Goal: Task Accomplishment & Management: Complete application form

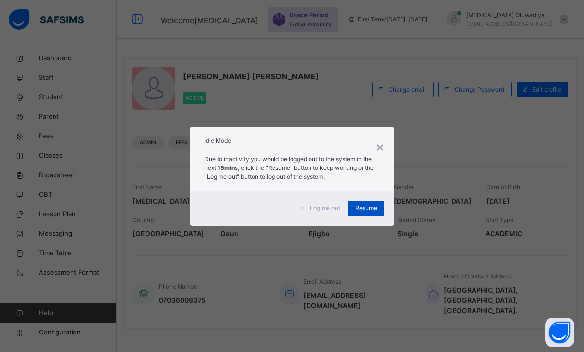
click at [364, 204] on span "Resume" at bounding box center [366, 208] width 22 height 9
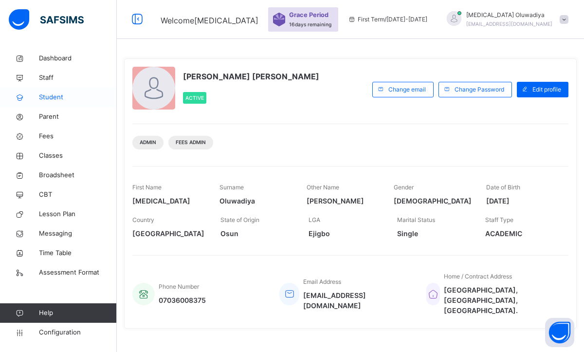
click at [59, 102] on link "Student" at bounding box center [58, 97] width 117 height 19
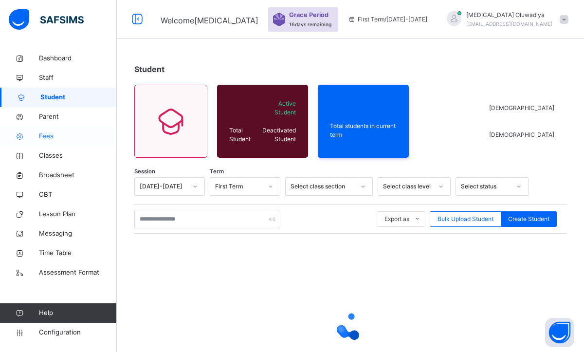
click at [54, 143] on link "Fees" at bounding box center [58, 135] width 117 height 19
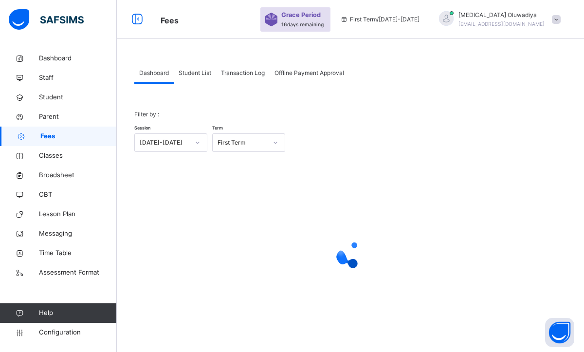
click at [238, 140] on div "First Term" at bounding box center [242, 142] width 50 height 9
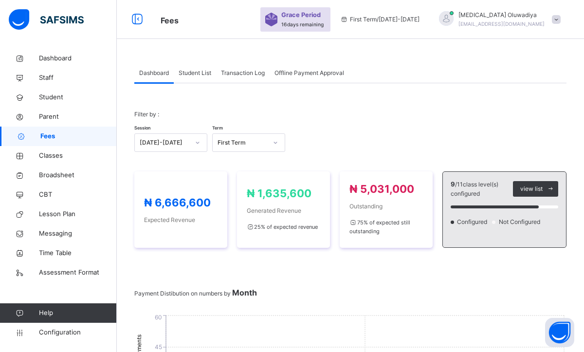
click at [234, 70] on span "Transaction Log" at bounding box center [243, 73] width 44 height 9
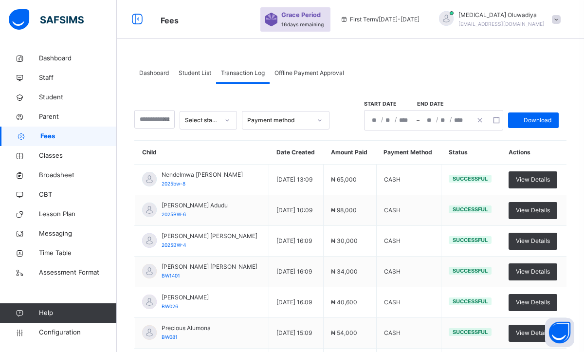
click at [157, 75] on span "Dashboard" at bounding box center [154, 73] width 30 height 9
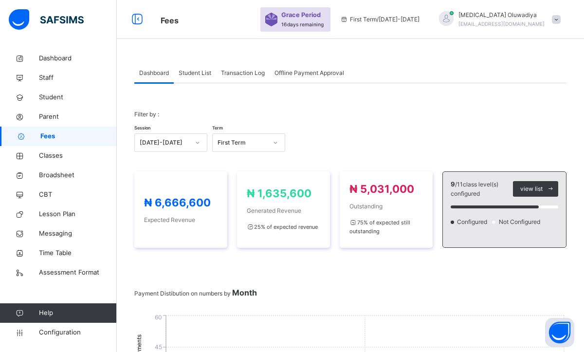
click at [202, 75] on span "Student List" at bounding box center [194, 73] width 33 height 9
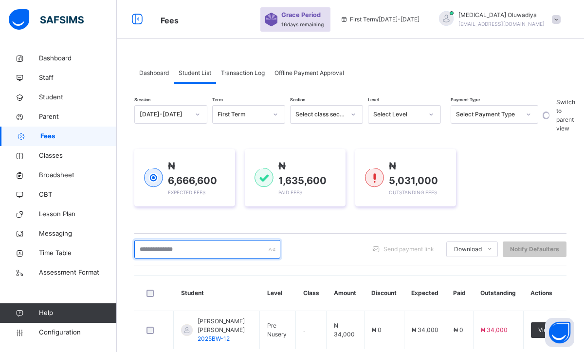
click at [200, 248] on input "text" at bounding box center [207, 249] width 146 height 18
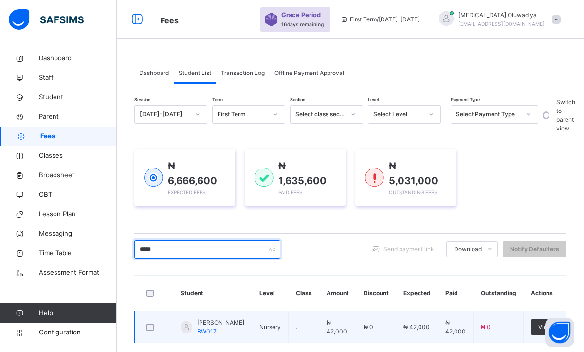
type input "*****"
click at [223, 327] on span "[PERSON_NAME]" at bounding box center [220, 322] width 47 height 9
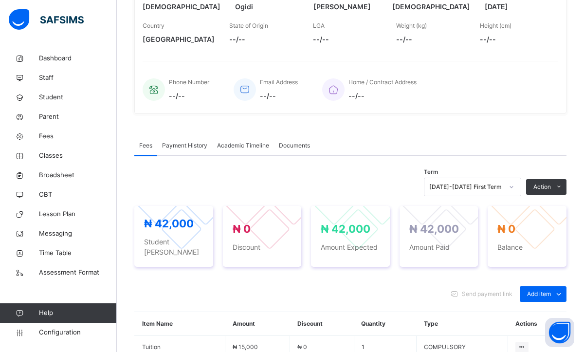
scroll to position [175, 0]
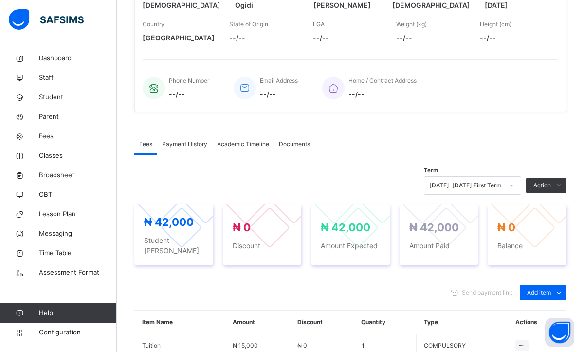
click at [512, 191] on div at bounding box center [511, 186] width 17 height 16
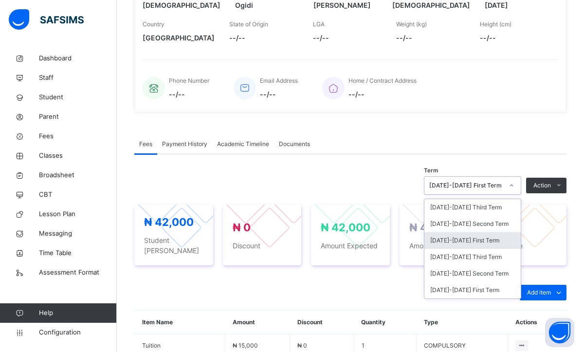
click at [476, 249] on div "[DATE]-[DATE] First Term" at bounding box center [472, 240] width 96 height 17
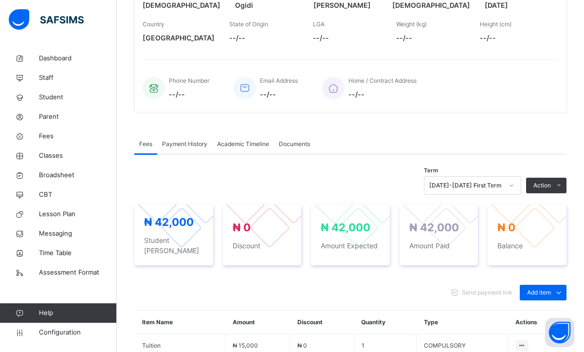
click at [183, 148] on span "Payment History" at bounding box center [184, 144] width 45 height 9
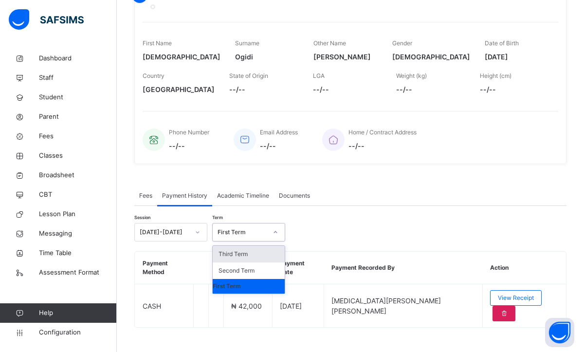
click at [272, 237] on icon at bounding box center [275, 232] width 6 height 10
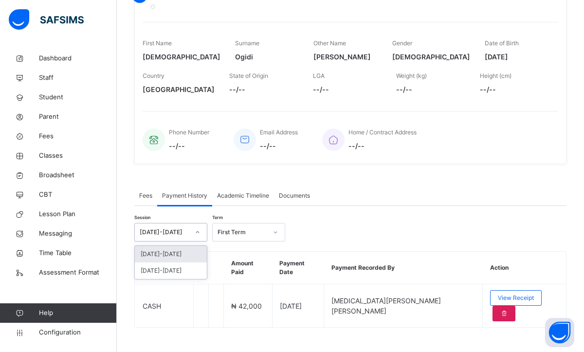
click at [196, 237] on div at bounding box center [197, 232] width 17 height 16
click at [174, 275] on div "[DATE]-[DATE]" at bounding box center [171, 270] width 72 height 17
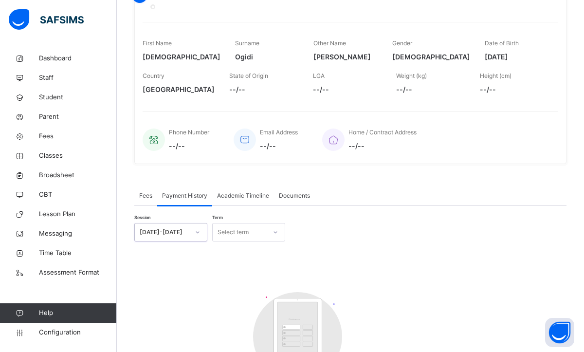
click at [275, 240] on div at bounding box center [275, 232] width 17 height 16
click at [258, 262] on div "First Term" at bounding box center [249, 254] width 72 height 17
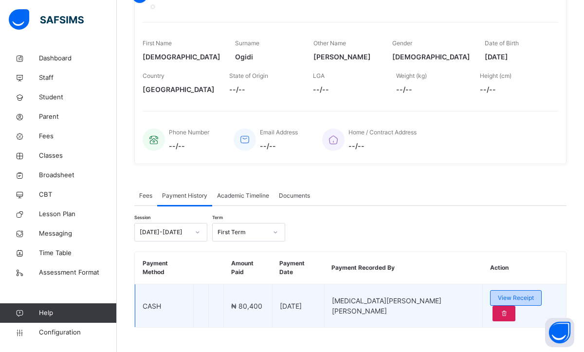
click at [490, 297] on div "View Receipt" at bounding box center [516, 298] width 52 height 16
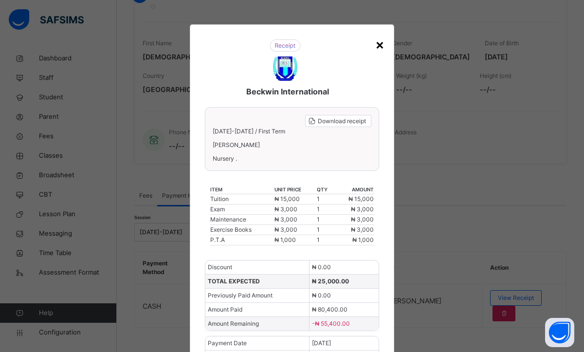
click at [376, 45] on div "×" at bounding box center [379, 44] width 9 height 20
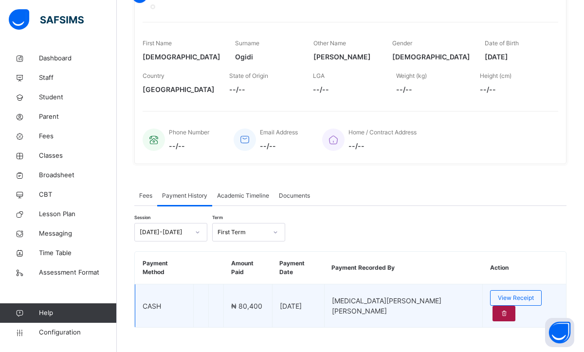
click at [508, 309] on icon at bounding box center [503, 313] width 8 height 9
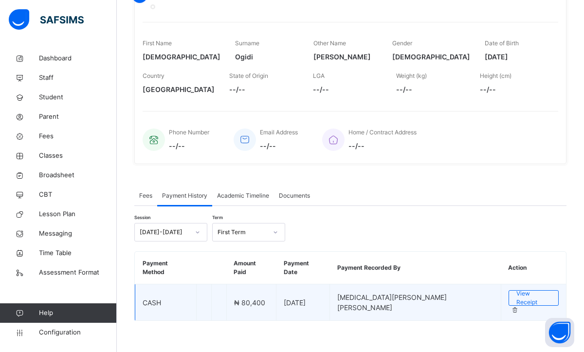
click at [519, 306] on icon at bounding box center [515, 309] width 8 height 7
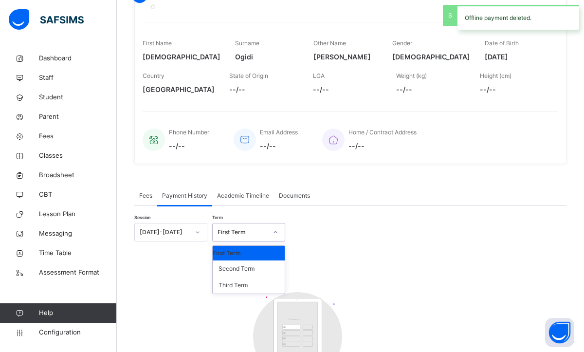
click at [282, 240] on div at bounding box center [275, 232] width 17 height 16
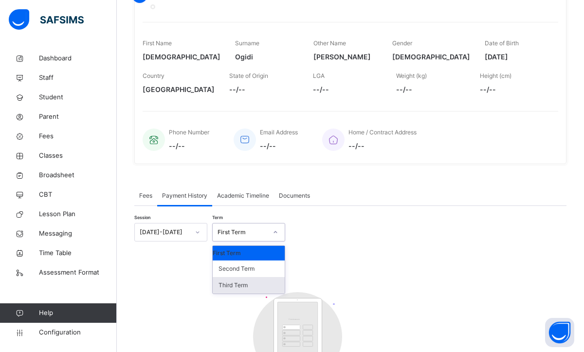
click at [239, 293] on div "Third Term" at bounding box center [249, 285] width 72 height 17
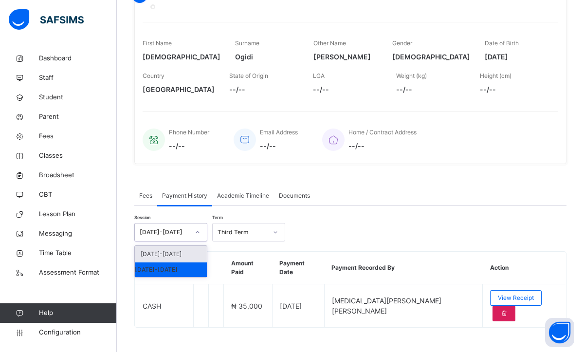
click at [196, 237] on icon at bounding box center [198, 232] width 6 height 10
click at [350, 171] on div "[PERSON_NAME] BW017 • Unassigned Active Edit First Name [PERSON_NAME] Surname […" at bounding box center [350, 64] width 432 height 213
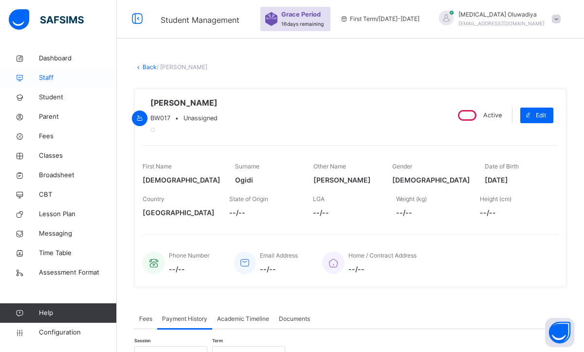
scroll to position [0, 0]
click at [151, 68] on link "Back" at bounding box center [149, 67] width 14 height 7
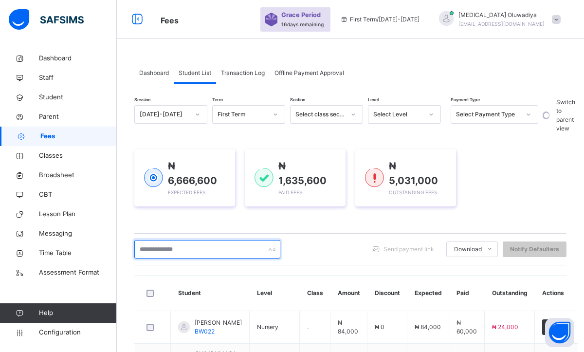
click at [205, 249] on input "text" at bounding box center [207, 249] width 146 height 18
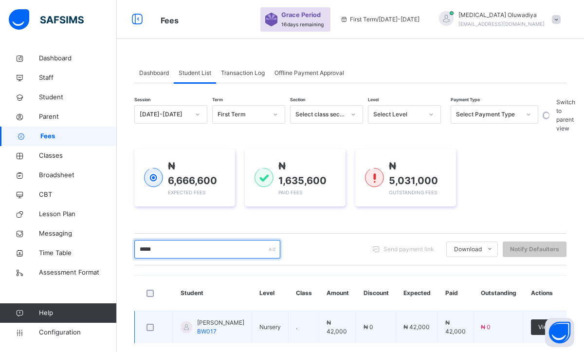
type input "*****"
click at [219, 327] on span "[PERSON_NAME]" at bounding box center [220, 322] width 47 height 9
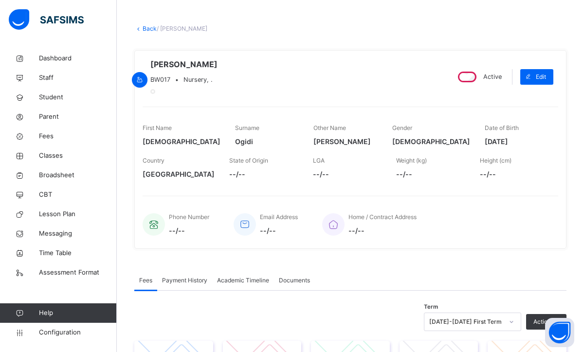
scroll to position [78, 0]
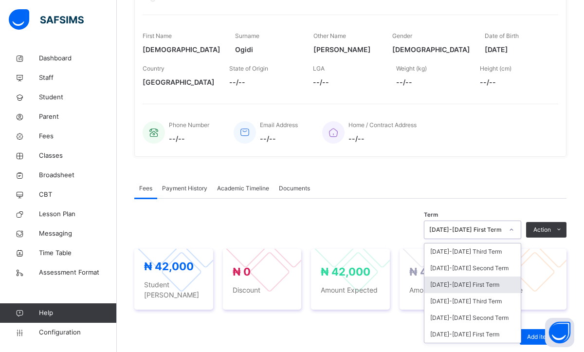
click at [514, 239] on div "option [DATE]-[DATE] First Term focused, 3 of 6. 6 results available. Use Up an…" at bounding box center [472, 229] width 97 height 18
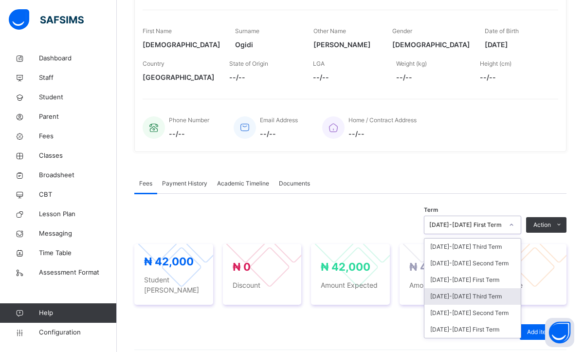
click at [496, 304] on div "[DATE]-[DATE] Third Term" at bounding box center [472, 296] width 96 height 17
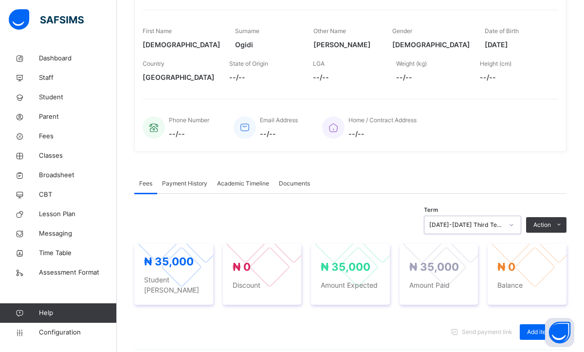
click at [510, 232] on div at bounding box center [511, 225] width 17 height 16
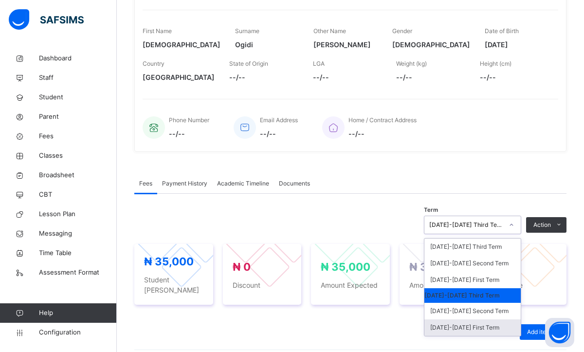
click at [491, 336] on div "[DATE]-[DATE] First Term" at bounding box center [472, 327] width 96 height 17
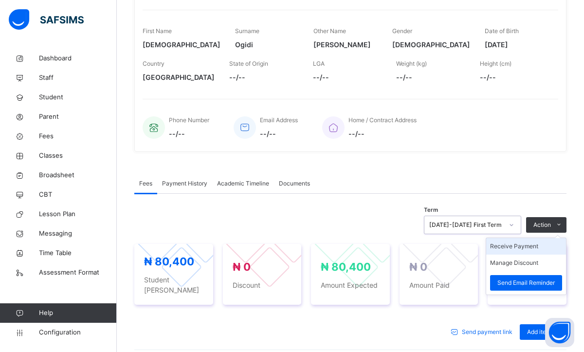
click at [524, 254] on li "Receive Payment" at bounding box center [526, 246] width 80 height 17
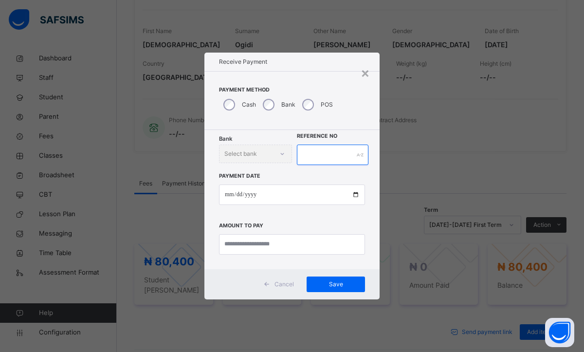
click at [322, 162] on input "text" at bounding box center [332, 154] width 71 height 20
type input "******"
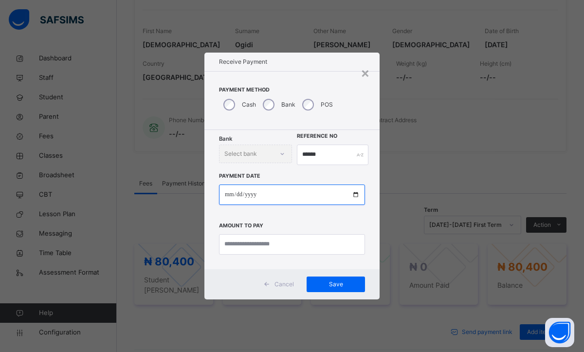
click at [225, 196] on input "date" at bounding box center [292, 194] width 146 height 20
type input "**********"
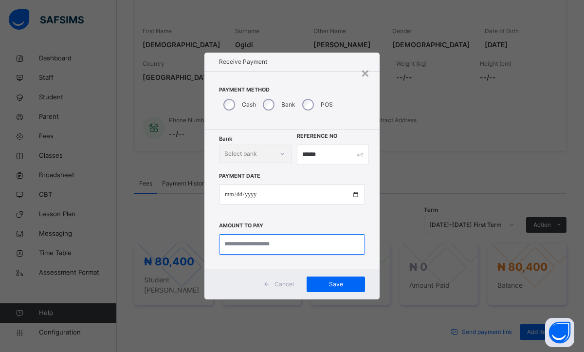
click at [244, 244] on input "currency" at bounding box center [292, 244] width 146 height 20
type input "********"
click at [322, 292] on div "Cancel Save" at bounding box center [291, 284] width 175 height 30
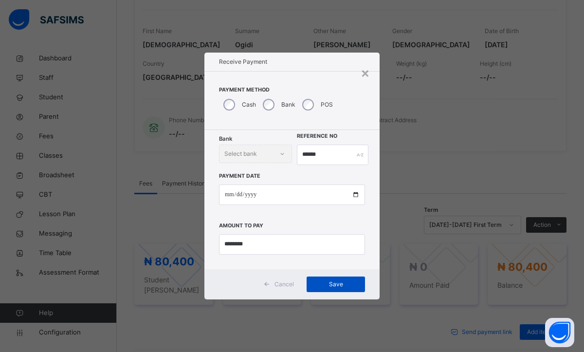
click at [320, 291] on div "Save" at bounding box center [335, 284] width 58 height 16
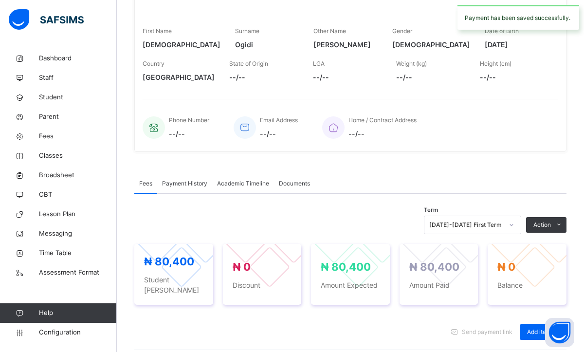
click at [186, 188] on span "Payment History" at bounding box center [184, 183] width 45 height 9
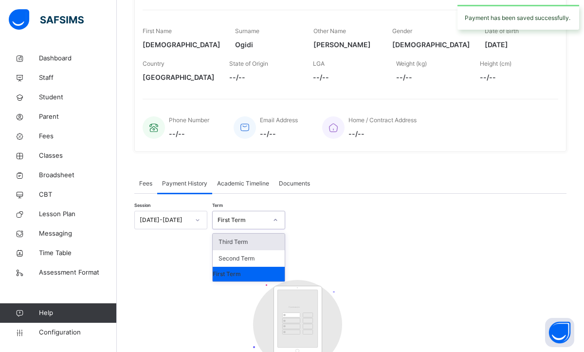
click at [257, 224] on div "First Term" at bounding box center [242, 219] width 50 height 9
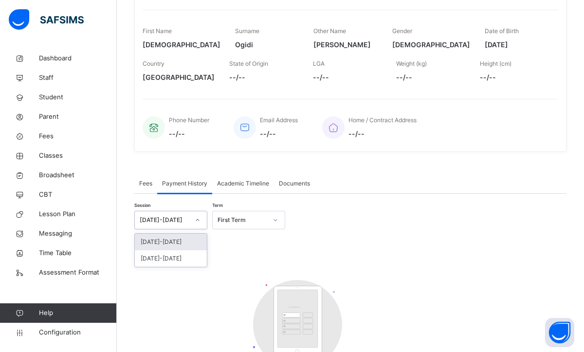
click at [193, 228] on div at bounding box center [197, 220] width 17 height 16
click at [180, 266] on div "[DATE]-[DATE]" at bounding box center [171, 258] width 72 height 17
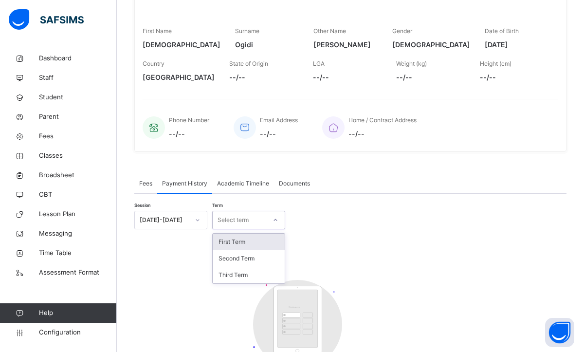
click at [279, 228] on div at bounding box center [275, 220] width 17 height 16
click at [256, 250] on div "First Term" at bounding box center [249, 241] width 72 height 17
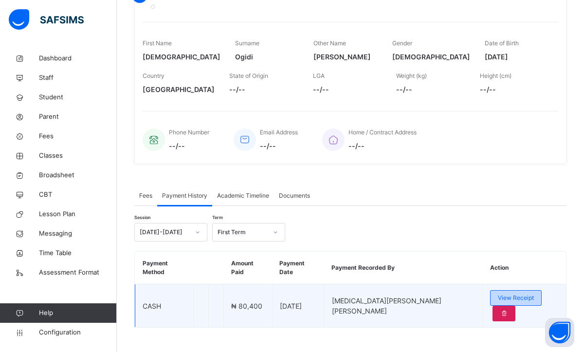
click at [499, 298] on span "View Receipt" at bounding box center [515, 297] width 36 height 9
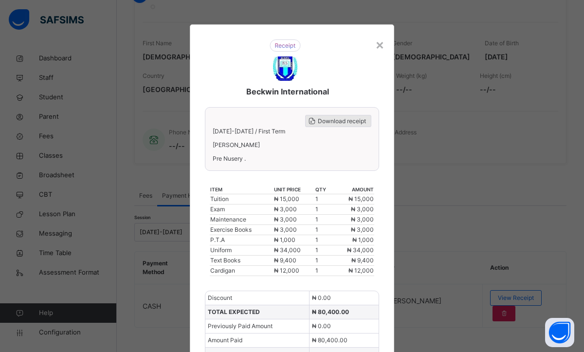
click at [334, 124] on span "Download receipt" at bounding box center [342, 121] width 48 height 9
click at [384, 46] on div "Beckwin International Download receipt [DATE]-[DATE] / First Term [PERSON_NAME]…" at bounding box center [292, 223] width 204 height 399
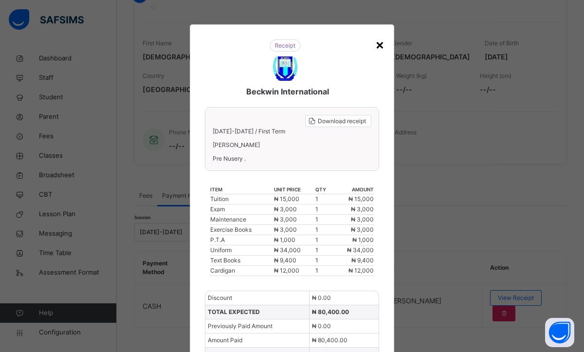
click at [379, 46] on div "×" at bounding box center [379, 44] width 9 height 20
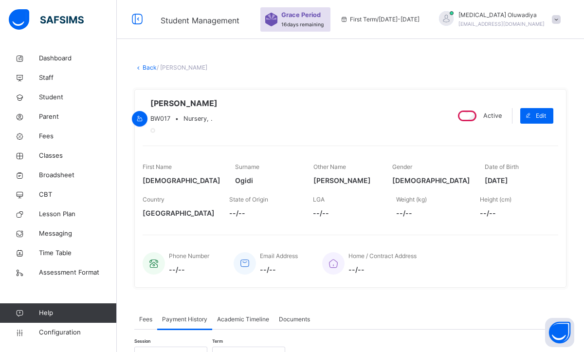
click at [140, 70] on icon at bounding box center [138, 67] width 8 height 7
click at [147, 67] on link "Back" at bounding box center [149, 67] width 14 height 7
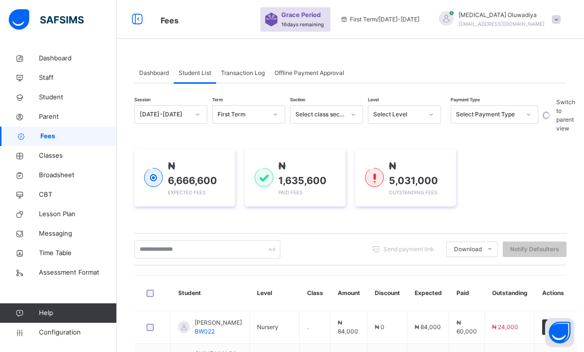
click at [249, 74] on span "Transaction Log" at bounding box center [243, 73] width 44 height 9
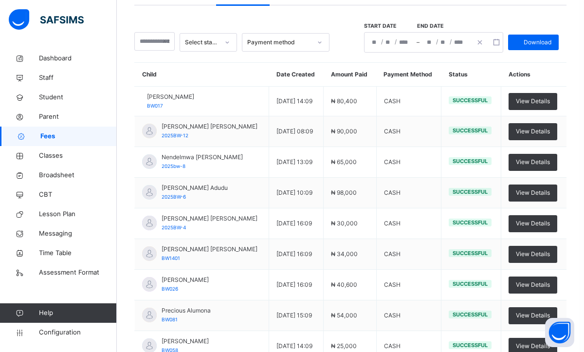
scroll to position [97, 0]
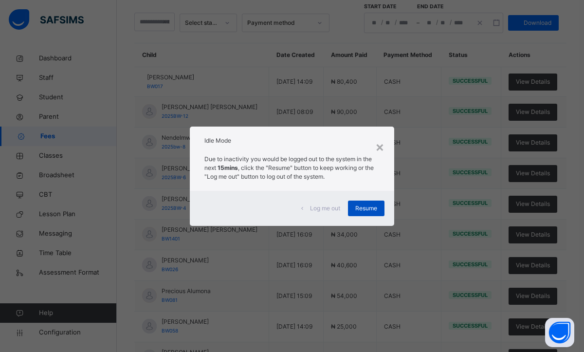
click at [355, 211] on span "Resume" at bounding box center [366, 208] width 22 height 9
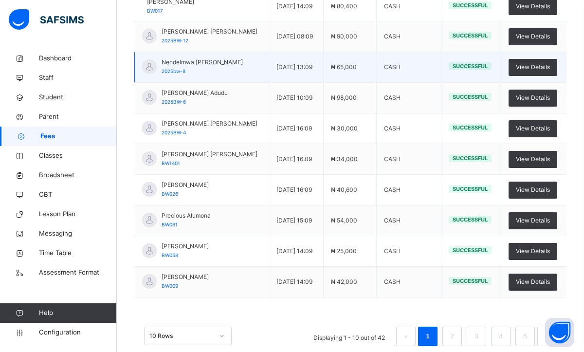
scroll to position [153, 0]
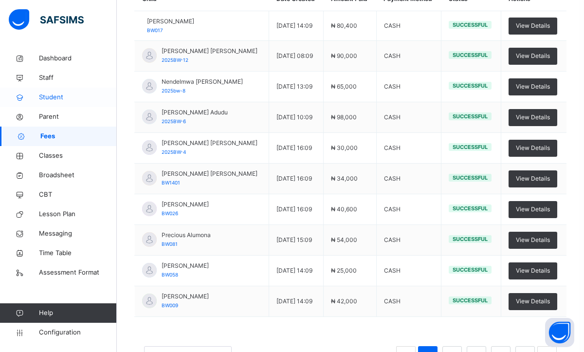
click at [76, 98] on span "Student" at bounding box center [78, 97] width 78 height 10
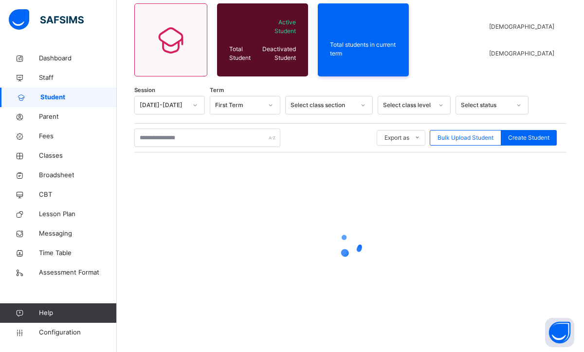
scroll to position [81, 0]
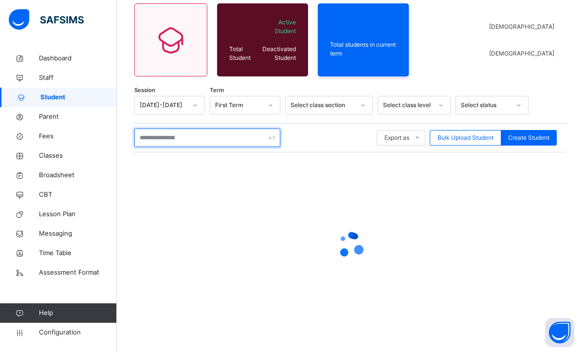
click at [165, 140] on input "text" at bounding box center [207, 137] width 146 height 18
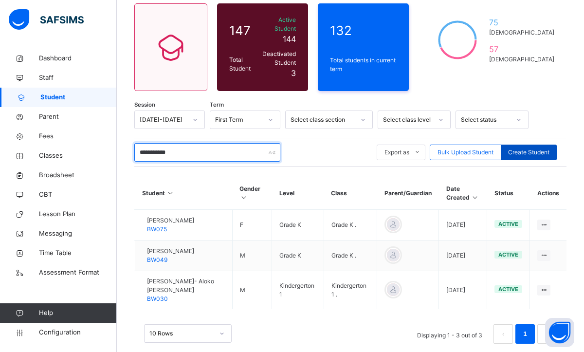
type input "**********"
click at [553, 144] on div "Create Student" at bounding box center [528, 152] width 56 height 16
select select "**"
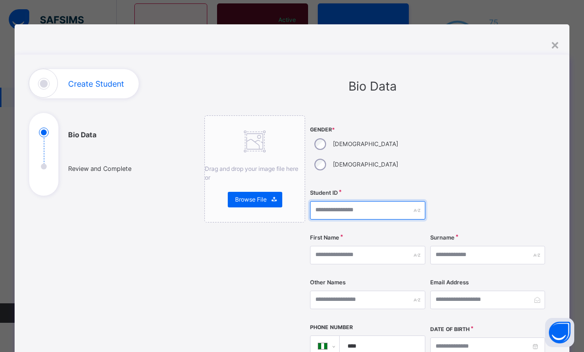
click at [331, 201] on input "text" at bounding box center [367, 210] width 115 height 18
type input "*********"
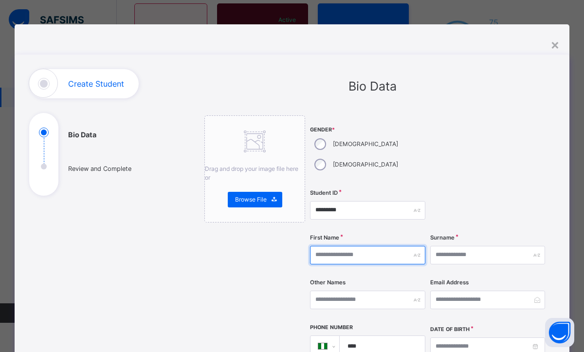
click at [323, 246] on input "text" at bounding box center [367, 255] width 115 height 18
type input "*****"
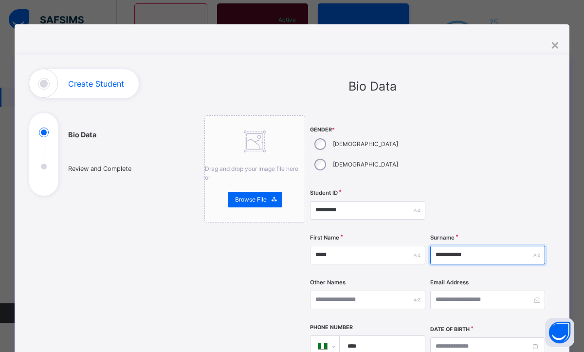
type input "**********"
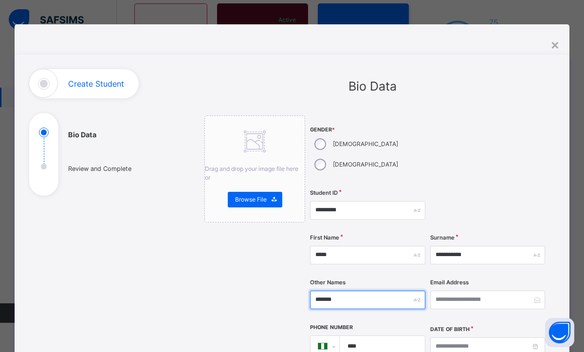
type input "******"
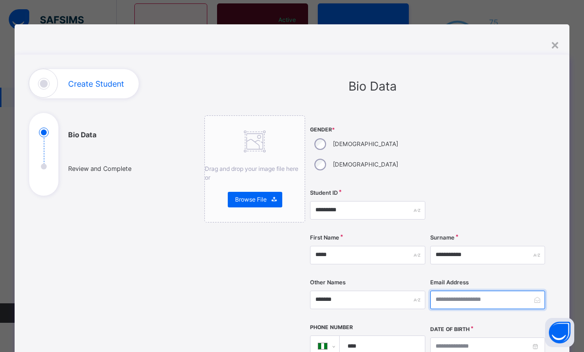
click at [435, 290] on input "email" at bounding box center [487, 299] width 115 height 18
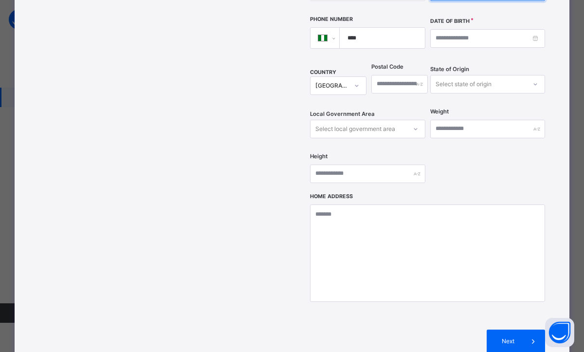
type input "**********"
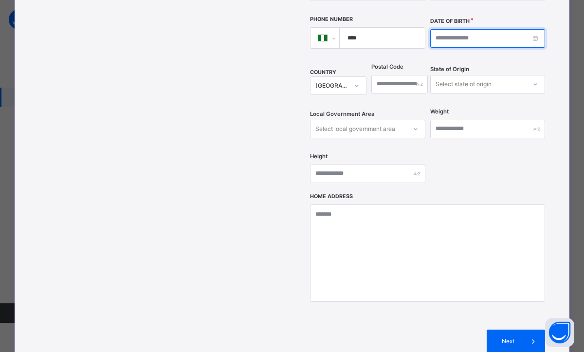
click at [436, 29] on input at bounding box center [487, 38] width 115 height 18
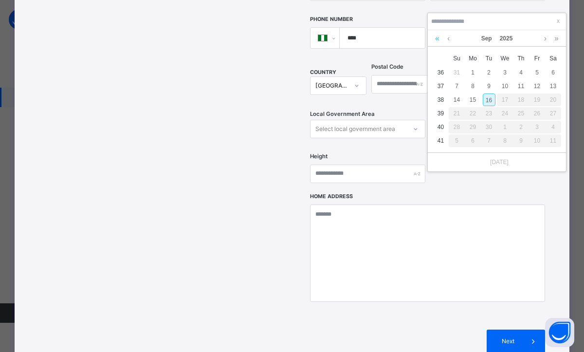
click at [438, 36] on link at bounding box center [436, 38] width 9 height 17
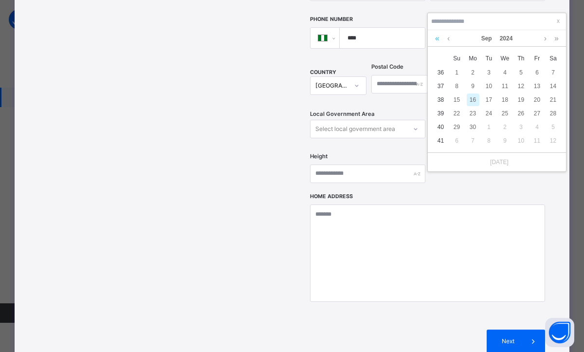
click at [438, 36] on link at bounding box center [436, 38] width 9 height 17
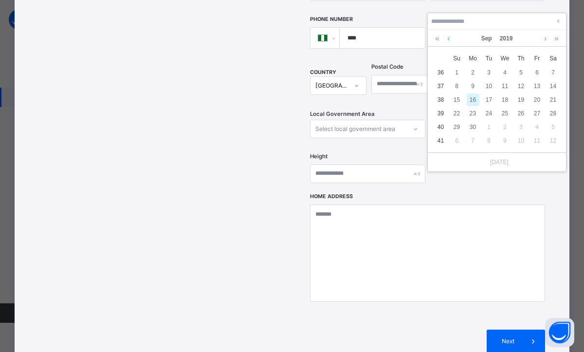
click at [447, 43] on link at bounding box center [447, 38] width 7 height 17
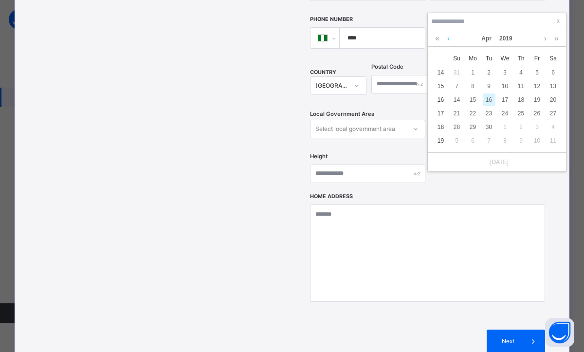
click at [447, 43] on link at bounding box center [447, 38] width 7 height 17
click at [544, 38] on link at bounding box center [544, 38] width 7 height 17
click at [489, 114] on div "19" at bounding box center [488, 113] width 13 height 13
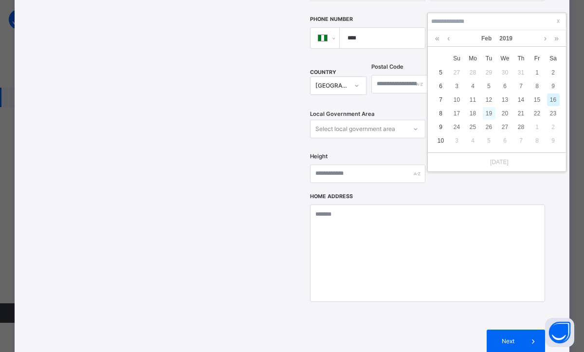
type input "**********"
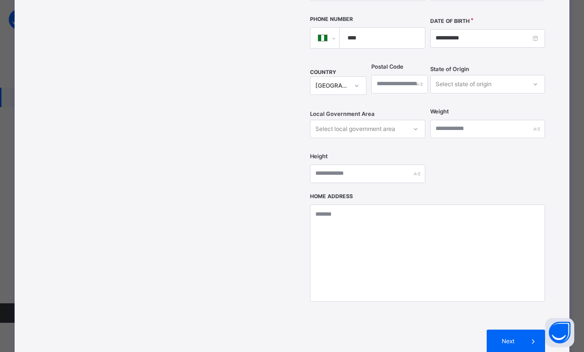
click at [451, 75] on div "Select state of origin" at bounding box center [463, 84] width 56 height 18
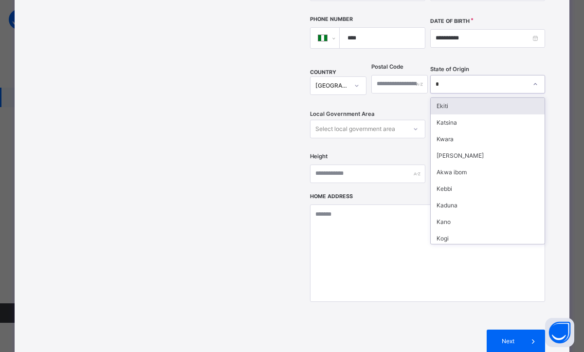
type input "**"
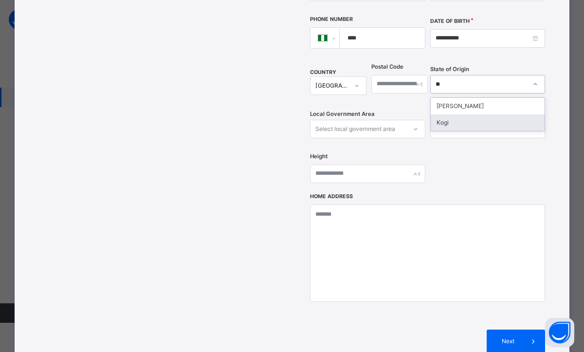
click at [452, 114] on div "Kogi" at bounding box center [487, 122] width 114 height 17
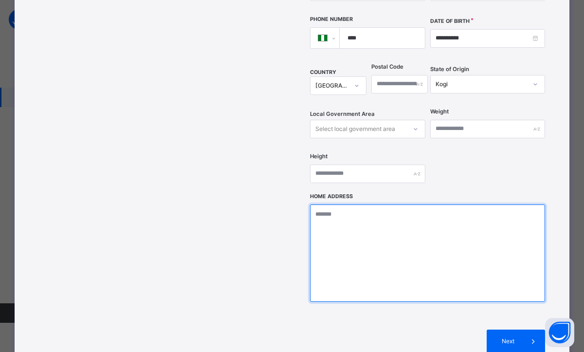
click at [345, 204] on textarea at bounding box center [427, 252] width 235 height 97
type textarea "*"
type textarea "**********"
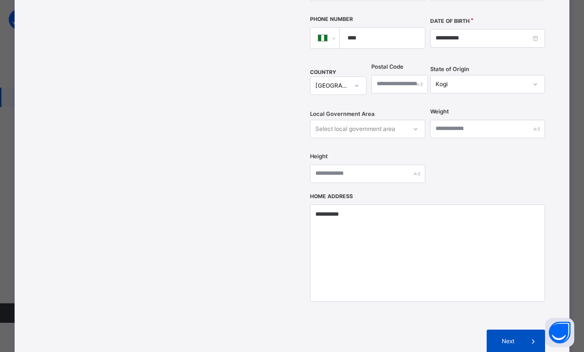
click at [488, 329] on div "Next" at bounding box center [515, 340] width 58 height 23
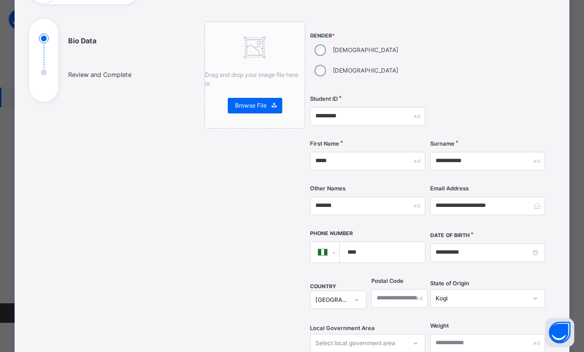
scroll to position [394, 0]
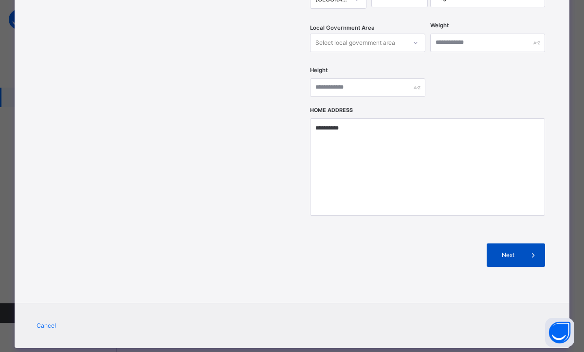
click at [516, 250] on span "Next" at bounding box center [508, 254] width 28 height 9
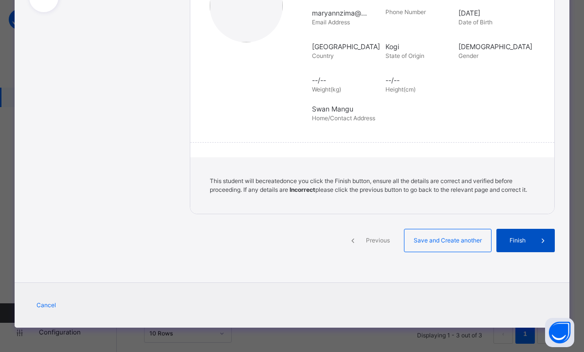
click at [509, 238] on span "Finish" at bounding box center [517, 240] width 28 height 9
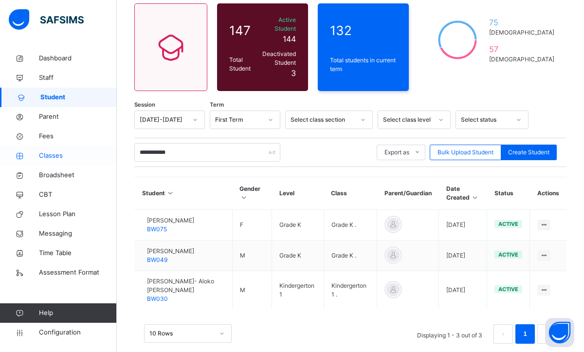
click at [70, 158] on span "Classes" at bounding box center [78, 156] width 78 height 10
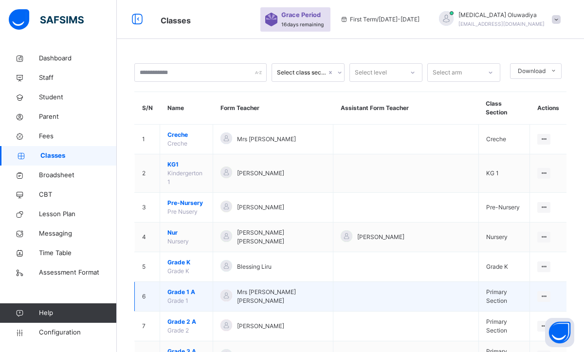
click at [205, 287] on span "Grade 1 A" at bounding box center [186, 291] width 38 height 9
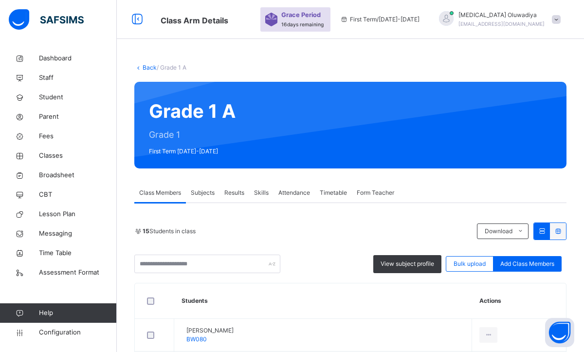
scroll to position [39, 0]
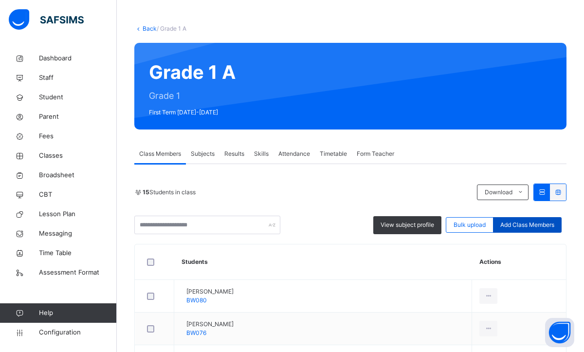
click at [527, 220] on span "Add Class Members" at bounding box center [527, 224] width 54 height 9
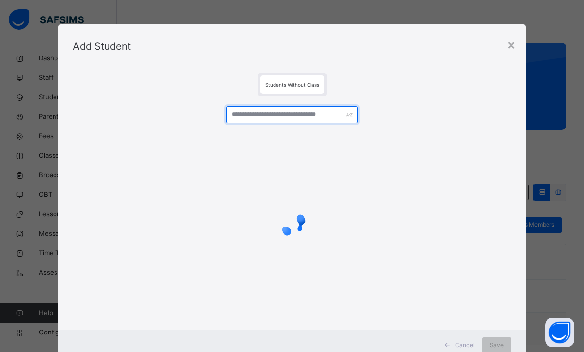
click at [277, 116] on input "text" at bounding box center [291, 114] width 131 height 17
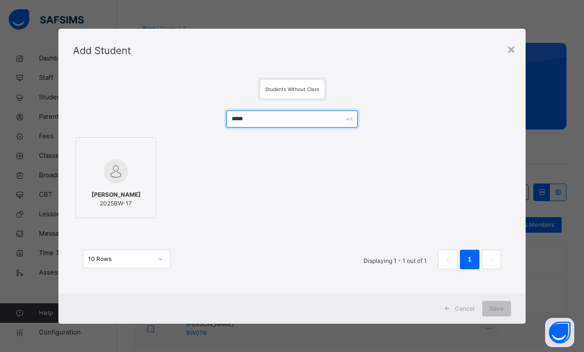
type input "*****"
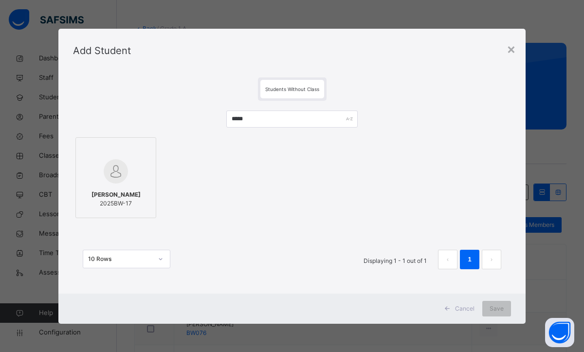
click at [92, 193] on span "[PERSON_NAME]" at bounding box center [115, 194] width 49 height 9
click at [492, 304] on span "Save" at bounding box center [496, 308] width 14 height 9
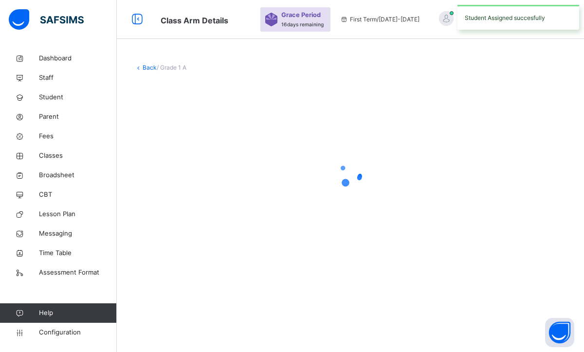
scroll to position [0, 0]
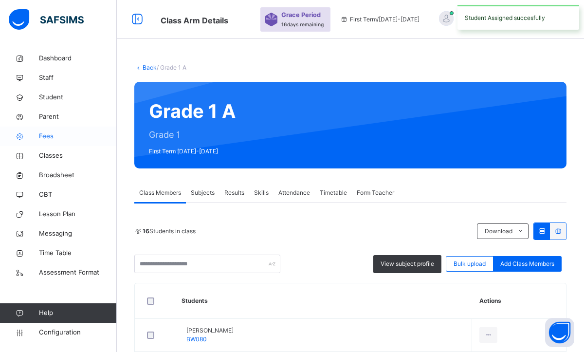
click at [41, 130] on link "Fees" at bounding box center [58, 135] width 117 height 19
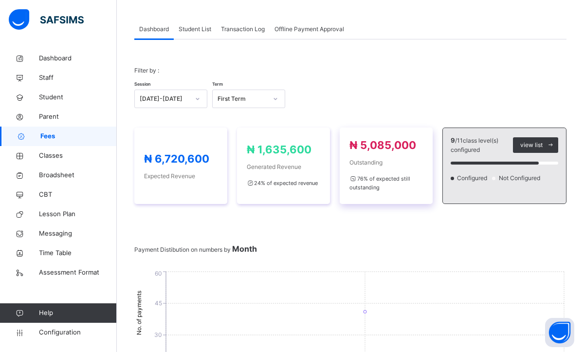
scroll to position [39, 0]
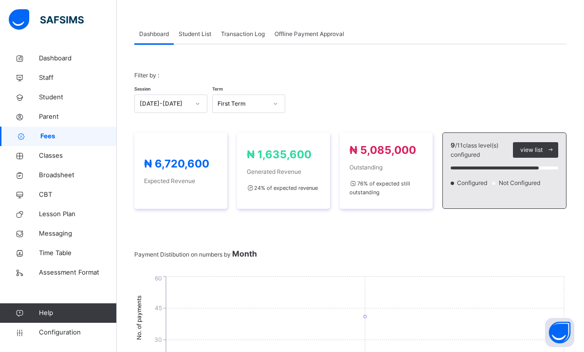
click at [205, 33] on span "Student List" at bounding box center [194, 34] width 33 height 9
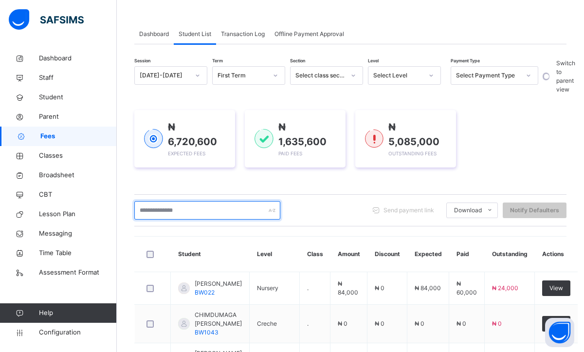
click at [175, 219] on input "text" at bounding box center [207, 210] width 146 height 18
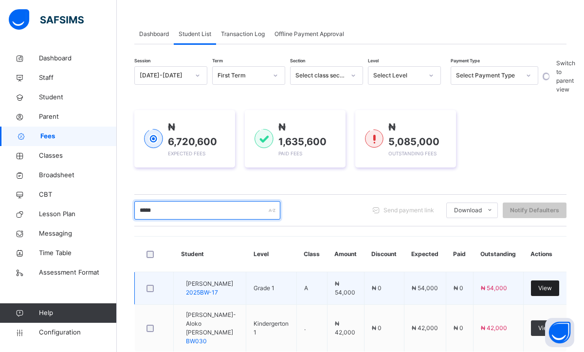
type input "*****"
click at [537, 296] on div "View" at bounding box center [545, 288] width 28 height 16
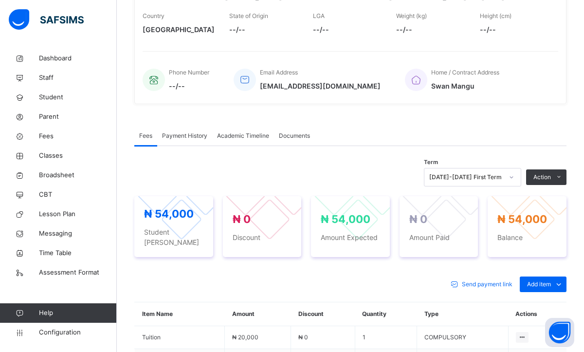
scroll to position [195, 0]
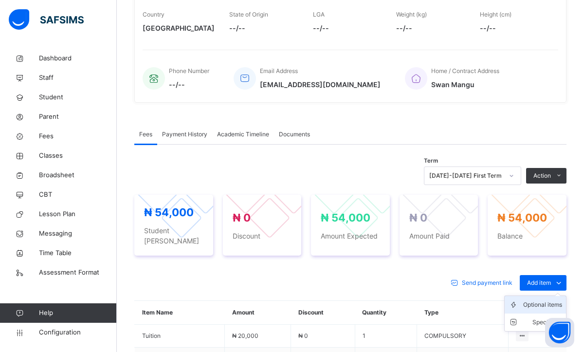
click at [556, 300] on div "Optional items" at bounding box center [542, 305] width 39 height 10
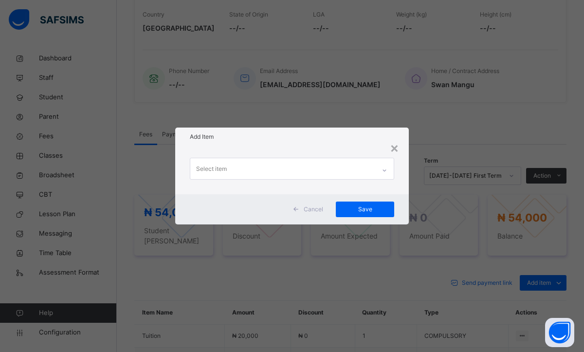
click at [387, 176] on div at bounding box center [384, 170] width 17 height 16
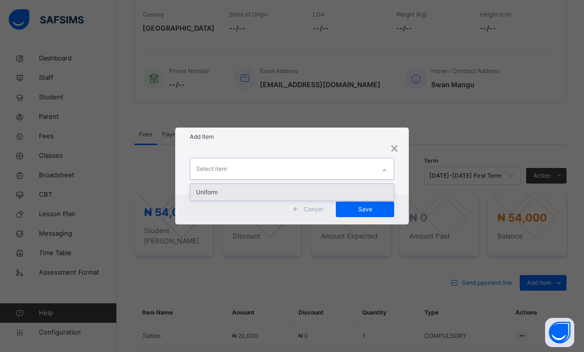
click at [259, 193] on div "Uniform" at bounding box center [291, 192] width 203 height 17
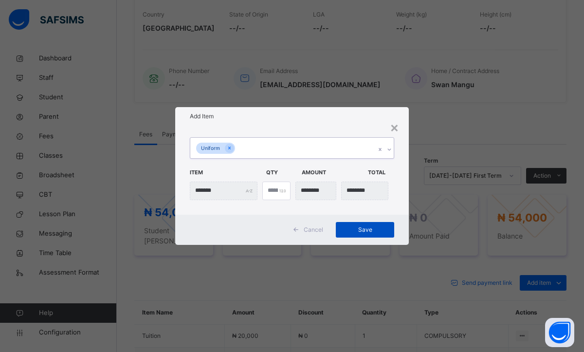
click at [351, 231] on span "Save" at bounding box center [365, 229] width 44 height 9
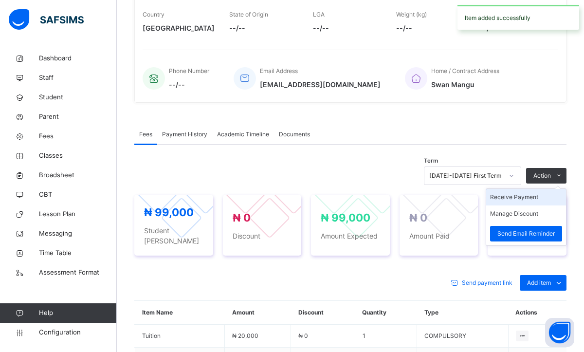
click at [515, 197] on li "Receive Payment" at bounding box center [526, 197] width 80 height 17
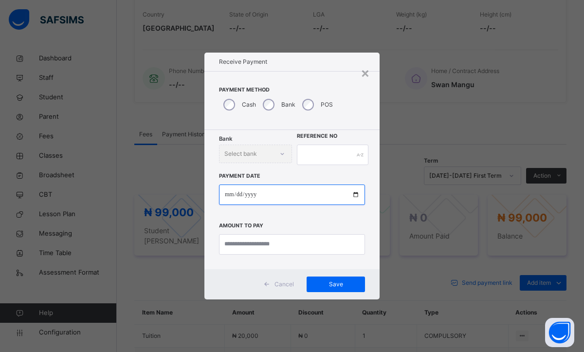
click at [229, 196] on input "date" at bounding box center [292, 194] width 146 height 20
click at [316, 159] on input "text" at bounding box center [332, 154] width 71 height 20
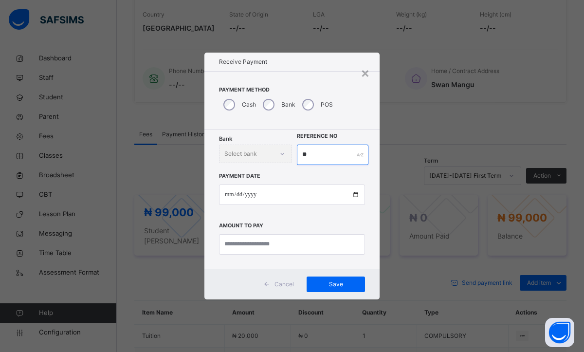
type input "*"
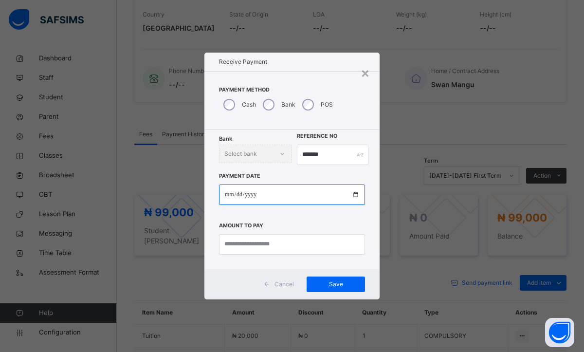
click at [224, 194] on input "date" at bounding box center [292, 194] width 146 height 20
click at [276, 284] on span "Cancel" at bounding box center [283, 284] width 19 height 9
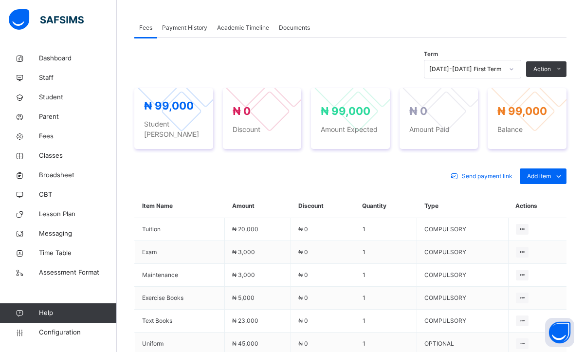
scroll to position [299, 0]
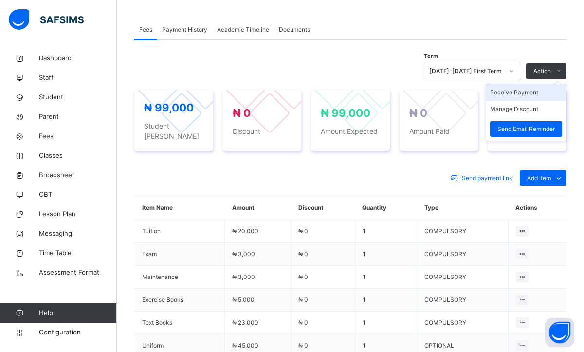
click at [530, 90] on li "Receive Payment" at bounding box center [526, 92] width 80 height 17
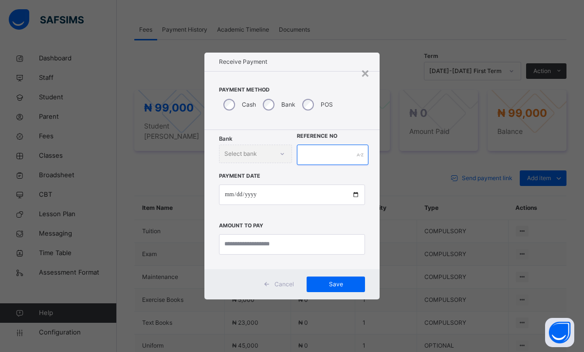
click at [328, 162] on input "text" at bounding box center [332, 154] width 71 height 20
type input "*******"
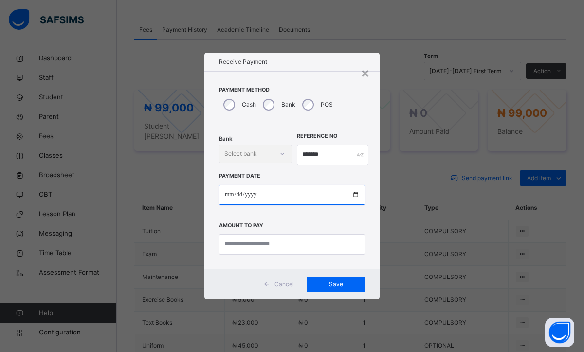
click at [225, 195] on input "date" at bounding box center [292, 194] width 146 height 20
type input "**********"
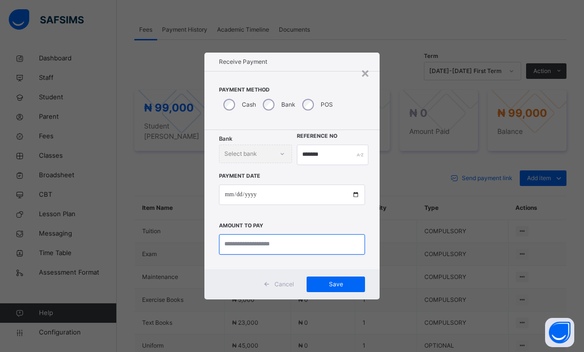
click at [238, 245] on input "currency" at bounding box center [292, 244] width 146 height 20
type input "********"
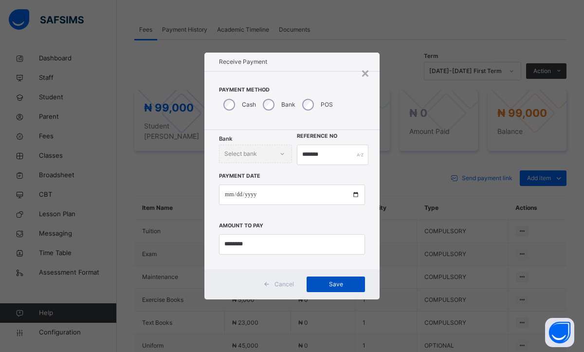
click at [309, 285] on div "Save" at bounding box center [335, 284] width 58 height 16
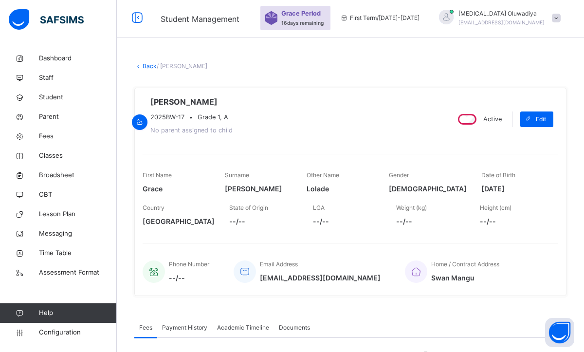
scroll to position [0, 0]
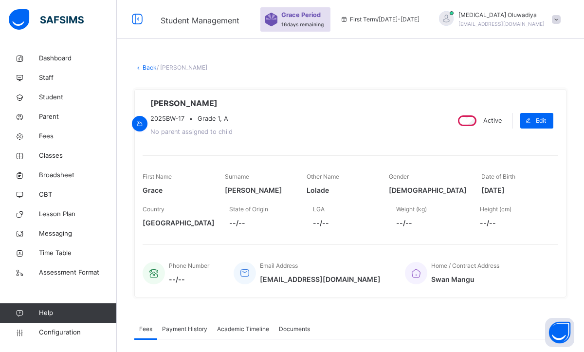
click at [143, 69] on link "Back" at bounding box center [149, 67] width 14 height 7
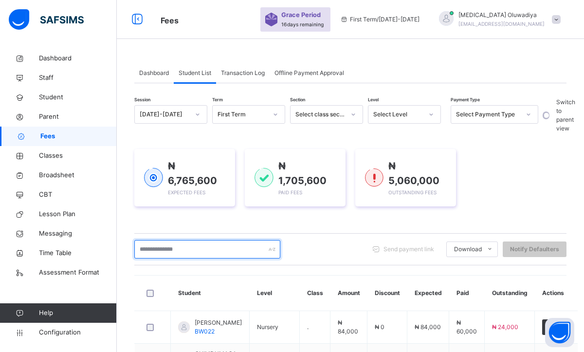
click at [200, 245] on input "text" at bounding box center [207, 249] width 146 height 18
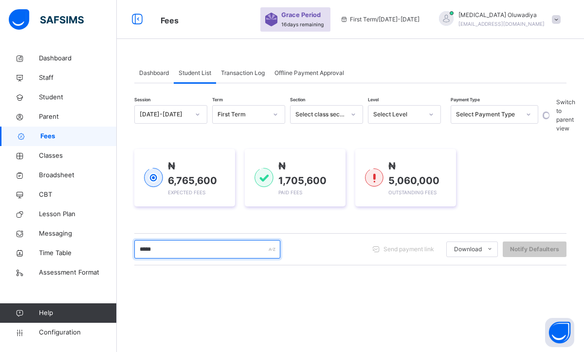
type input "*****"
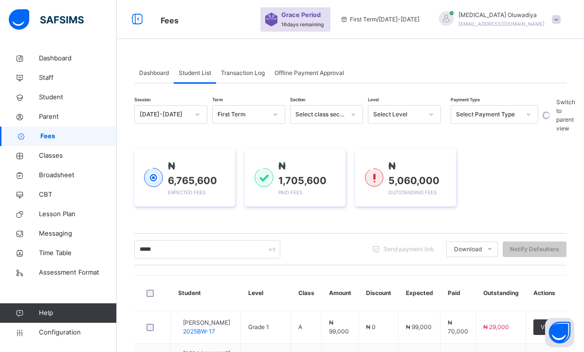
click at [582, 322] on div "Dashboard Student List Transaction Log Offline Payment Approval Student List Mo…" at bounding box center [350, 249] width 467 height 400
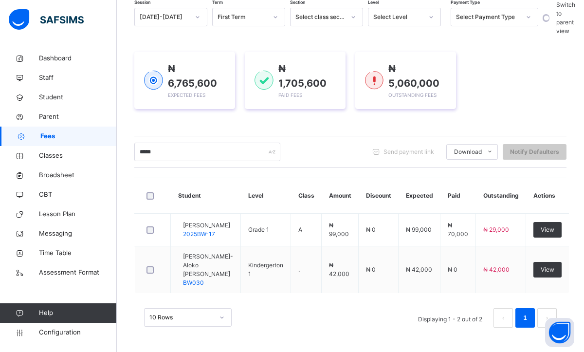
scroll to position [138, 0]
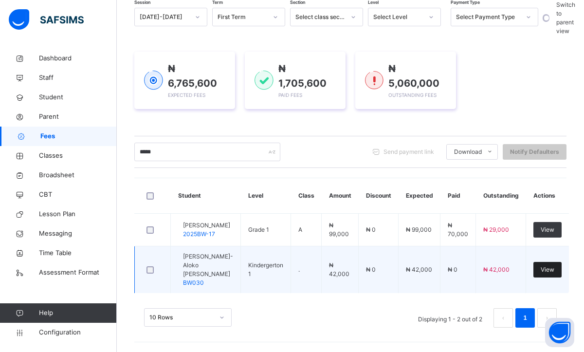
click at [544, 265] on span "View" at bounding box center [547, 269] width 14 height 9
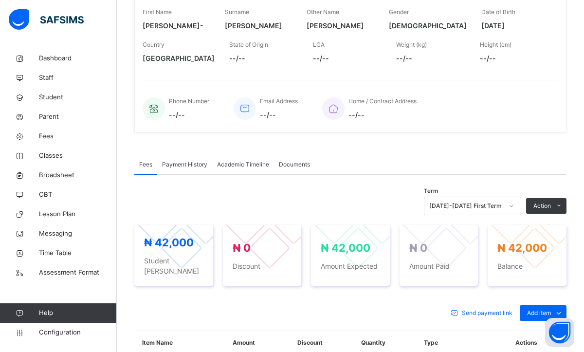
scroll to position [156, 0]
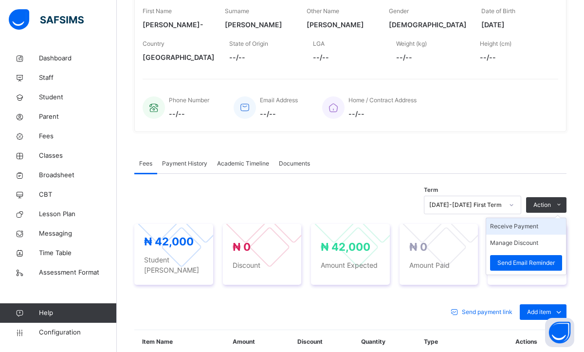
click at [521, 234] on li "Receive Payment" at bounding box center [526, 226] width 80 height 17
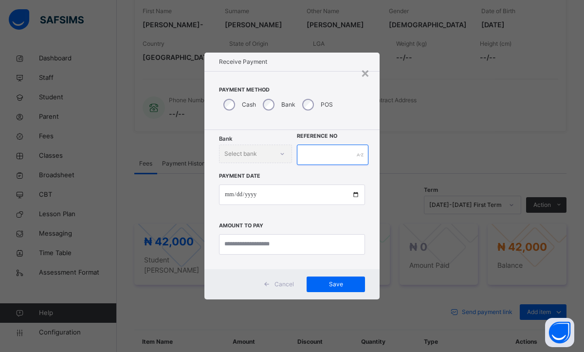
click at [317, 154] on input "text" at bounding box center [332, 154] width 71 height 20
type input "*******"
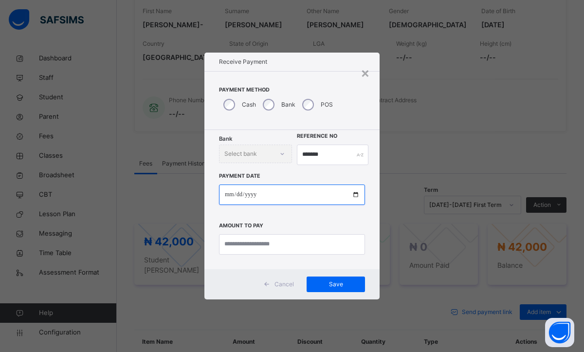
click at [228, 197] on input "date" at bounding box center [292, 194] width 146 height 20
type input "**********"
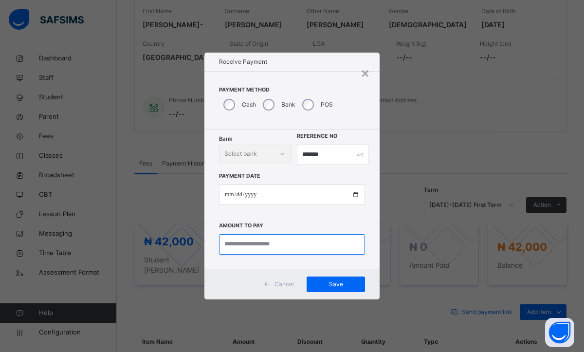
click at [239, 245] on input "currency" at bounding box center [292, 244] width 146 height 20
type input "********"
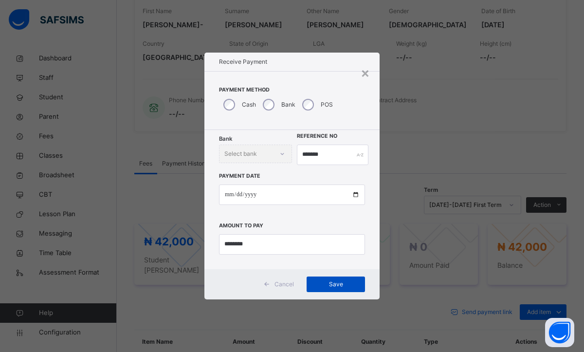
click at [308, 279] on div "Save" at bounding box center [335, 284] width 58 height 16
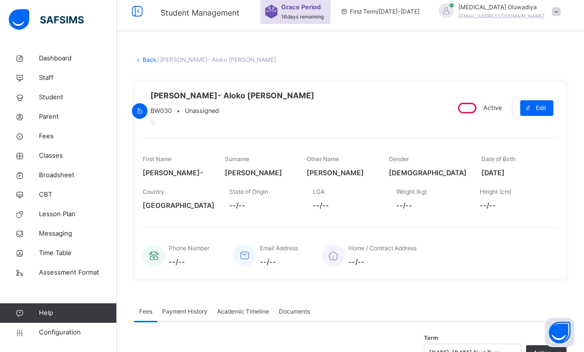
scroll to position [0, 0]
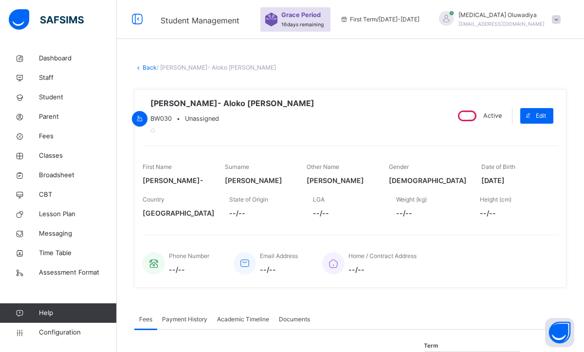
click at [145, 66] on link "Back" at bounding box center [149, 67] width 14 height 7
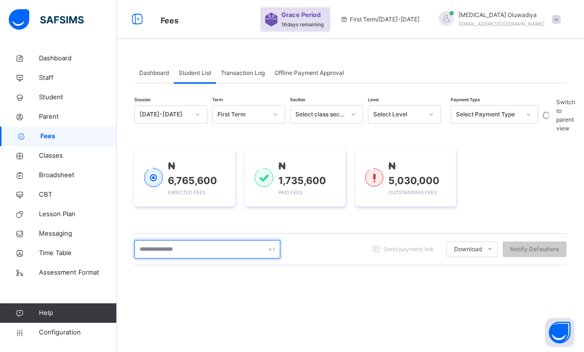
click at [192, 237] on div "Send payment link Download Students Payment Students Payment Status Student Ite…" at bounding box center [350, 249] width 432 height 32
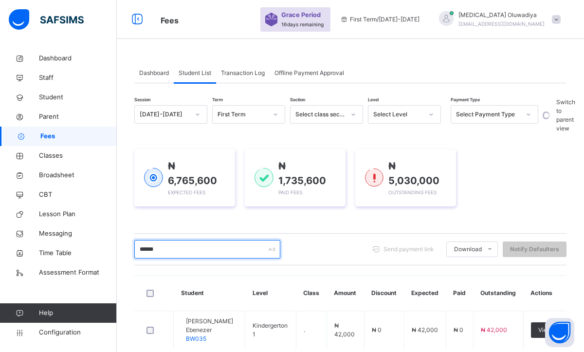
click at [195, 249] on input "******" at bounding box center [207, 249] width 146 height 18
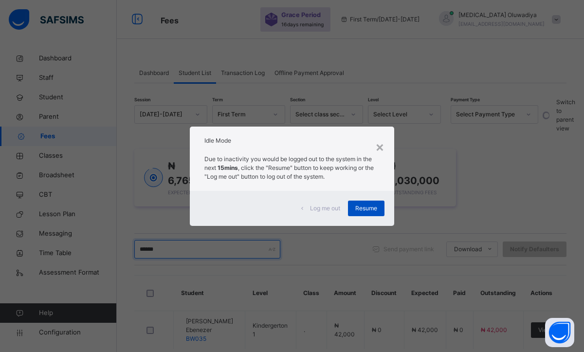
type input "******"
click at [379, 210] on div "Resume" at bounding box center [366, 208] width 36 height 16
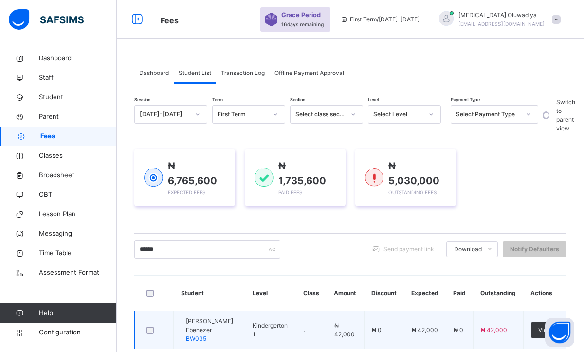
click at [216, 329] on span "[PERSON_NAME] Ebenezer" at bounding box center [212, 326] width 52 height 18
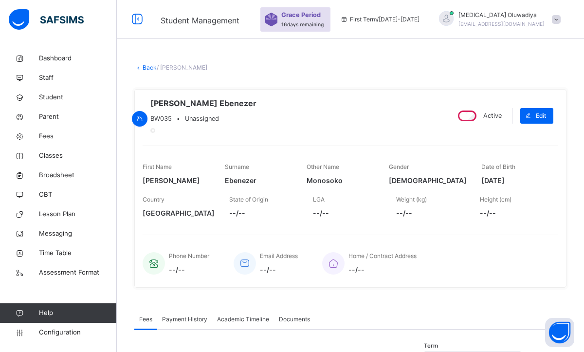
click at [143, 70] on link "Back" at bounding box center [149, 67] width 14 height 7
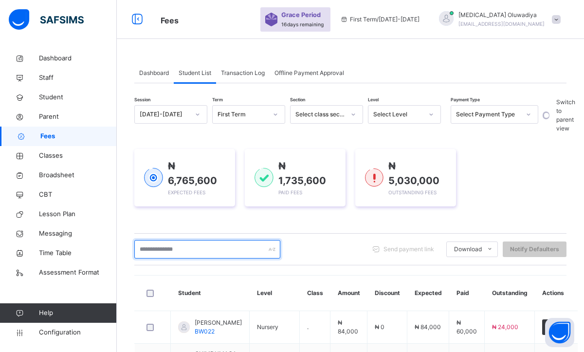
click at [162, 255] on input "text" at bounding box center [207, 249] width 146 height 18
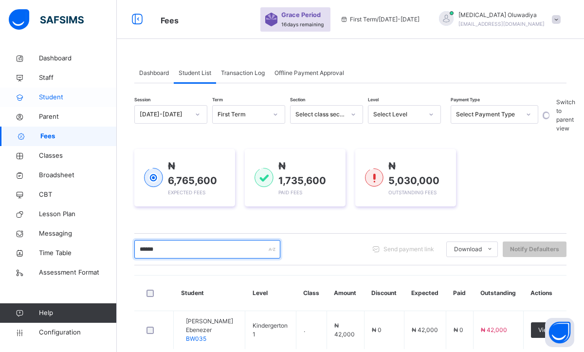
type input "******"
click at [59, 103] on link "Student" at bounding box center [58, 97] width 117 height 19
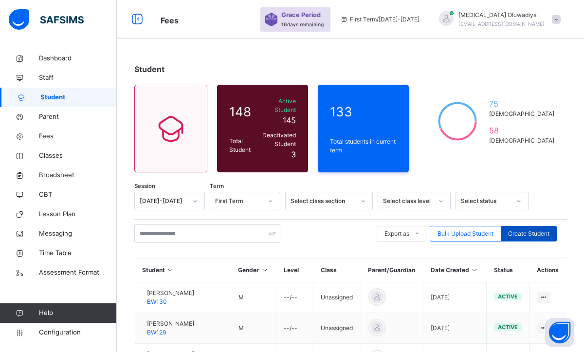
click at [548, 229] on span "Create Student" at bounding box center [528, 233] width 41 height 9
select select "**"
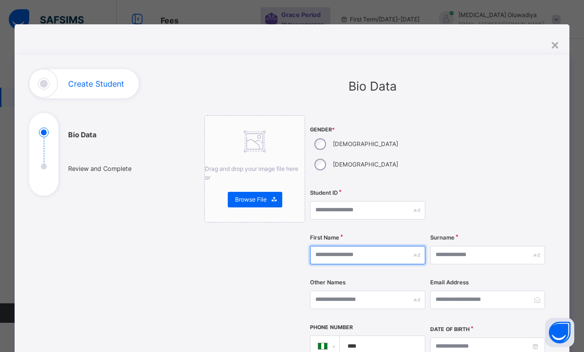
click at [337, 246] on input "text" at bounding box center [367, 255] width 115 height 18
type input "******"
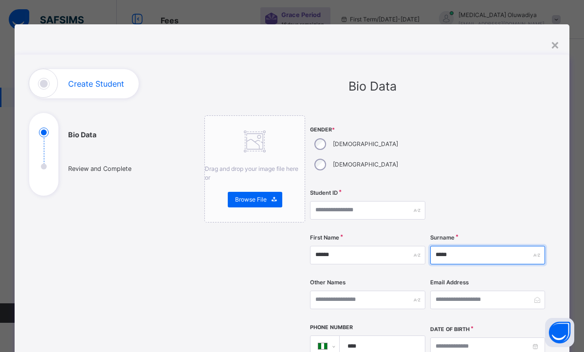
type input "*****"
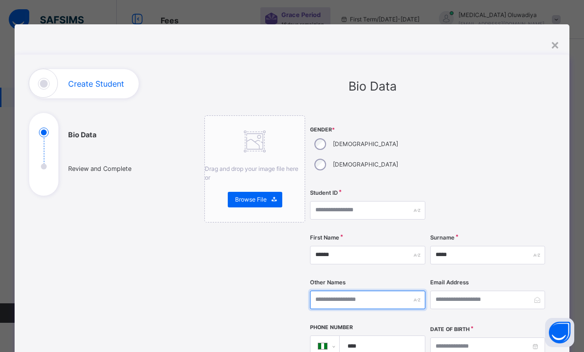
click at [330, 290] on input "text" at bounding box center [367, 299] width 115 height 18
click at [344, 290] on input "text" at bounding box center [367, 299] width 115 height 18
type input "*****"
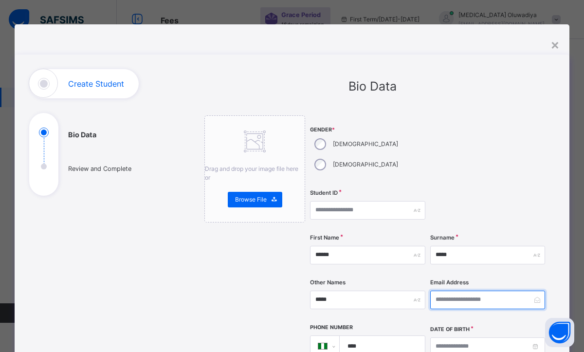
click at [465, 290] on input "email" at bounding box center [487, 299] width 115 height 18
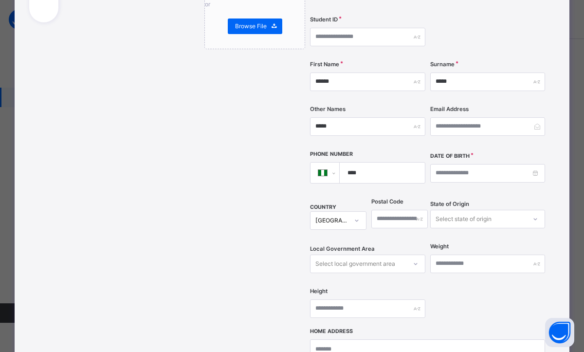
scroll to position [175, 0]
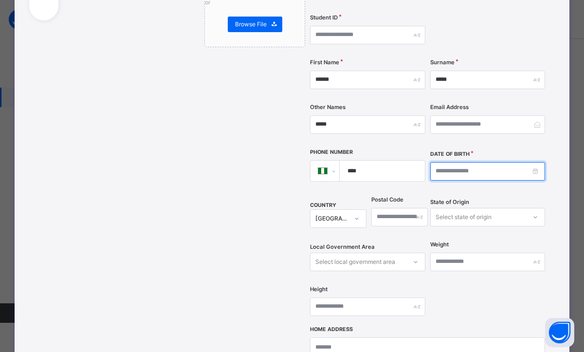
click at [438, 162] on input at bounding box center [487, 171] width 115 height 18
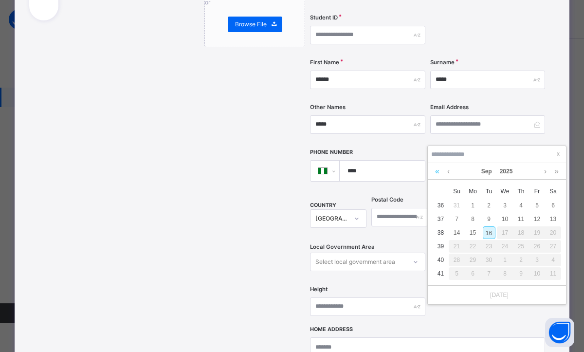
click at [438, 177] on link at bounding box center [436, 171] width 9 height 17
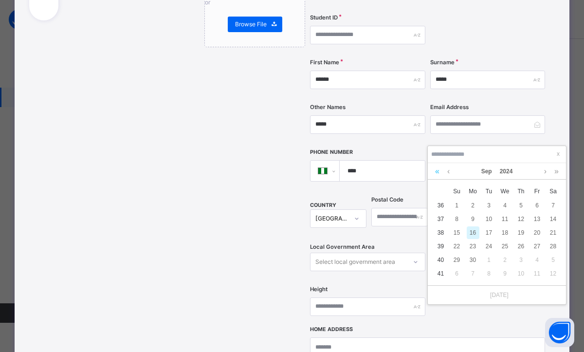
click at [438, 171] on link at bounding box center [436, 171] width 9 height 17
click at [450, 174] on link at bounding box center [447, 171] width 7 height 17
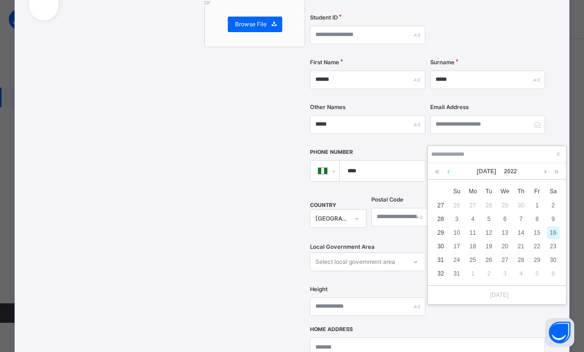
click at [450, 174] on link at bounding box center [447, 171] width 7 height 17
click at [541, 173] on link at bounding box center [544, 171] width 7 height 17
click at [506, 246] on div "20" at bounding box center [504, 246] width 13 height 13
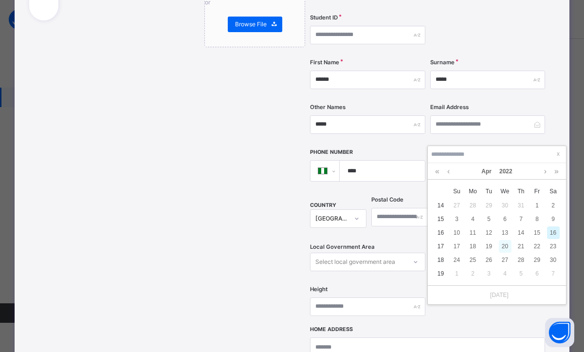
type input "**********"
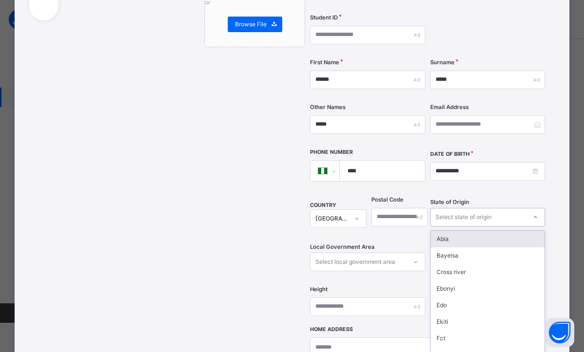
click at [451, 198] on div "State of Origin option Abia focused, 1 of 37. 37 results available. Use Up and …" at bounding box center [487, 217] width 115 height 40
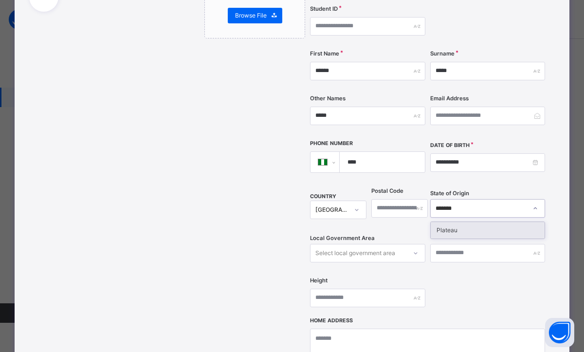
type input "*******"
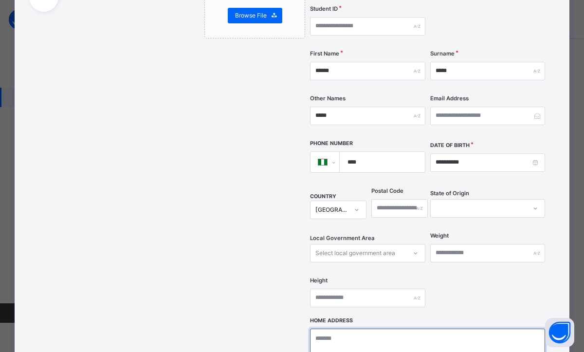
type textarea "**********"
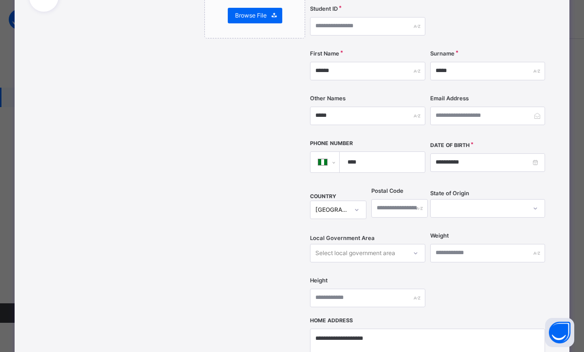
click at [482, 265] on div "**********" at bounding box center [427, 124] width 235 height 386
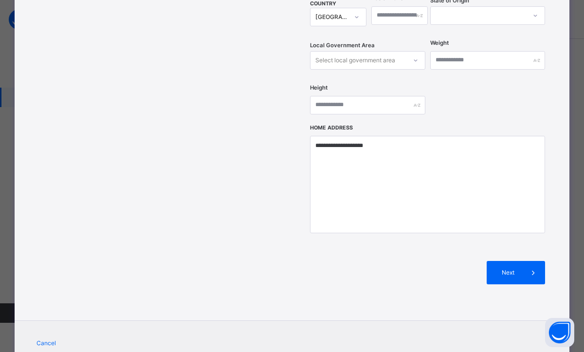
scroll to position [378, 0]
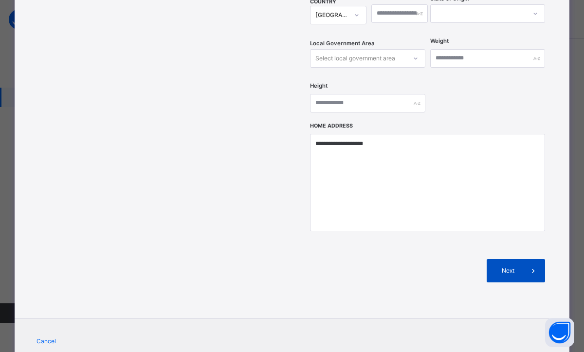
click at [501, 259] on div "Next" at bounding box center [515, 270] width 58 height 23
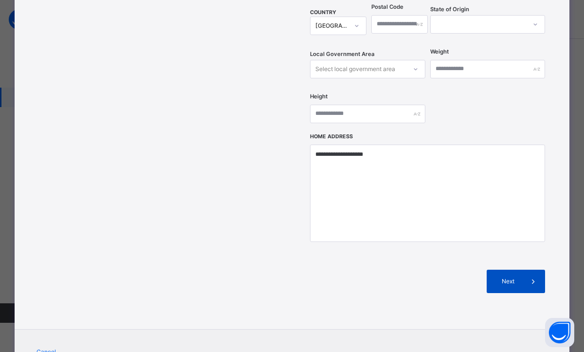
click at [523, 269] on span at bounding box center [532, 280] width 23 height 23
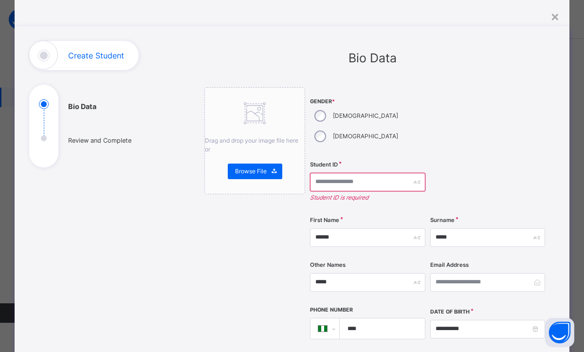
scroll to position [0, 0]
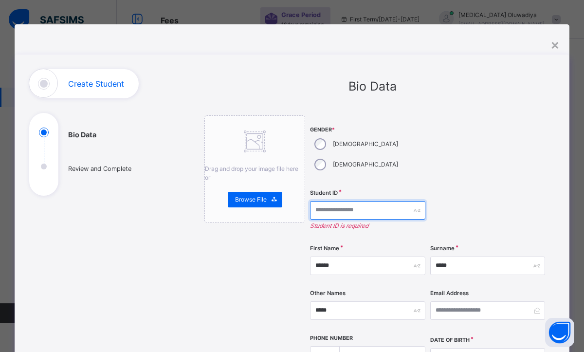
click at [351, 201] on input "text" at bounding box center [367, 210] width 115 height 18
type input "*"
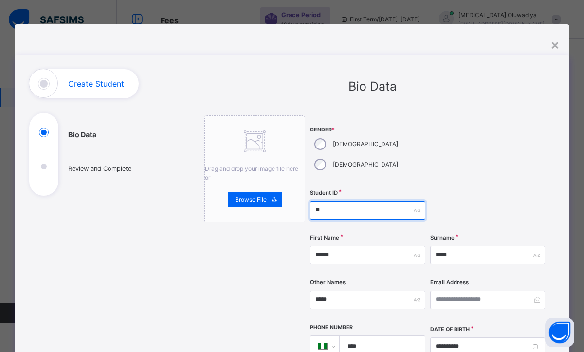
type input "*"
type input "*********"
click at [454, 190] on div at bounding box center [487, 210] width 115 height 40
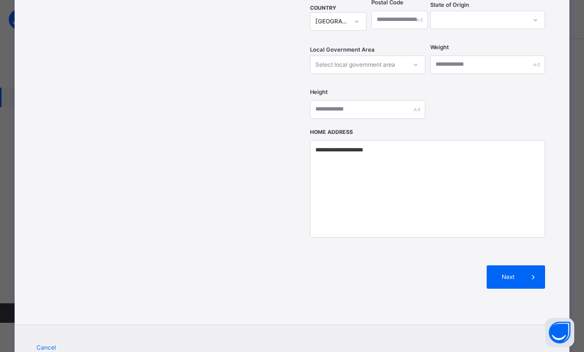
scroll to position [389, 0]
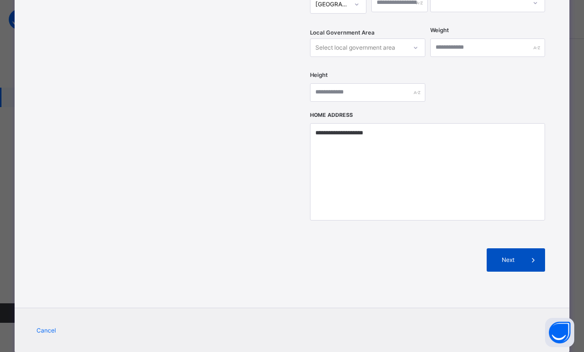
click at [509, 248] on div "Next" at bounding box center [515, 259] width 58 height 23
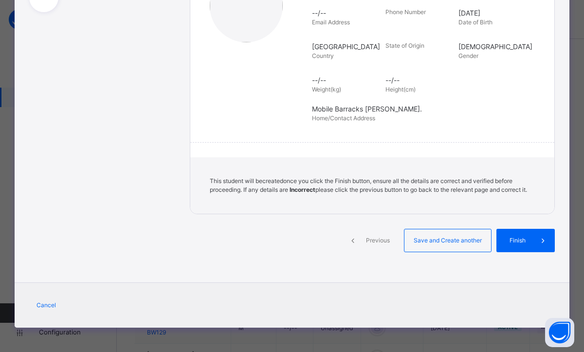
scroll to position [192, 0]
click at [517, 238] on span "Finish" at bounding box center [517, 240] width 28 height 9
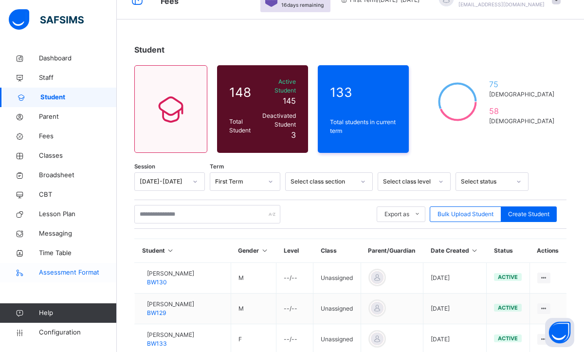
scroll to position [0, 0]
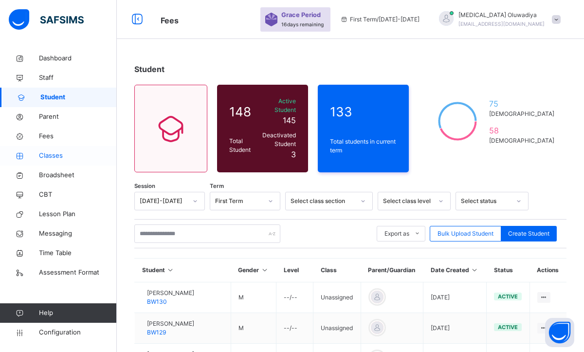
click at [52, 160] on link "Classes" at bounding box center [58, 155] width 117 height 19
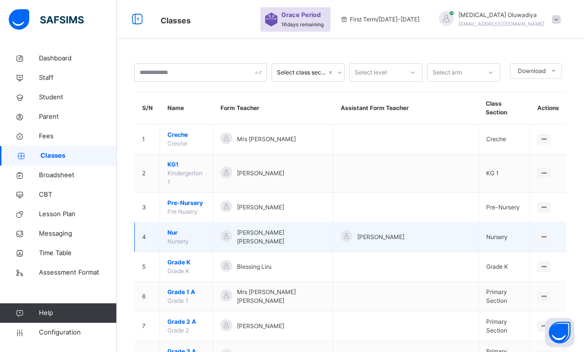
click at [197, 228] on span "Nur" at bounding box center [186, 232] width 38 height 9
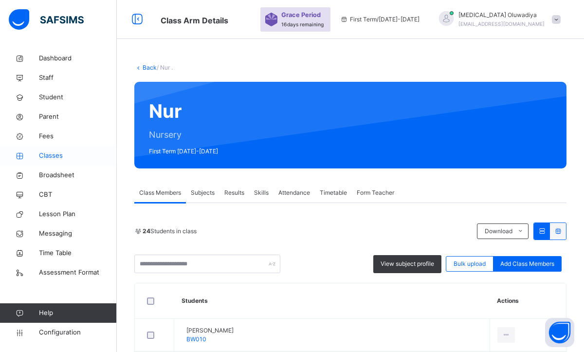
click at [50, 156] on span "Classes" at bounding box center [78, 156] width 78 height 10
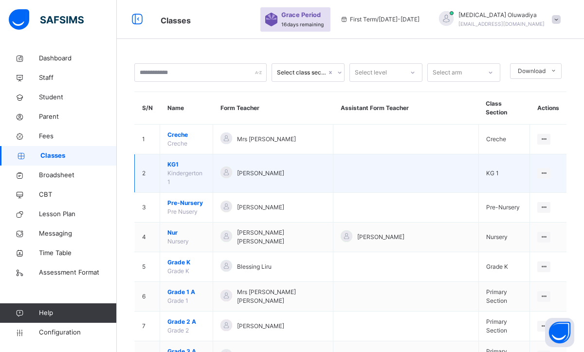
click at [192, 169] on span "Kindergerton 1" at bounding box center [184, 177] width 35 height 16
click at [182, 160] on span "KG1" at bounding box center [186, 164] width 38 height 9
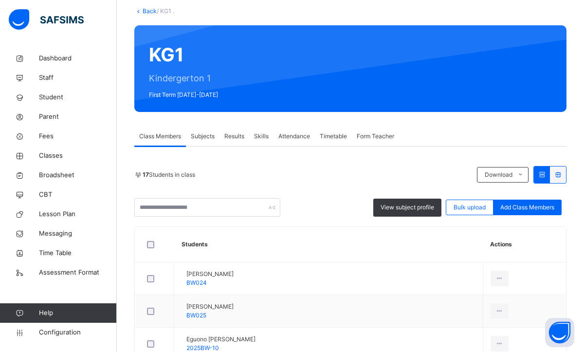
scroll to position [39, 0]
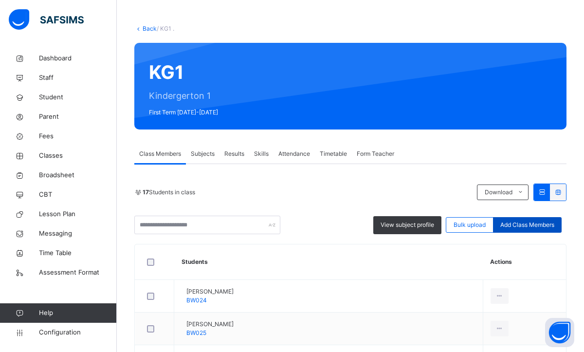
click at [496, 219] on div "Add Class Members" at bounding box center [527, 225] width 69 height 16
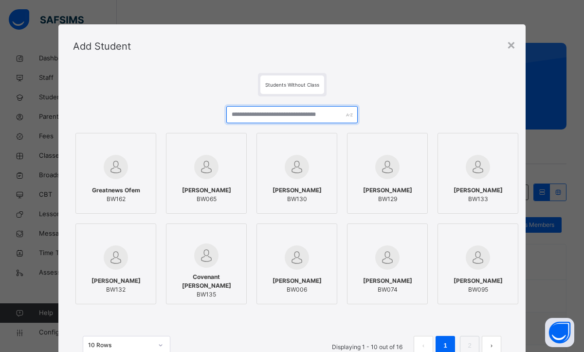
click at [295, 115] on input "text" at bounding box center [291, 114] width 131 height 17
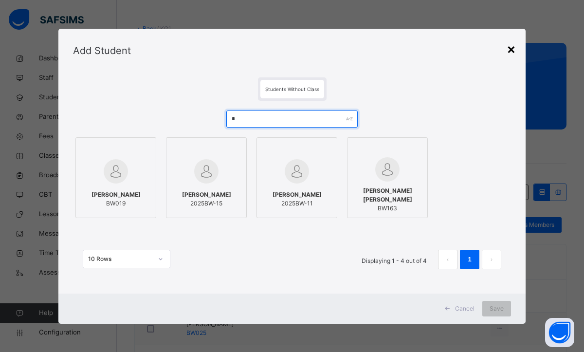
type input "*"
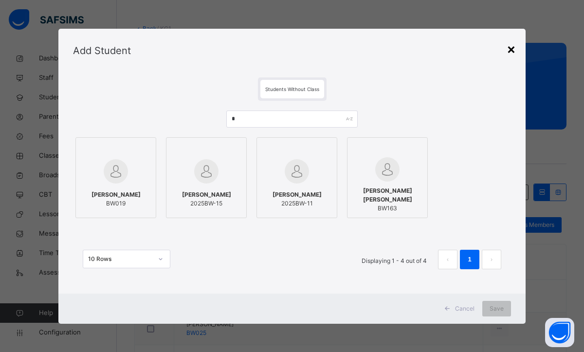
click at [507, 50] on div "×" at bounding box center [510, 48] width 9 height 20
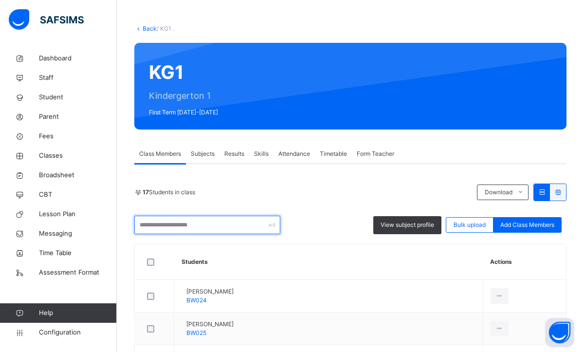
click at [200, 230] on input "text" at bounding box center [207, 224] width 146 height 18
type input "*"
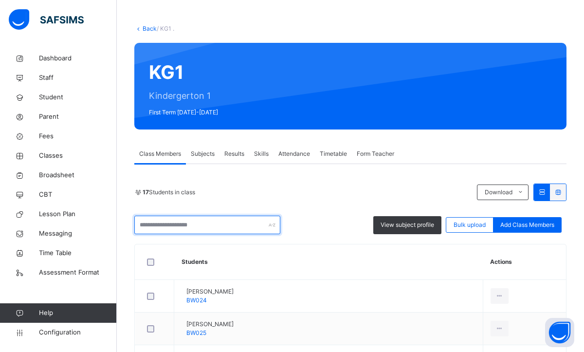
type input "*"
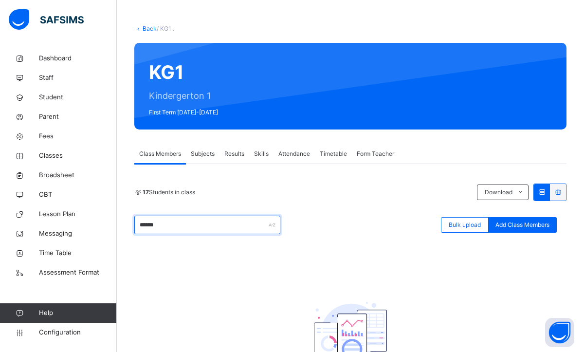
click at [178, 227] on input "******" at bounding box center [207, 224] width 146 height 18
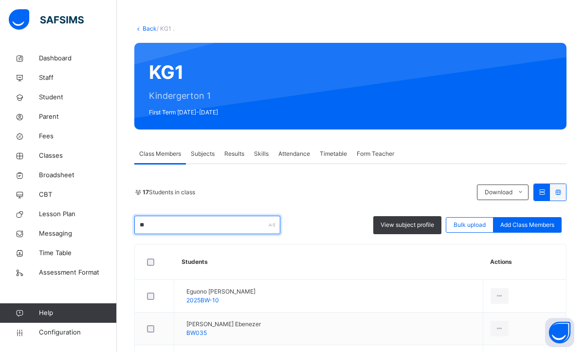
type input "*"
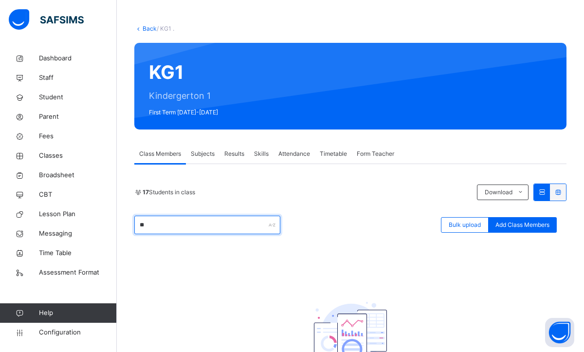
type input "*"
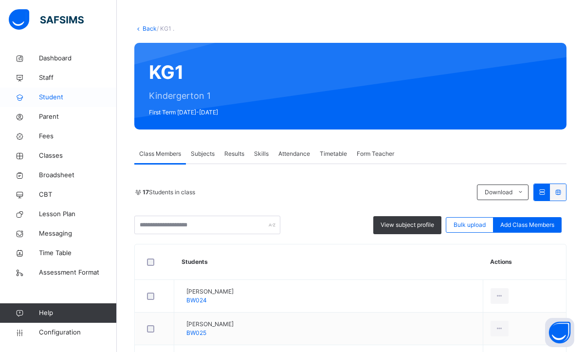
click at [57, 90] on link "Student" at bounding box center [58, 97] width 117 height 19
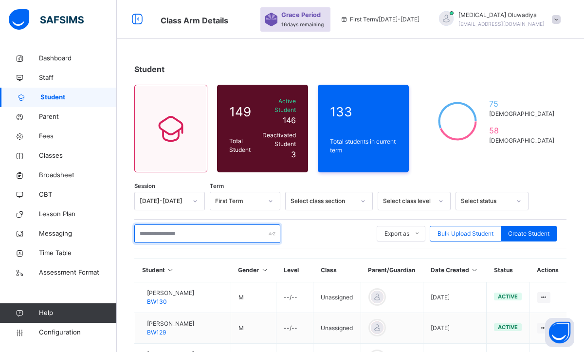
click at [186, 224] on input "text" at bounding box center [207, 233] width 146 height 18
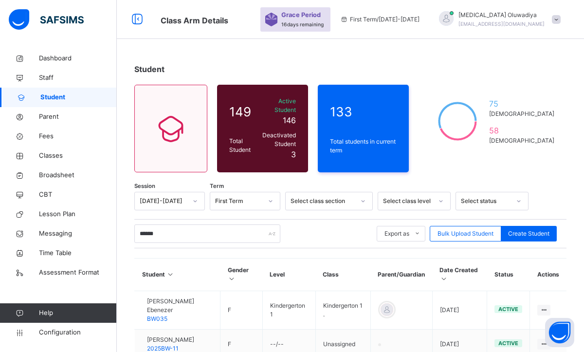
click at [477, 45] on div "Student 149 Total Student Active Student 146 Deactivated Student 3 133 Total st…" at bounding box center [350, 223] width 467 height 447
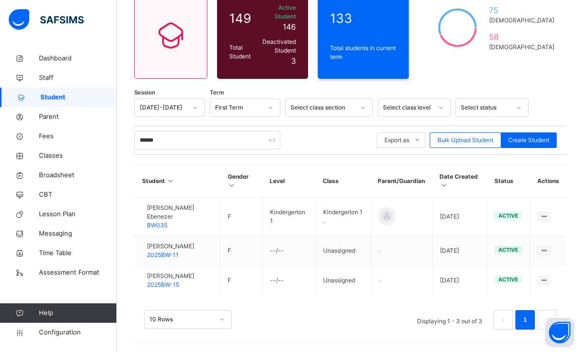
scroll to position [104, 0]
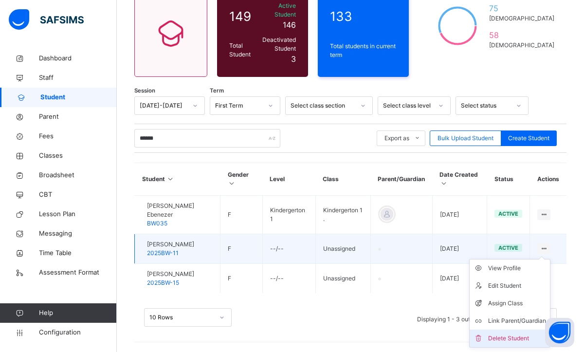
click at [513, 333] on div "Delete Student" at bounding box center [517, 338] width 58 height 10
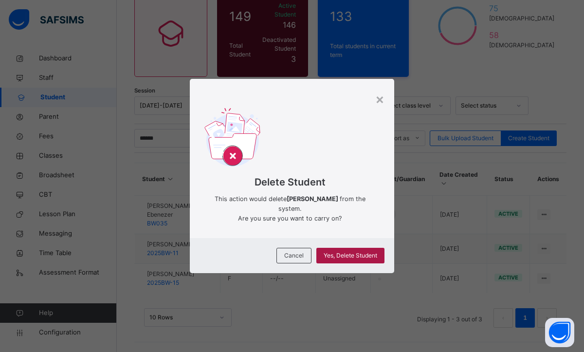
click at [342, 260] on div "Yes, Delete Student" at bounding box center [350, 256] width 68 height 16
click at [354, 254] on span "Yes, Delete Student" at bounding box center [349, 255] width 53 height 9
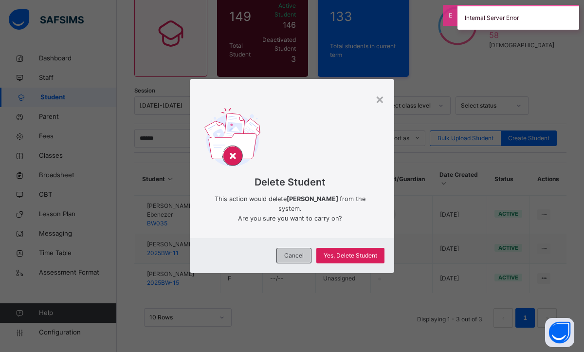
click at [303, 256] on div "Cancel" at bounding box center [293, 256] width 35 height 16
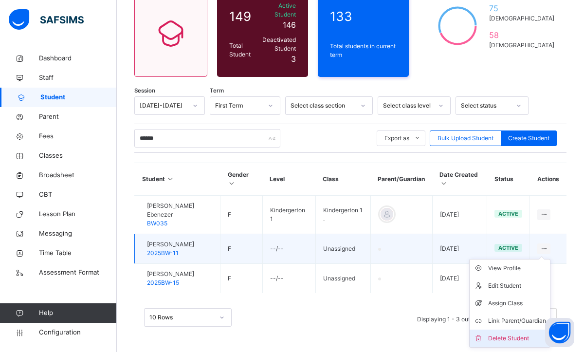
click at [507, 333] on div "Delete Student" at bounding box center [517, 338] width 58 height 10
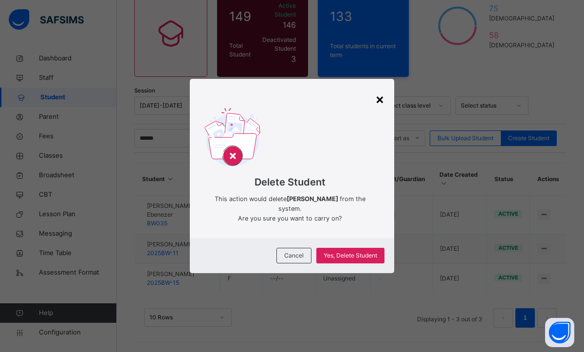
click at [382, 102] on div "×" at bounding box center [379, 99] width 9 height 20
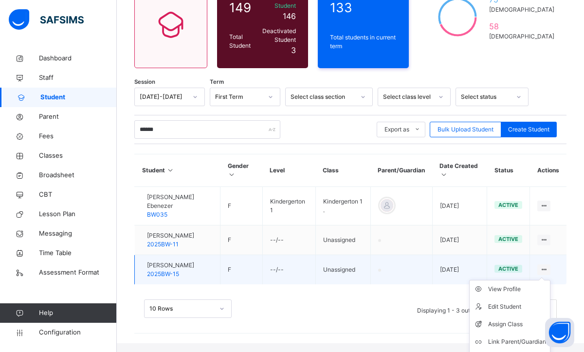
click at [537, 280] on ul "View Profile Edit Student Assign Class Link Parent/Guardian Delete Student" at bounding box center [509, 324] width 81 height 89
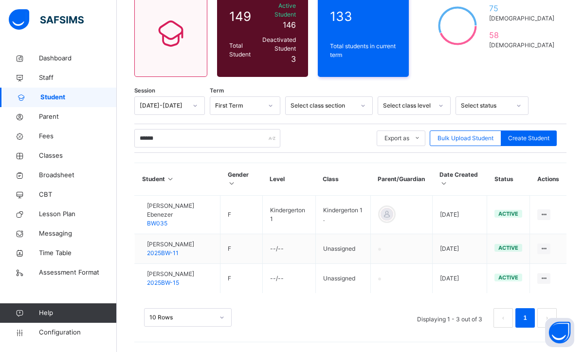
click at [572, 249] on div "Student 149 Total Student Active Student 146 Deactivated Student 3 133 Total st…" at bounding box center [350, 152] width 467 height 398
click at [567, 91] on div "Student 149 Total Student Active Student 146 Deactivated Student 3 133 Total st…" at bounding box center [350, 152] width 467 height 398
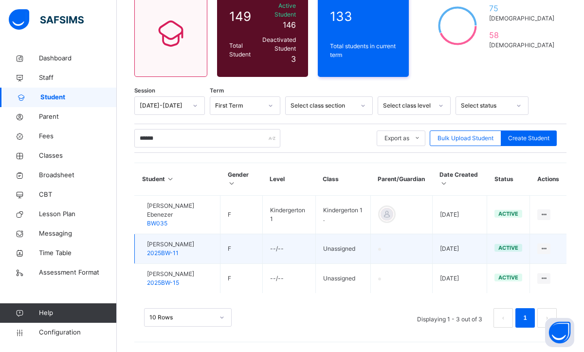
click at [550, 238] on td "View Profile Edit Student Assign Class Link Parent/Guardian Delete Student" at bounding box center [548, 249] width 36 height 30
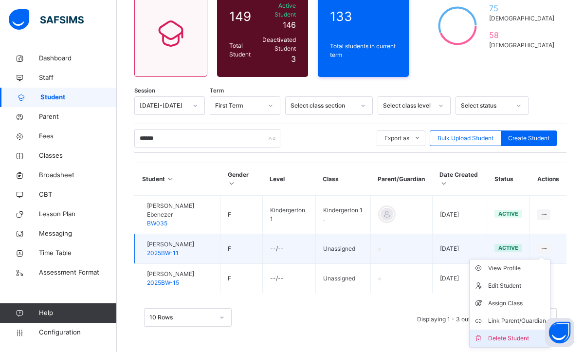
click at [508, 333] on div "Delete Student" at bounding box center [517, 338] width 58 height 10
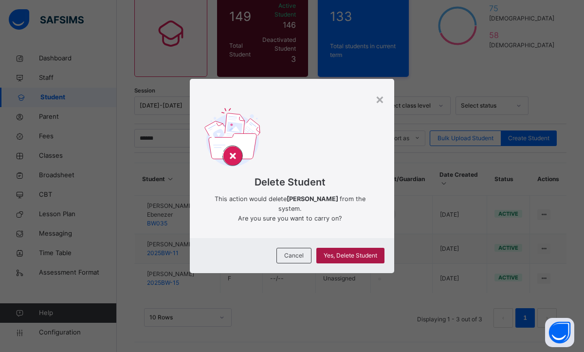
click at [335, 253] on span "Yes, Delete Student" at bounding box center [349, 255] width 53 height 9
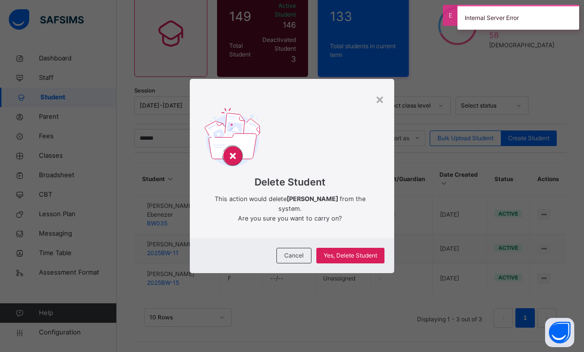
click at [450, 229] on div "× Delete Student This action would delete [PERSON_NAME] from the system. Are yo…" at bounding box center [292, 176] width 584 height 352
click at [382, 100] on div "×" at bounding box center [379, 99] width 9 height 20
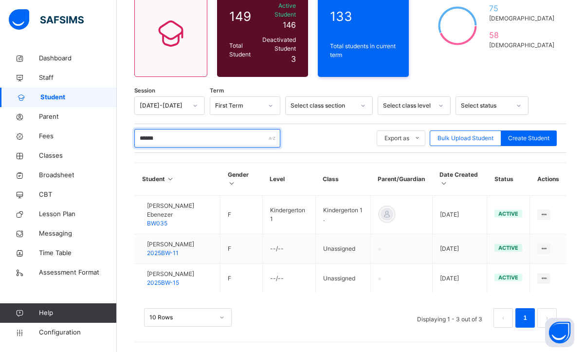
click at [179, 129] on input "******" at bounding box center [207, 138] width 146 height 18
type input "*"
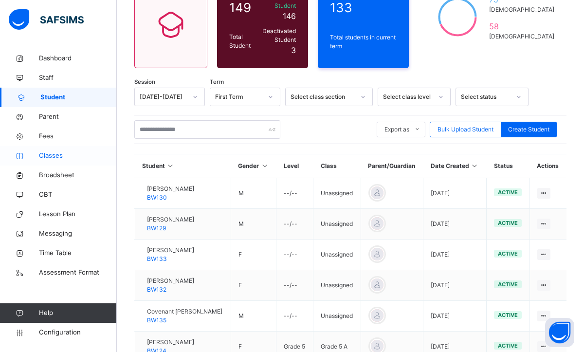
click at [66, 159] on span "Classes" at bounding box center [78, 156] width 78 height 10
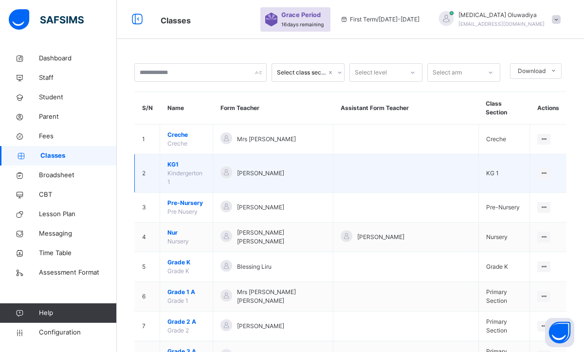
click at [195, 160] on span "KG1" at bounding box center [186, 164] width 38 height 9
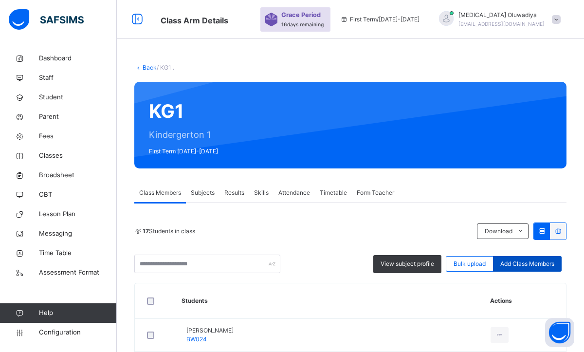
click at [506, 257] on div "Add Class Members" at bounding box center [527, 264] width 69 height 16
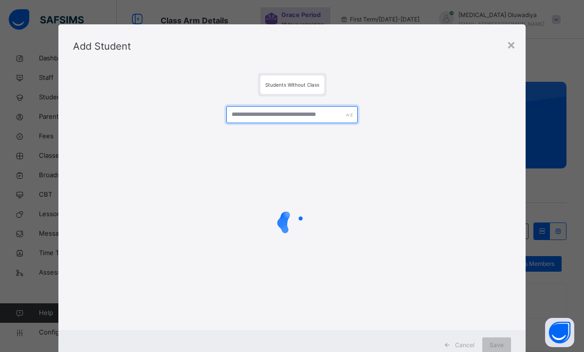
click at [301, 113] on input "text" at bounding box center [291, 114] width 131 height 17
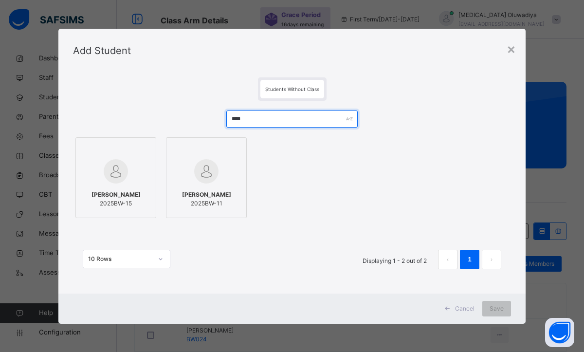
type input "****"
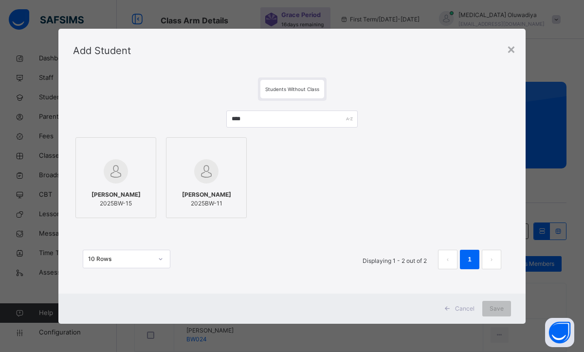
click at [208, 178] on img at bounding box center [206, 171] width 24 height 24
click at [503, 309] on span "Save" at bounding box center [496, 308] width 14 height 9
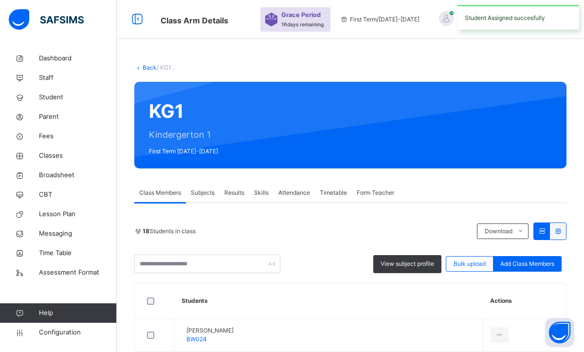
click at [310, 254] on div "View subject profile Bulk upload Add Class Members" at bounding box center [350, 263] width 432 height 18
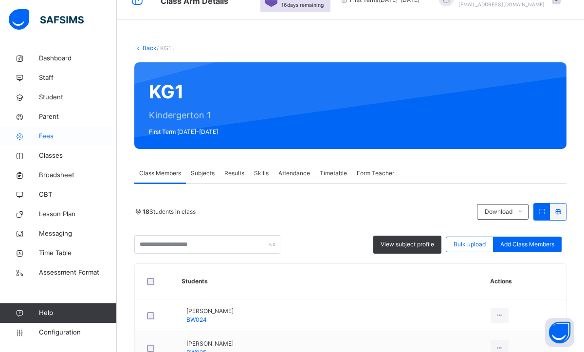
click at [53, 141] on link "Fees" at bounding box center [58, 135] width 117 height 19
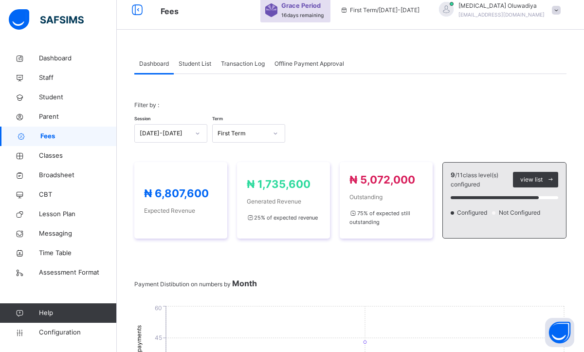
scroll to position [19, 0]
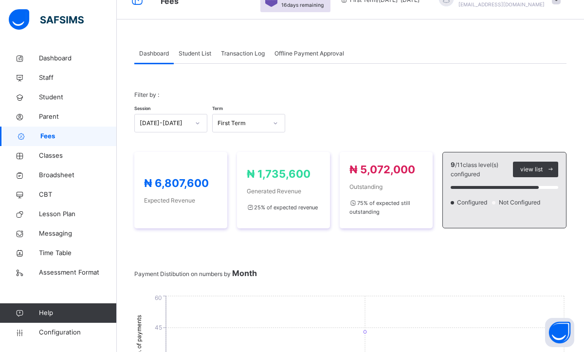
click at [200, 53] on span "Student List" at bounding box center [194, 53] width 33 height 9
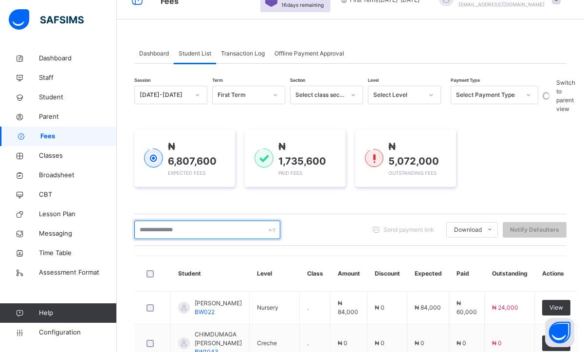
click at [178, 234] on input "text" at bounding box center [207, 229] width 146 height 18
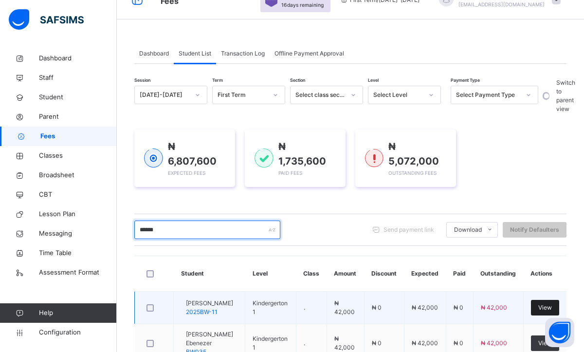
type input "******"
click at [550, 308] on span "View" at bounding box center [545, 307] width 14 height 9
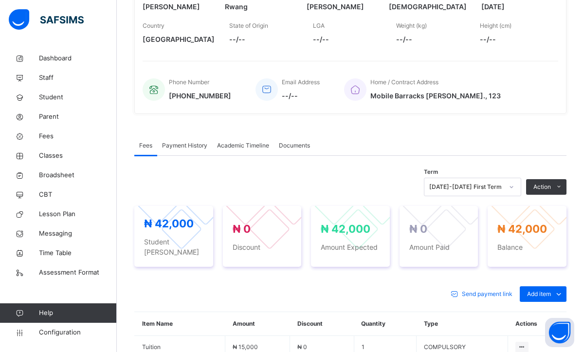
scroll to position [195, 0]
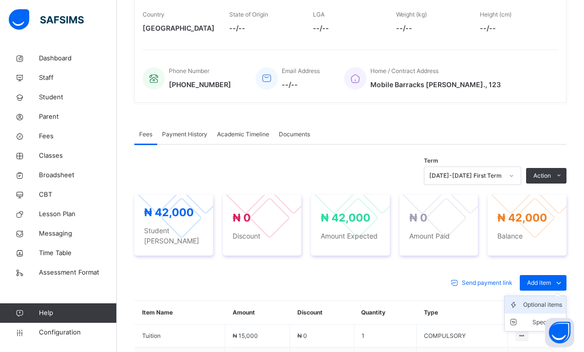
click at [537, 300] on div "Optional items" at bounding box center [542, 305] width 39 height 10
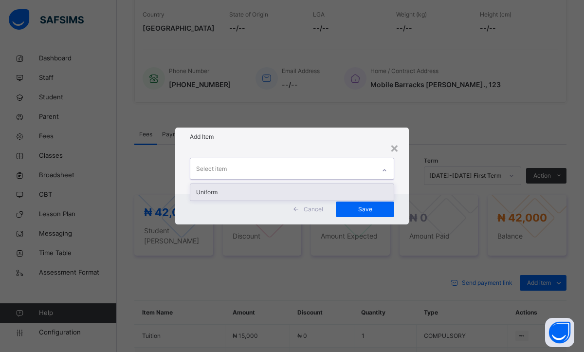
click at [378, 177] on div at bounding box center [384, 170] width 17 height 16
click at [279, 194] on div "Uniform" at bounding box center [291, 192] width 203 height 17
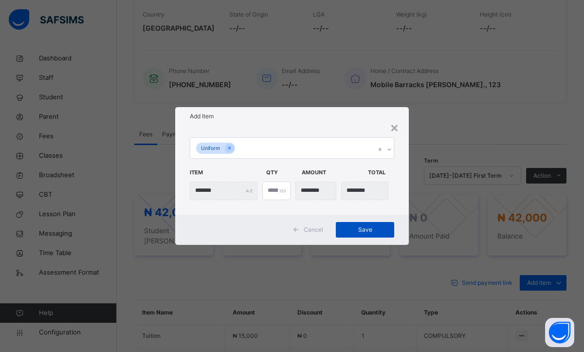
click at [378, 237] on div "Save" at bounding box center [365, 230] width 58 height 16
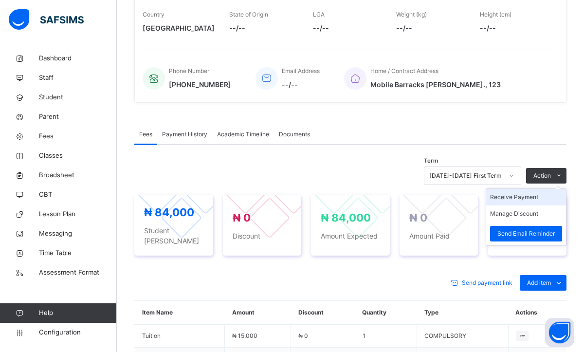
click at [513, 197] on li "Receive Payment" at bounding box center [526, 197] width 80 height 17
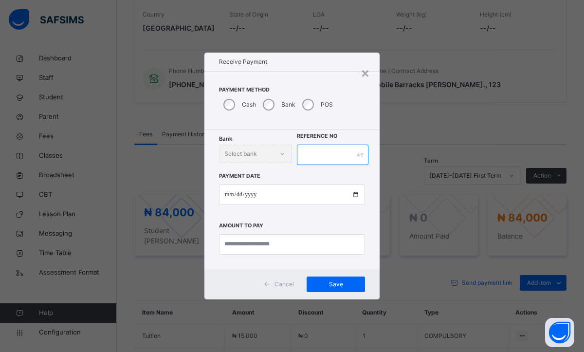
click at [330, 159] on input "text" at bounding box center [332, 154] width 71 height 20
type input "*"
type input "*******"
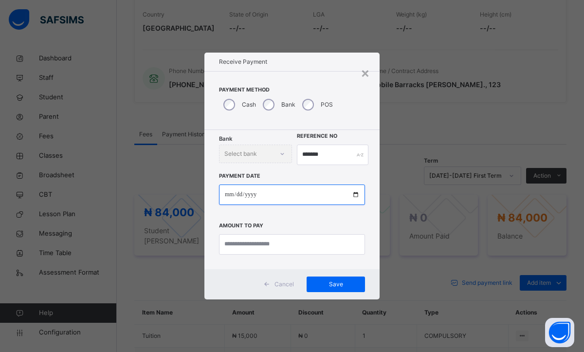
click at [225, 194] on input "date" at bounding box center [292, 194] width 146 height 20
type input "**********"
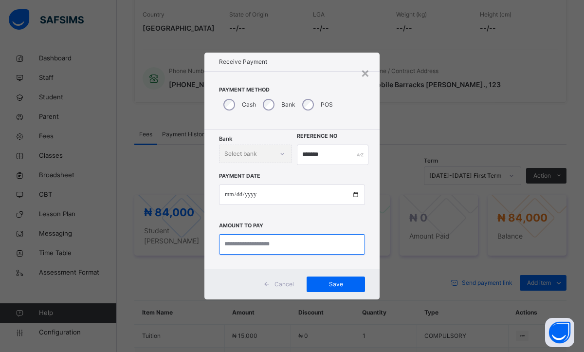
click at [297, 249] on input "currency" at bounding box center [292, 244] width 146 height 20
click at [293, 247] on input "currency" at bounding box center [292, 244] width 146 height 20
type input "********"
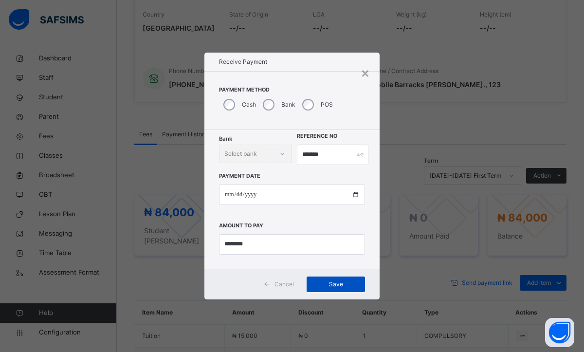
click at [335, 280] on span "Save" at bounding box center [336, 284] width 44 height 9
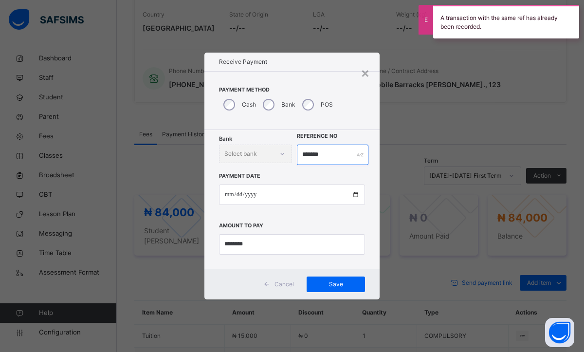
click at [326, 154] on input "*******" at bounding box center [332, 154] width 71 height 20
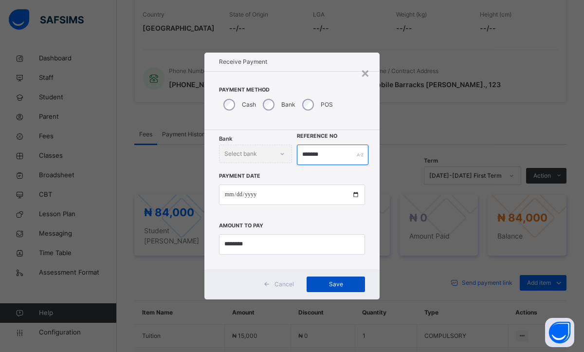
type input "*******"
click at [338, 287] on span "Save" at bounding box center [336, 284] width 44 height 9
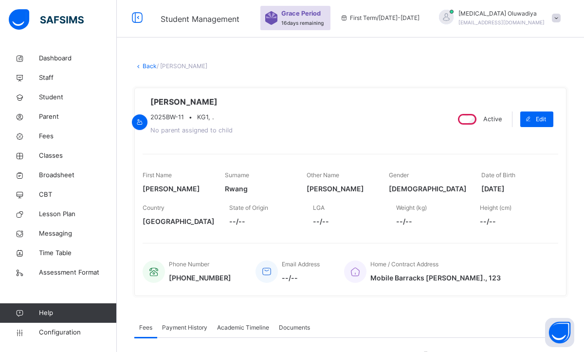
scroll to position [0, 0]
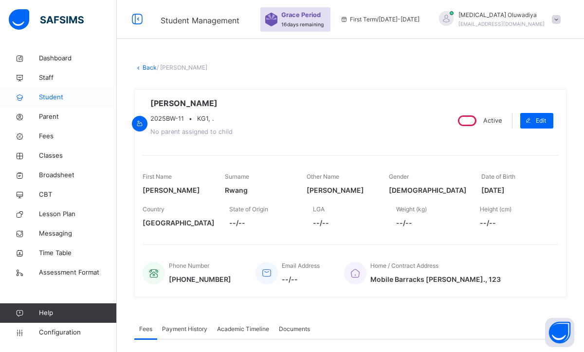
click at [60, 93] on span "Student" at bounding box center [78, 97] width 78 height 10
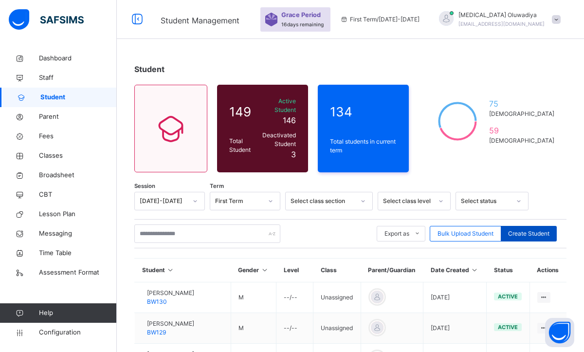
click at [517, 229] on span "Create Student" at bounding box center [528, 233] width 41 height 9
select select "**"
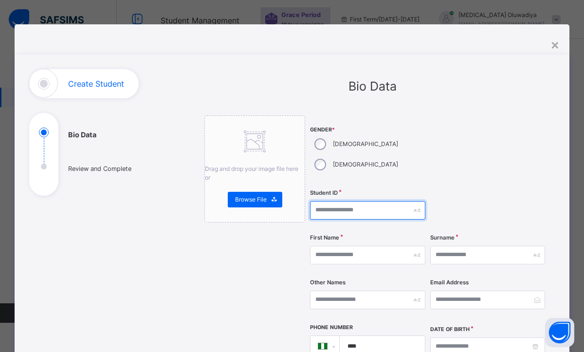
click at [339, 201] on input "text" at bounding box center [367, 210] width 115 height 18
type input "*********"
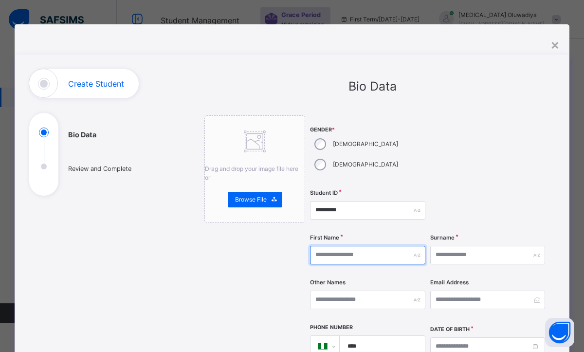
click at [327, 246] on input "text" at bounding box center [367, 255] width 115 height 18
type input "***"
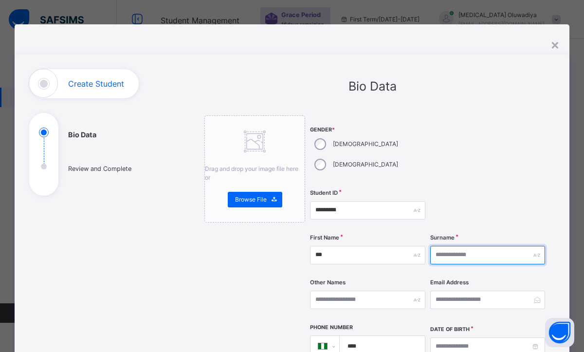
click at [449, 246] on input "text" at bounding box center [487, 255] width 115 height 18
type input "******"
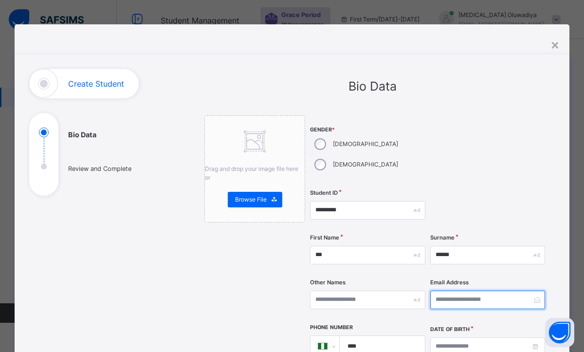
click at [454, 290] on input "email" at bounding box center [487, 299] width 115 height 18
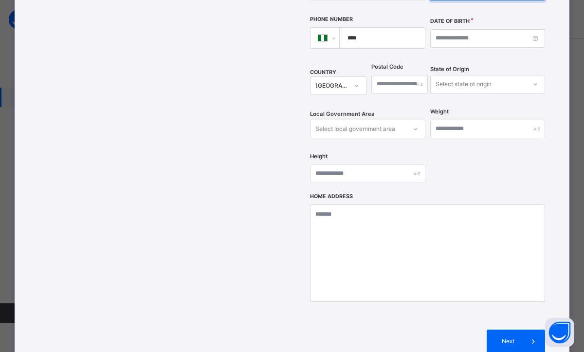
scroll to position [103, 0]
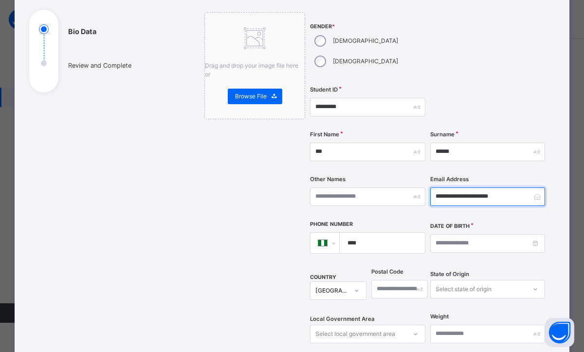
type input "**********"
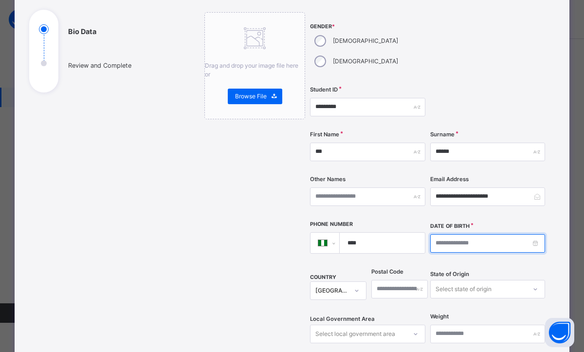
click at [535, 234] on input at bounding box center [487, 243] width 115 height 18
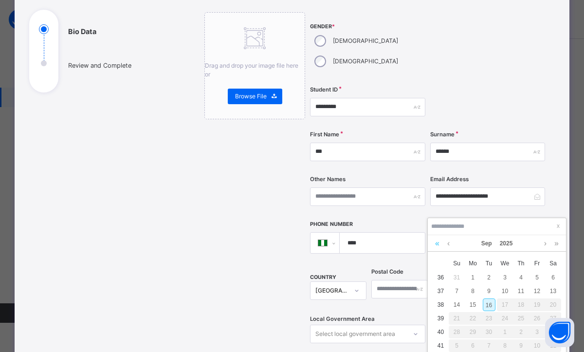
click at [441, 246] on link at bounding box center [436, 243] width 9 height 17
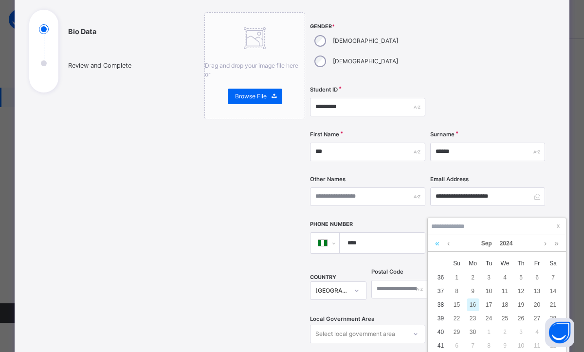
click at [437, 244] on link at bounding box center [436, 243] width 9 height 17
click at [559, 246] on link at bounding box center [555, 243] width 9 height 17
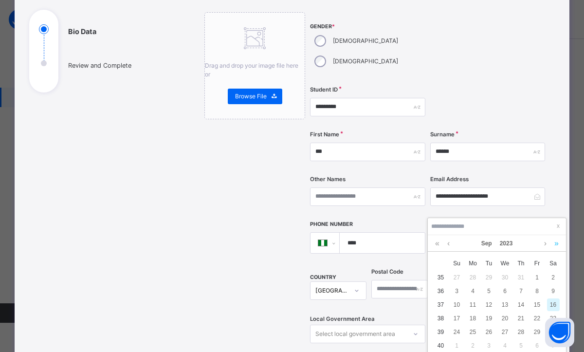
click at [559, 246] on link at bounding box center [555, 243] width 9 height 17
click at [450, 244] on link at bounding box center [447, 243] width 7 height 17
click at [505, 304] on div "16" at bounding box center [504, 304] width 13 height 13
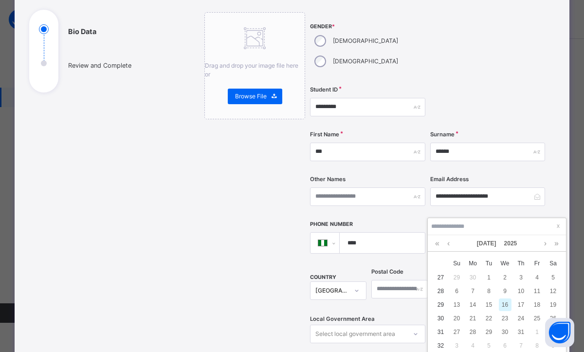
type input "**********"
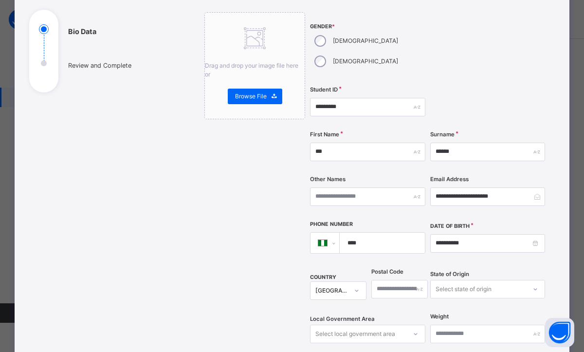
scroll to position [184, 0]
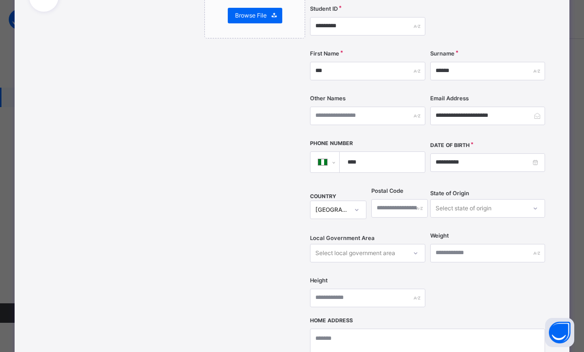
click at [448, 217] on div "Select state of origin" at bounding box center [487, 208] width 115 height 18
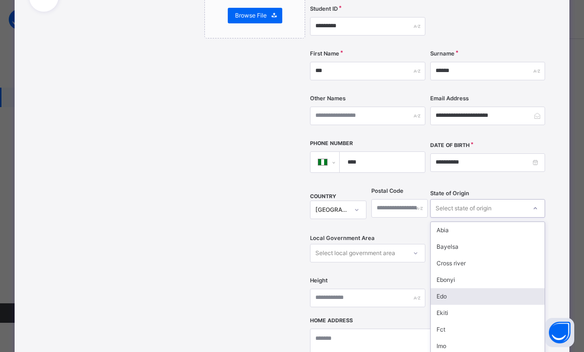
type input "*"
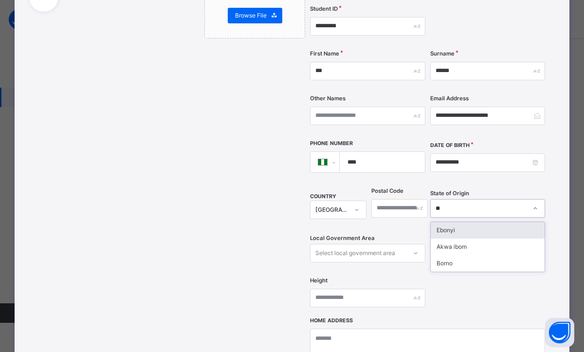
type input "***"
click at [457, 222] on div "Borno" at bounding box center [487, 230] width 114 height 17
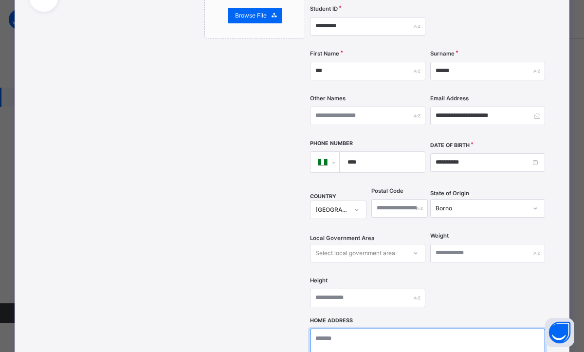
type textarea "*****"
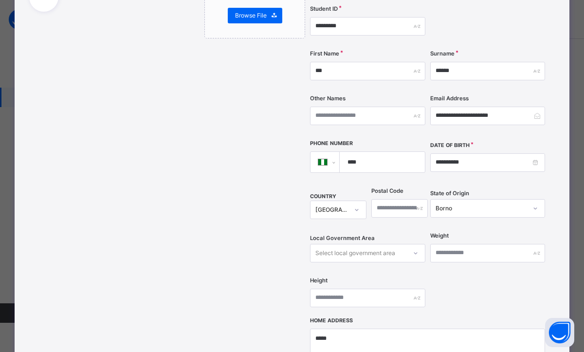
click at [508, 288] on div "**********" at bounding box center [427, 124] width 235 height 386
click at [366, 152] on input "****" at bounding box center [379, 162] width 77 height 20
type input "**********"
click at [278, 231] on div "Drag and drop your image file here or Browse File" at bounding box center [254, 211] width 101 height 560
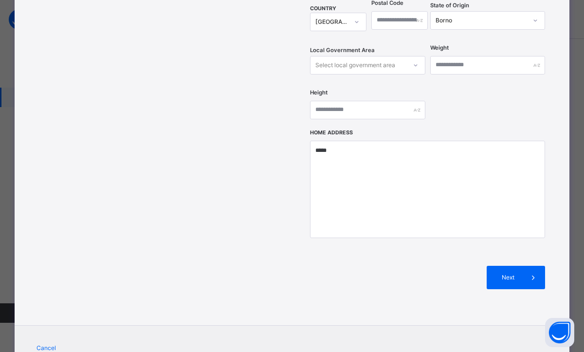
scroll to position [394, 0]
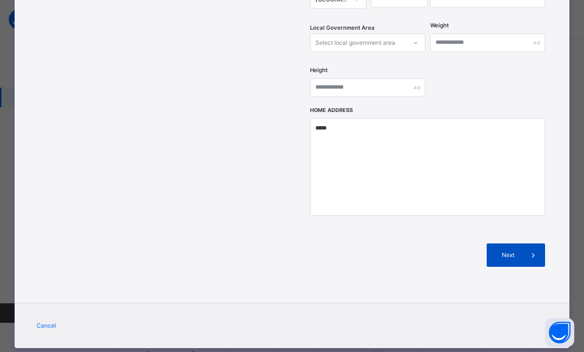
click at [508, 250] on span "Next" at bounding box center [508, 254] width 28 height 9
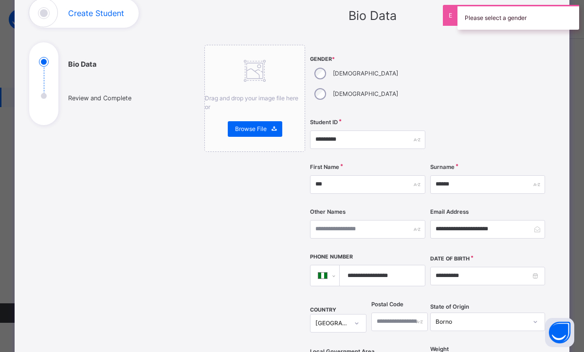
scroll to position [63, 0]
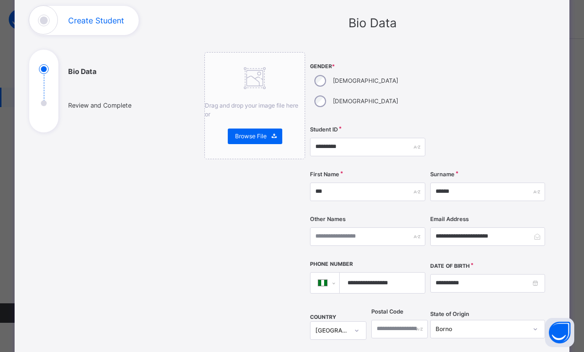
click at [272, 232] on div "Drag and drop your image file here or Browse File" at bounding box center [254, 332] width 101 height 560
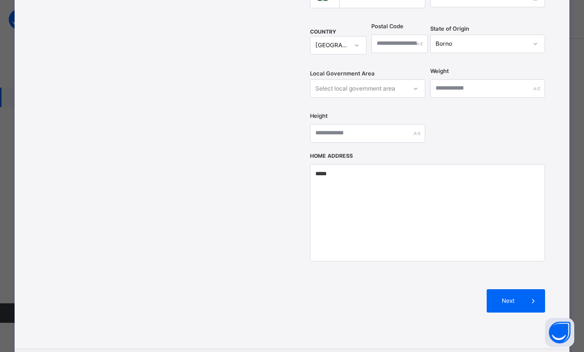
scroll to position [394, 0]
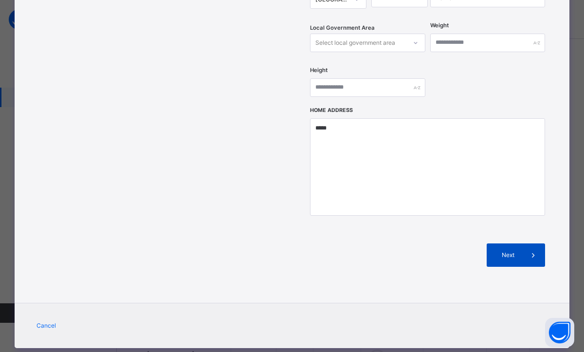
click at [494, 250] on span "Next" at bounding box center [508, 254] width 28 height 9
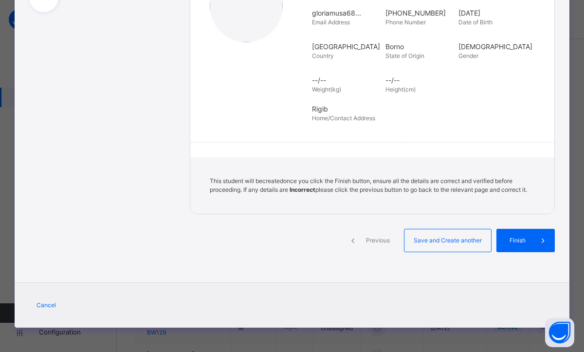
scroll to position [192, 0]
click at [506, 233] on div "Finish" at bounding box center [525, 240] width 58 height 23
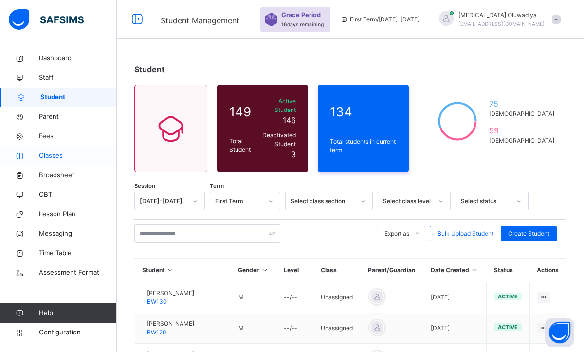
click at [64, 156] on span "Classes" at bounding box center [78, 156] width 78 height 10
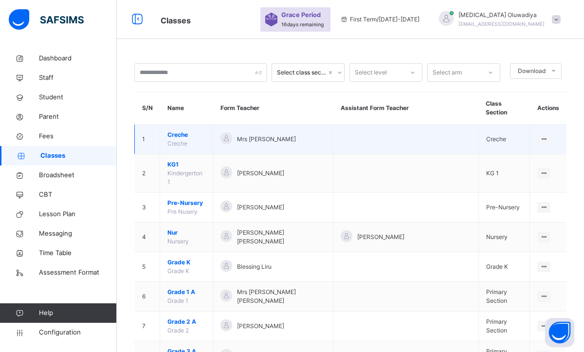
click at [257, 135] on span "Mrs [PERSON_NAME]" at bounding box center [266, 139] width 59 height 9
click at [180, 130] on span "Creche" at bounding box center [186, 134] width 38 height 9
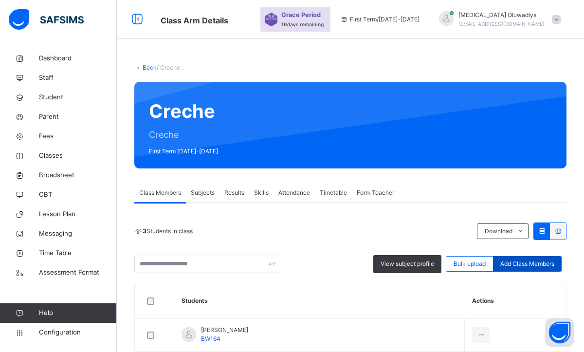
click at [518, 259] on span "Add Class Members" at bounding box center [527, 263] width 54 height 9
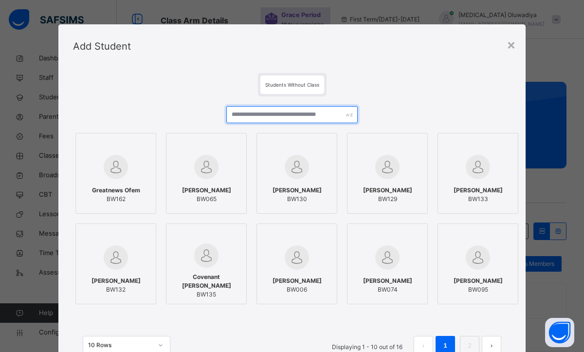
click at [290, 115] on input "text" at bounding box center [291, 114] width 131 height 17
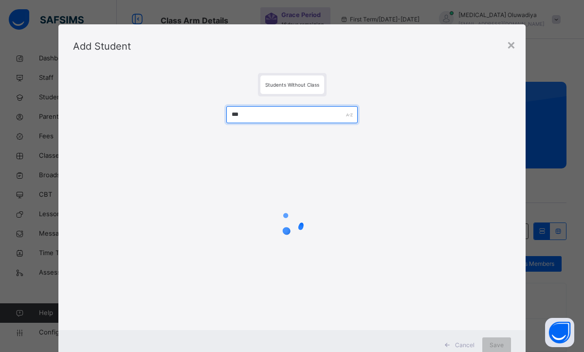
type input "***"
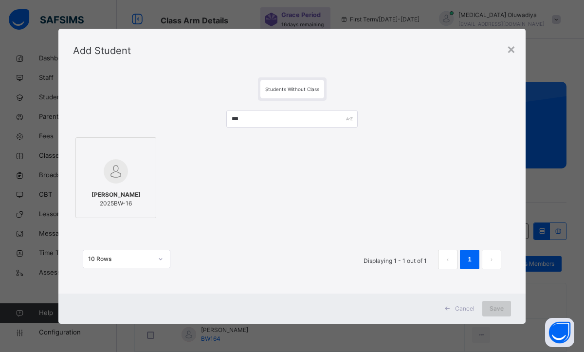
click at [493, 306] on span "Save" at bounding box center [496, 308] width 14 height 9
click at [141, 184] on div at bounding box center [116, 171] width 70 height 28
click at [487, 302] on div "Save" at bounding box center [496, 309] width 29 height 16
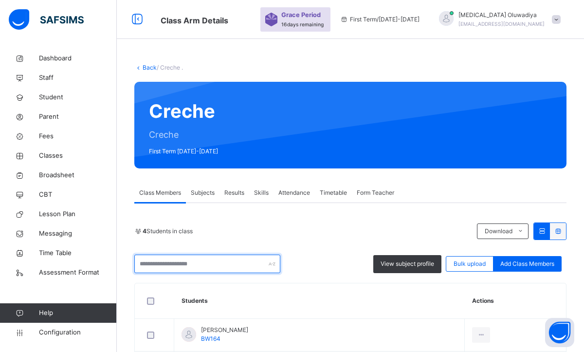
click at [191, 256] on input "text" at bounding box center [207, 263] width 146 height 18
type input "***"
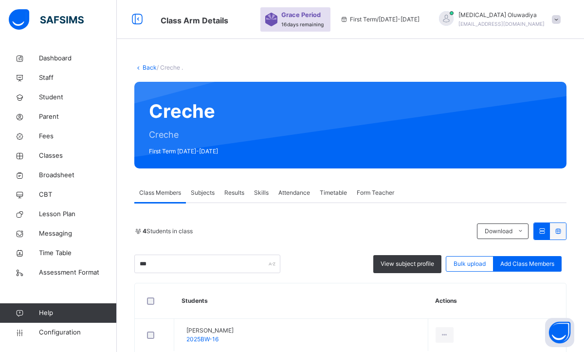
click at [143, 69] on link "Back" at bounding box center [149, 67] width 14 height 7
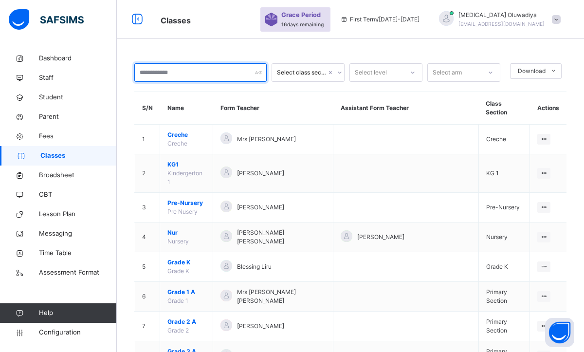
click at [159, 73] on input "text" at bounding box center [200, 72] width 132 height 18
click at [51, 98] on span "Student" at bounding box center [78, 97] width 78 height 10
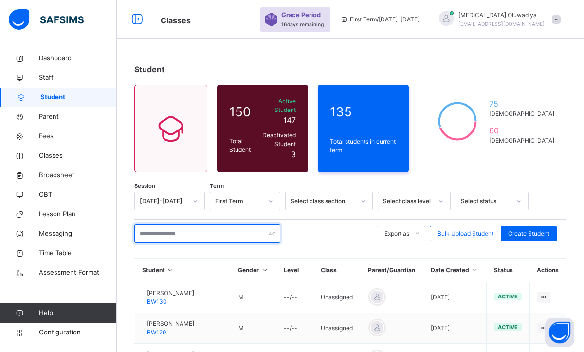
click at [176, 224] on input "text" at bounding box center [207, 233] width 146 height 18
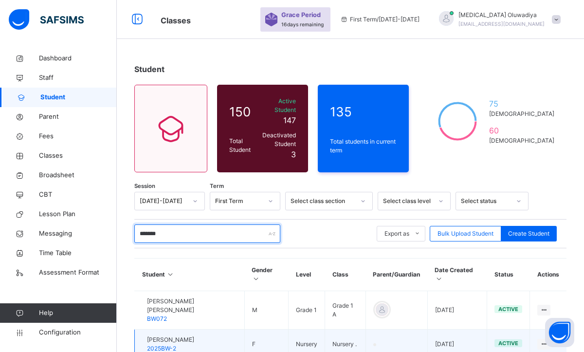
type input "*******"
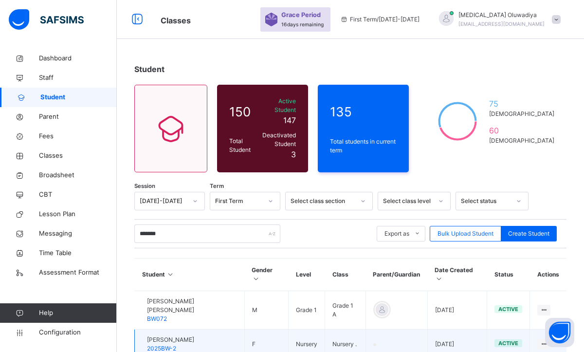
click at [169, 335] on span "[PERSON_NAME]" at bounding box center [170, 339] width 47 height 9
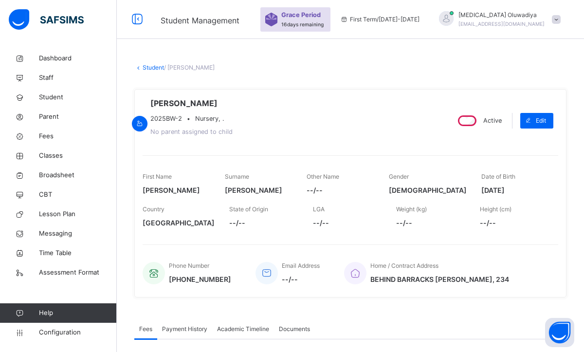
click at [302, 304] on div "[PERSON_NAME] 2025BW-2 • Nursery, . No parent assigned to child Active Edit Fir…" at bounding box center [350, 193] width 432 height 223
click at [49, 98] on span "Student" at bounding box center [78, 97] width 78 height 10
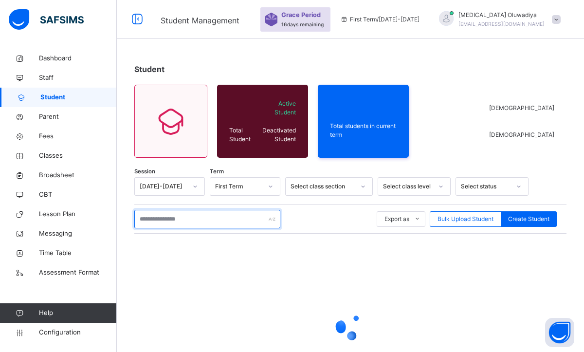
click at [157, 217] on input "text" at bounding box center [207, 219] width 146 height 18
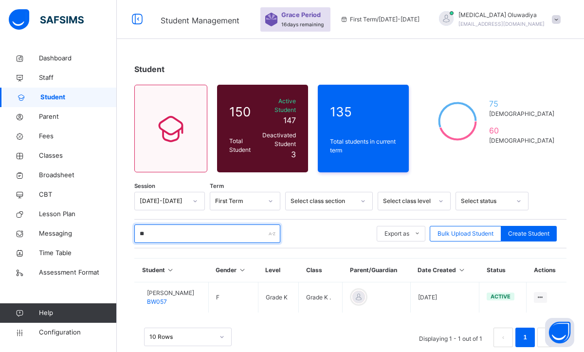
type input "*"
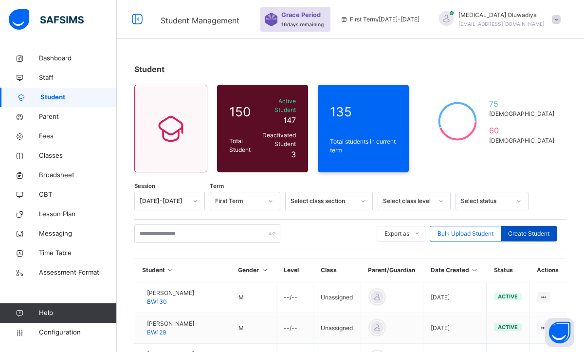
click at [526, 229] on span "Create Student" at bounding box center [528, 233] width 41 height 9
select select "**"
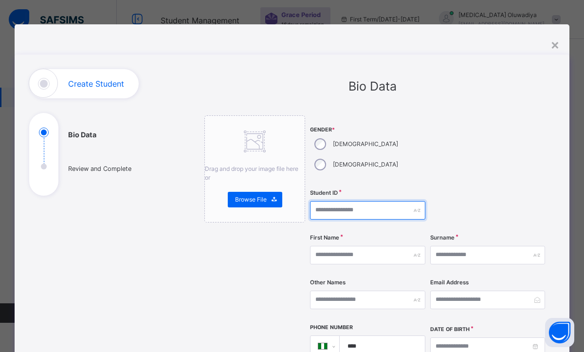
click at [346, 201] on input "text" at bounding box center [367, 210] width 115 height 18
type input "*********"
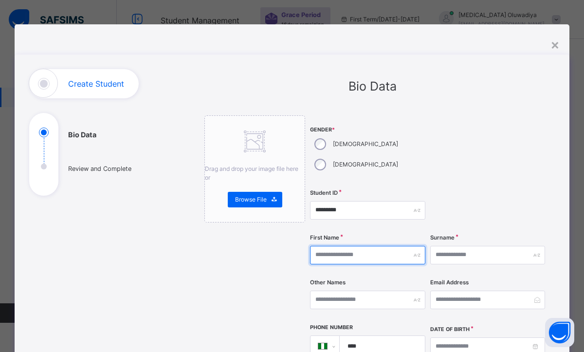
click at [351, 246] on input "text" at bounding box center [367, 255] width 115 height 18
type input "*****"
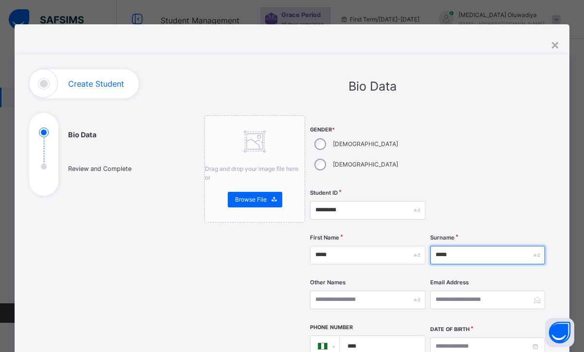
type input "*****"
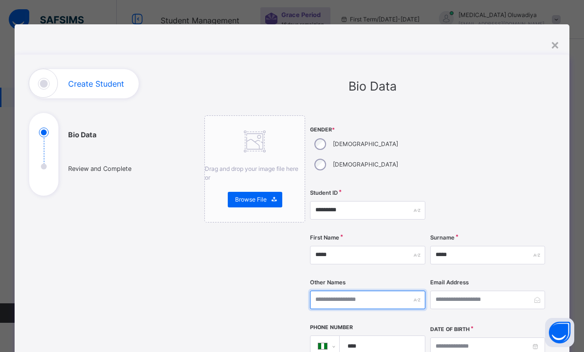
click at [325, 290] on input "text" at bounding box center [367, 299] width 115 height 18
type input "*"
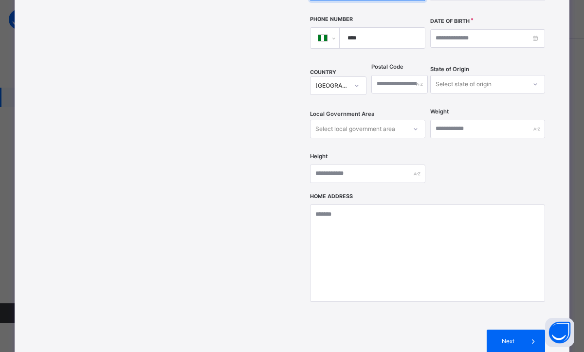
scroll to position [103, 0]
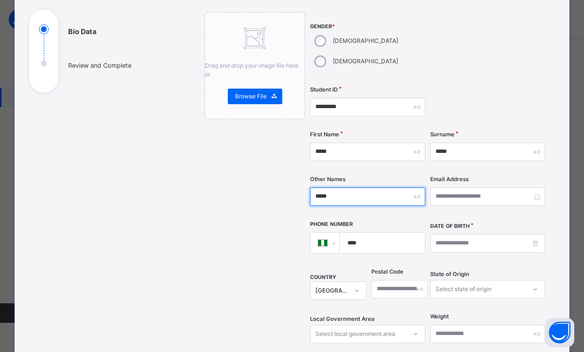
type input "*****"
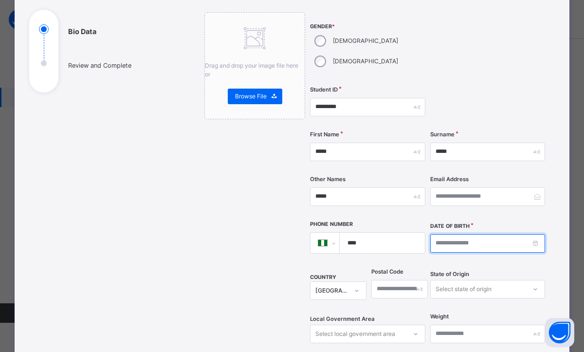
click at [536, 234] on input at bounding box center [487, 243] width 115 height 18
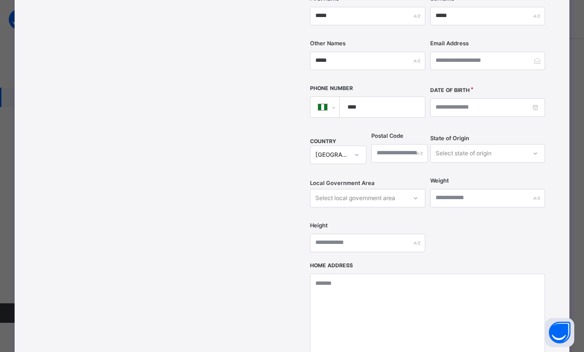
scroll to position [238, 0]
click at [536, 99] on input at bounding box center [487, 108] width 115 height 18
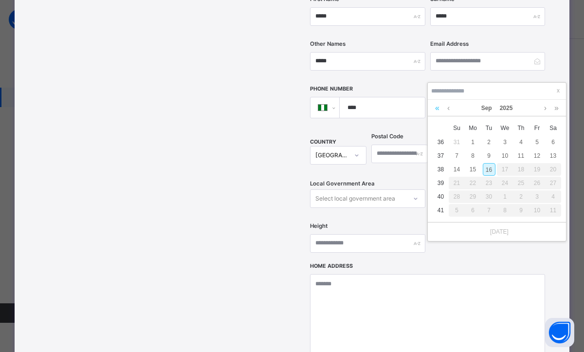
click at [437, 113] on link at bounding box center [436, 108] width 9 height 17
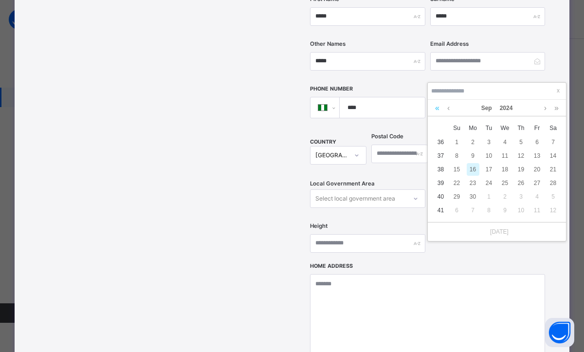
click at [437, 113] on link at bounding box center [436, 108] width 9 height 17
click at [450, 106] on link at bounding box center [447, 108] width 7 height 17
click at [533, 184] on div "23" at bounding box center [537, 183] width 13 height 13
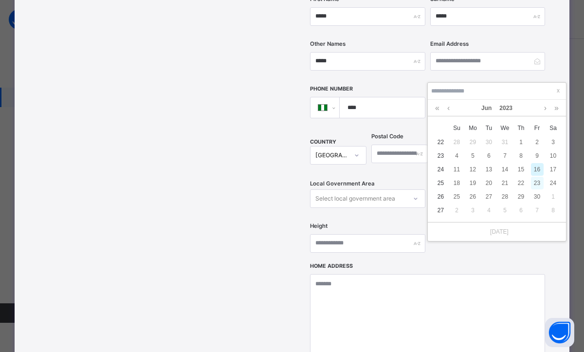
type input "**********"
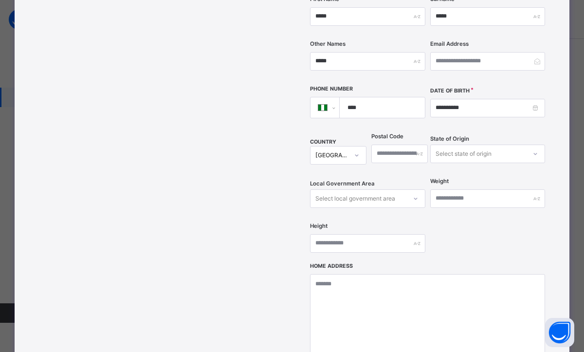
click at [500, 146] on div "Select state of origin" at bounding box center [478, 153] width 96 height 15
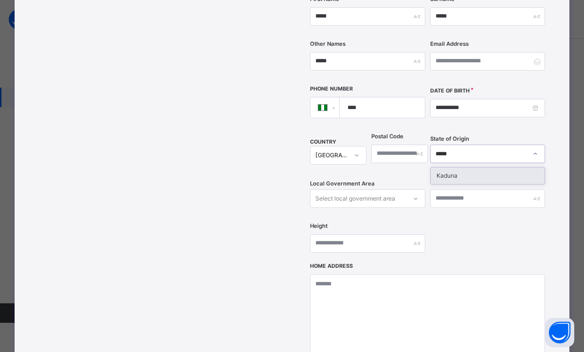
type input "******"
click at [480, 167] on div "Kaduna" at bounding box center [487, 175] width 114 height 17
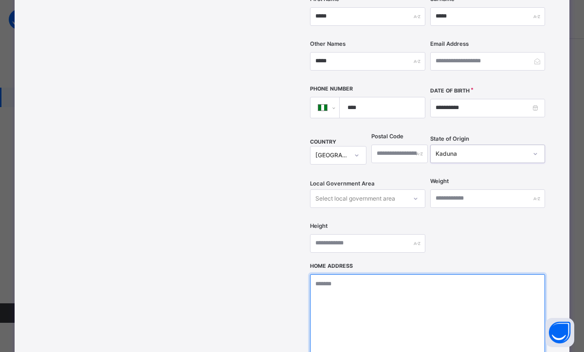
click at [453, 285] on textarea at bounding box center [427, 322] width 235 height 97
type textarea "**********"
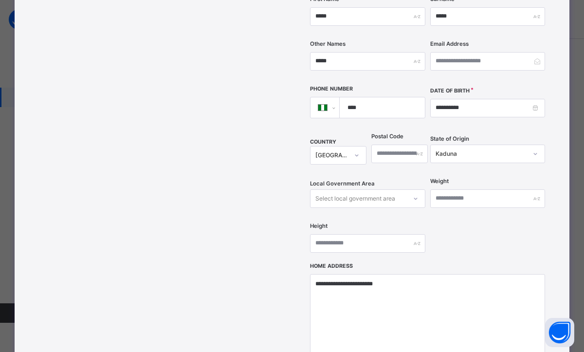
click at [534, 218] on div "**********" at bounding box center [427, 70] width 235 height 386
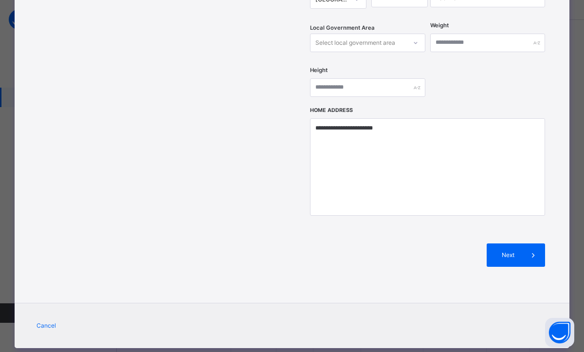
scroll to position [19, 0]
click at [528, 243] on span at bounding box center [532, 254] width 23 height 23
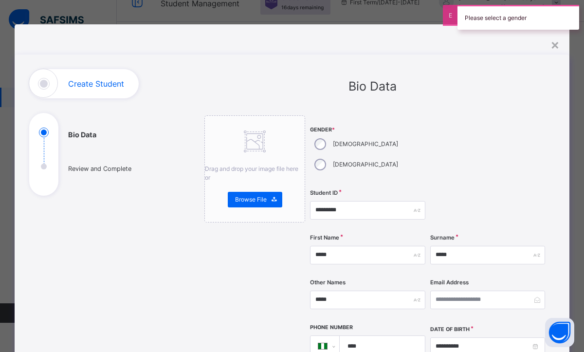
scroll to position [0, 0]
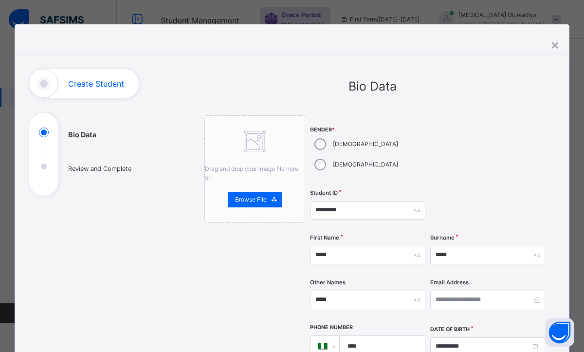
click at [430, 163] on div at bounding box center [487, 150] width 115 height 70
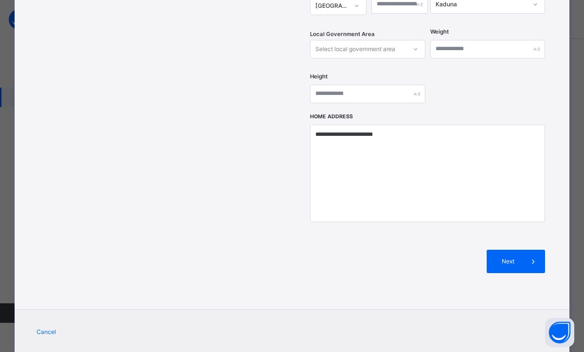
scroll to position [389, 0]
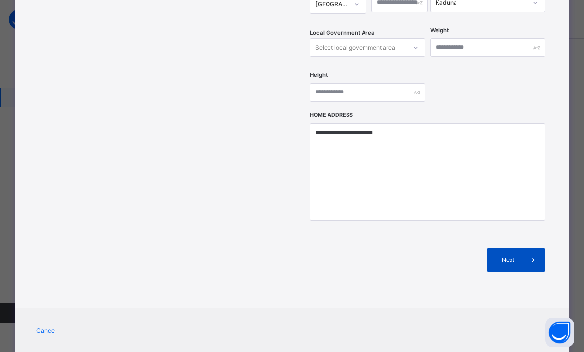
click at [502, 248] on div "Next" at bounding box center [515, 259] width 58 height 23
click at [288, 224] on div "Drag and drop your image file here or Browse File" at bounding box center [254, 6] width 101 height 560
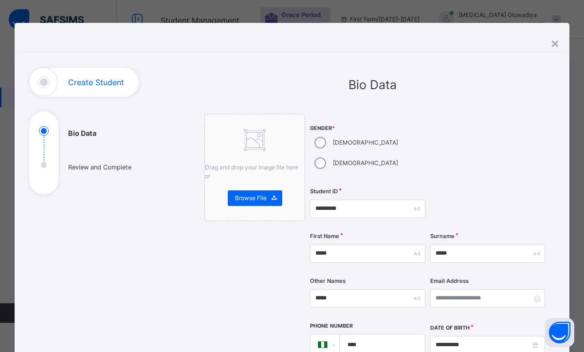
scroll to position [0, 0]
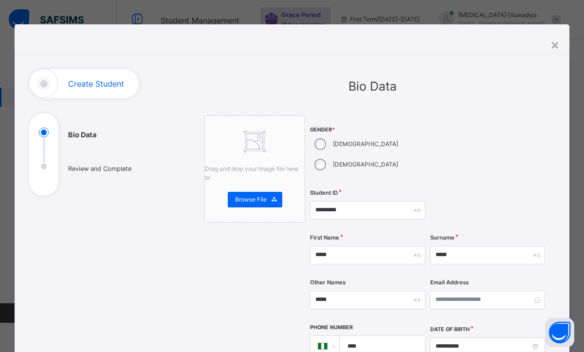
click at [472, 149] on div at bounding box center [487, 150] width 115 height 70
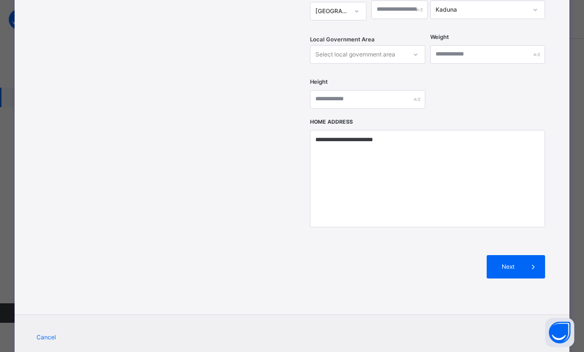
scroll to position [389, 0]
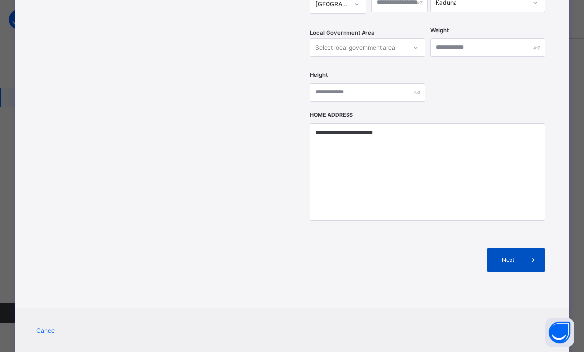
click at [509, 255] on span "Next" at bounding box center [508, 259] width 28 height 9
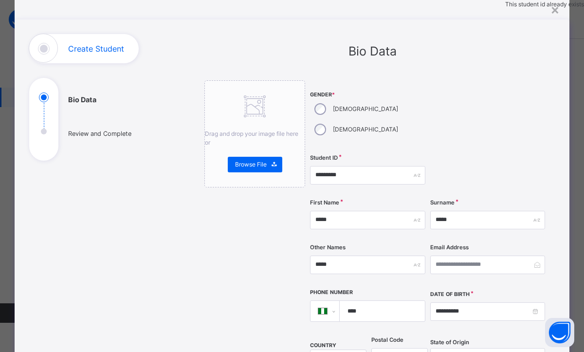
scroll to position [0, 0]
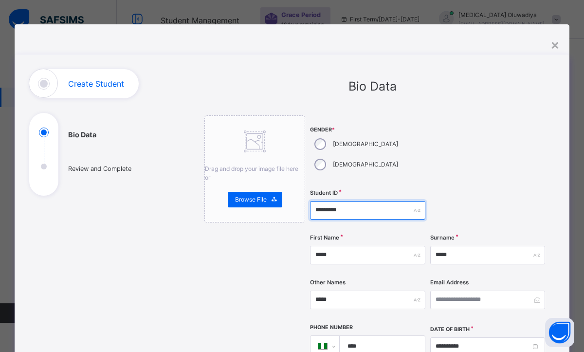
click at [363, 201] on input "*********" at bounding box center [367, 210] width 115 height 18
click at [349, 201] on input "*********" at bounding box center [367, 210] width 115 height 18
type input "*********"
click at [452, 192] on div at bounding box center [487, 210] width 115 height 40
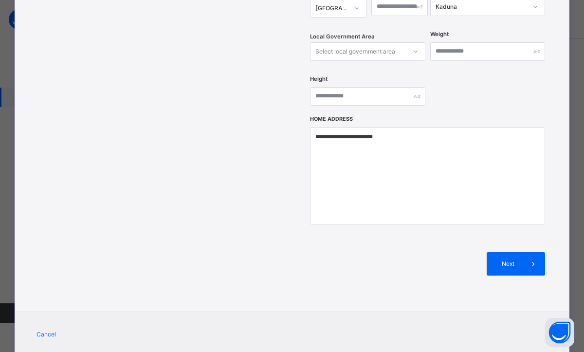
scroll to position [394, 0]
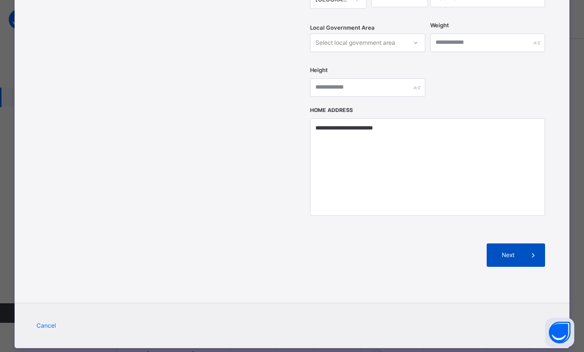
click at [512, 243] on div "Next" at bounding box center [515, 254] width 58 height 23
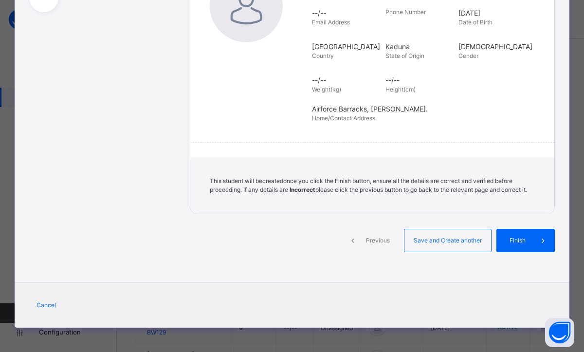
scroll to position [192, 0]
click at [512, 229] on div "Finish" at bounding box center [525, 240] width 58 height 23
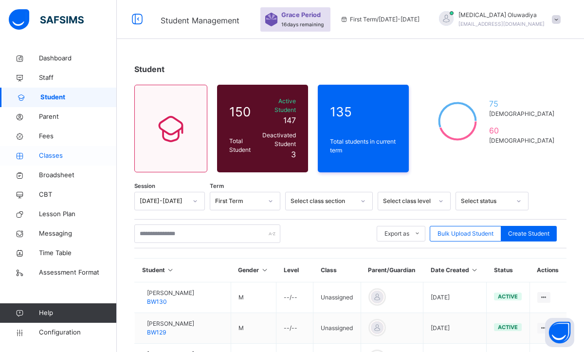
click at [65, 155] on span "Classes" at bounding box center [78, 156] width 78 height 10
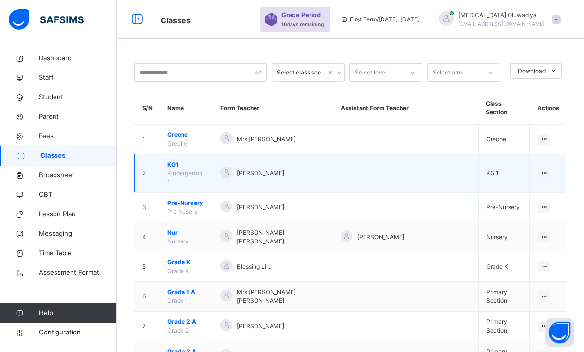
click at [169, 160] on span "KG1" at bounding box center [186, 164] width 38 height 9
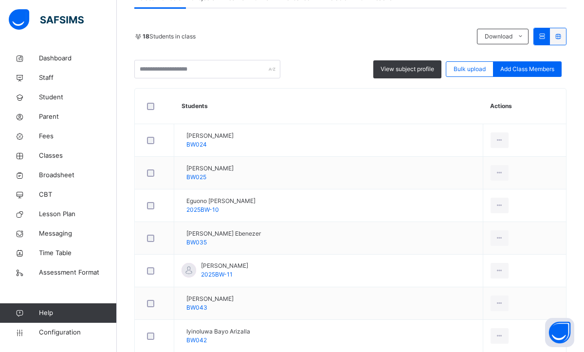
scroll to position [175, 0]
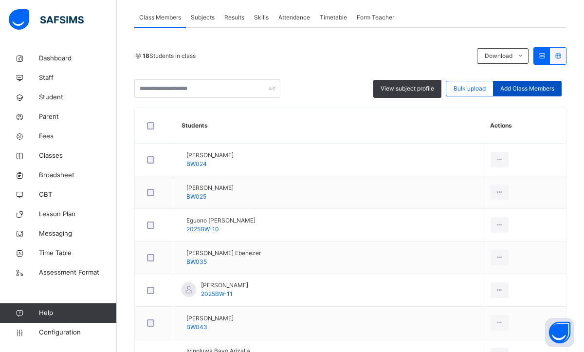
click at [508, 87] on span "Add Class Members" at bounding box center [527, 88] width 54 height 9
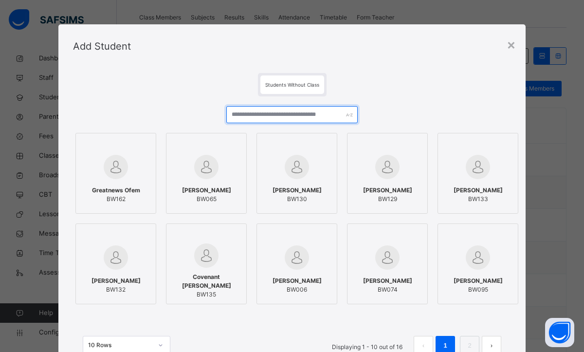
click at [308, 115] on input "text" at bounding box center [291, 114] width 131 height 17
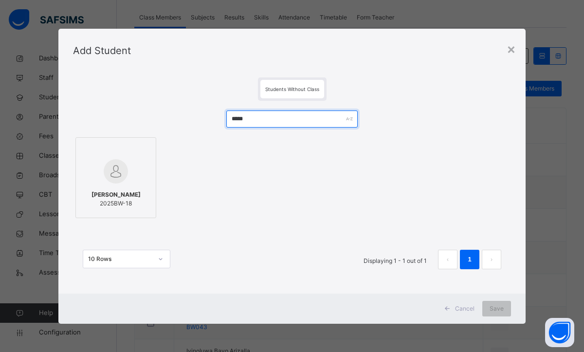
type input "*****"
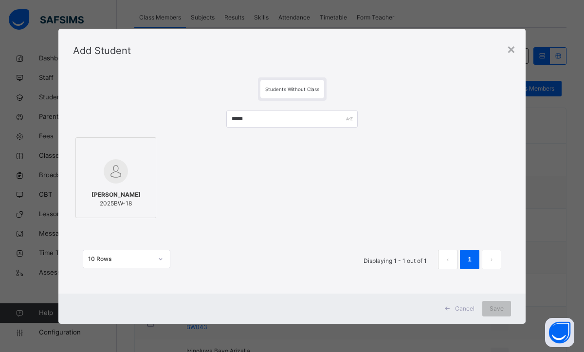
click at [129, 181] on div at bounding box center [116, 171] width 70 height 28
click at [491, 307] on span "Save" at bounding box center [496, 308] width 14 height 9
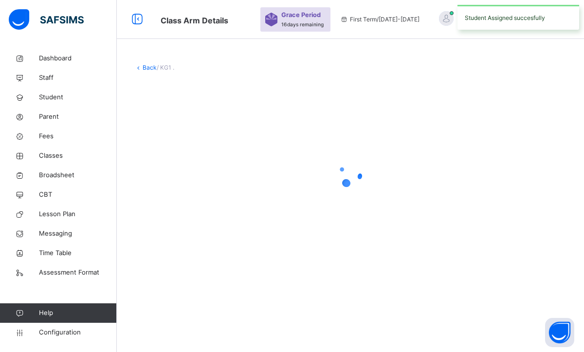
scroll to position [0, 0]
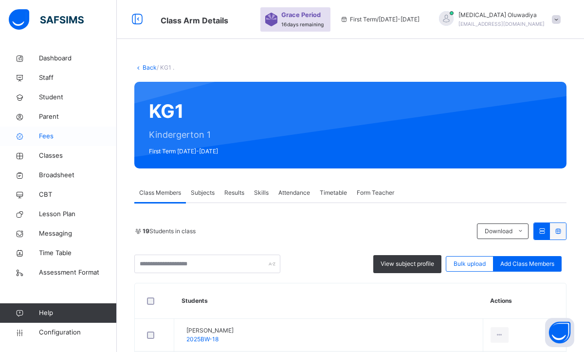
click at [44, 142] on link "Fees" at bounding box center [58, 135] width 117 height 19
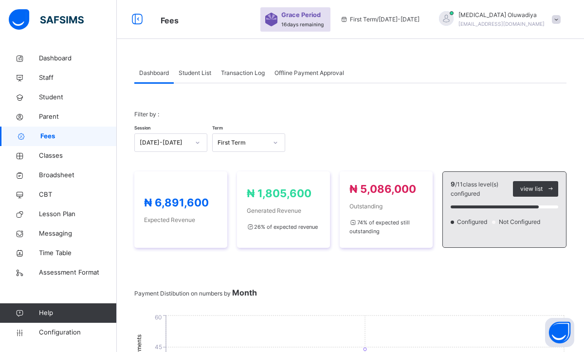
click at [199, 73] on span "Student List" at bounding box center [194, 73] width 33 height 9
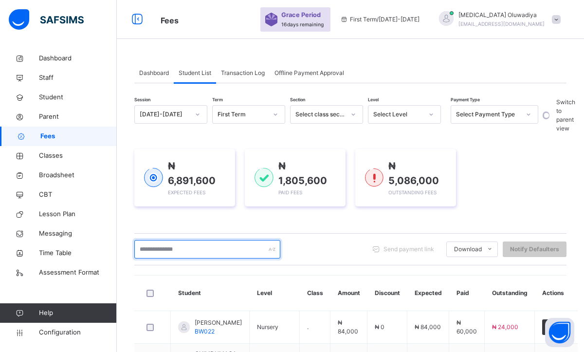
click at [173, 250] on input "text" at bounding box center [207, 249] width 146 height 18
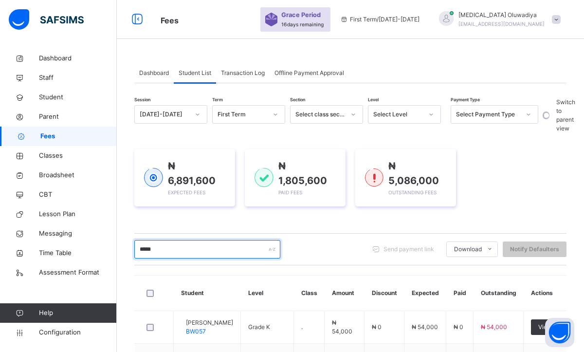
type input "*****"
click at [489, 182] on div "₦ 6,891,600 Expected Fees ₦ 1,805,600 Paid Fees ₦ 5,086,000 Outstanding Fees" at bounding box center [350, 177] width 432 height 57
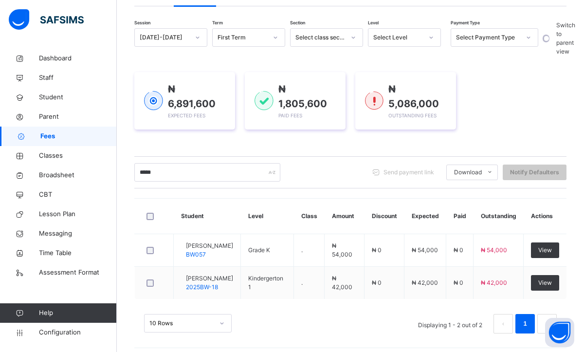
scroll to position [78, 0]
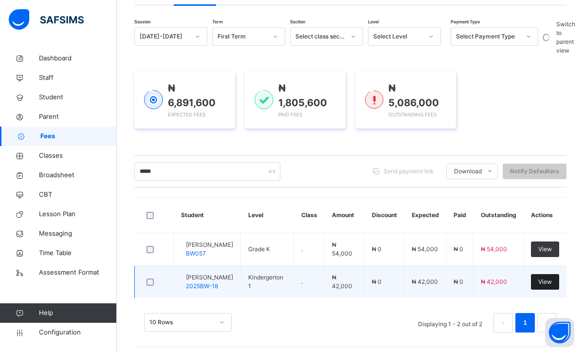
click at [538, 286] on span "View" at bounding box center [545, 281] width 14 height 9
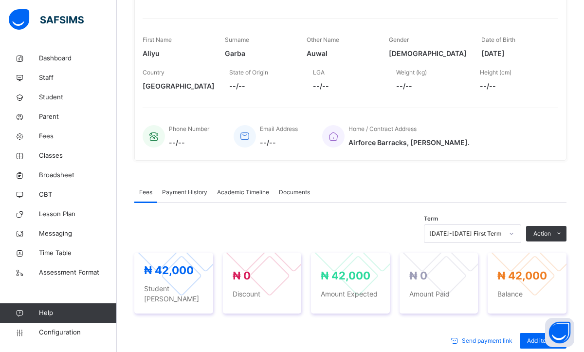
scroll to position [175, 0]
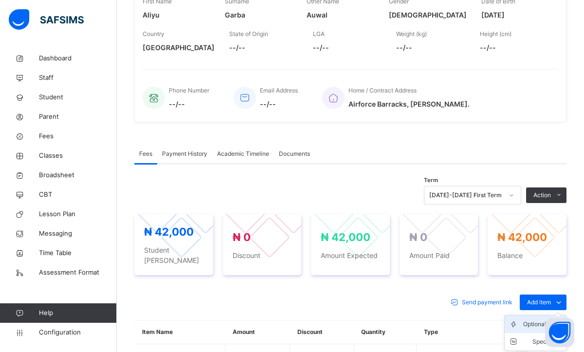
click at [516, 319] on icon at bounding box center [515, 324] width 15 height 10
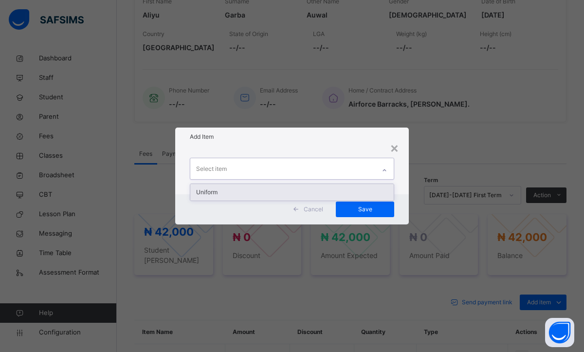
click at [384, 166] on icon at bounding box center [384, 170] width 6 height 10
click at [296, 192] on div "Uniform" at bounding box center [291, 192] width 203 height 17
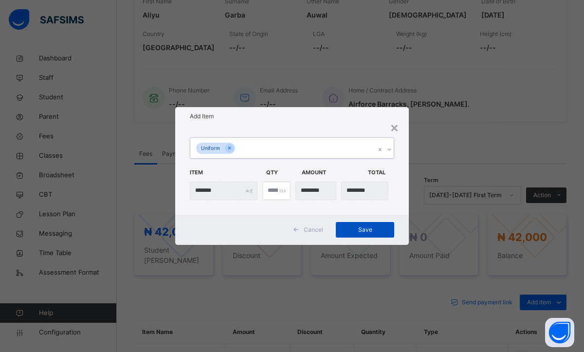
click at [356, 229] on span "Save" at bounding box center [365, 229] width 44 height 9
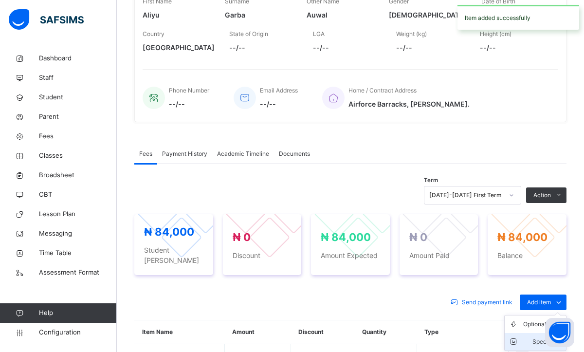
click at [528, 333] on li "Special bill" at bounding box center [534, 342] width 61 height 18
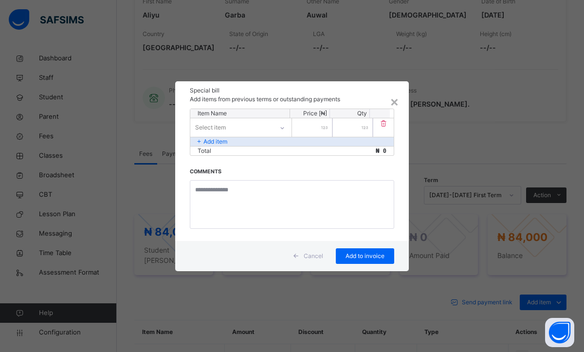
click at [284, 128] on icon at bounding box center [282, 128] width 6 height 10
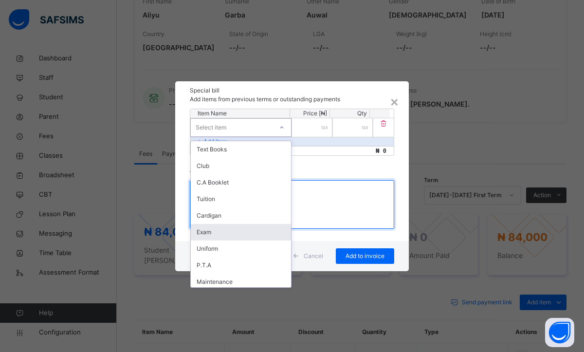
click at [330, 211] on textarea at bounding box center [292, 204] width 204 height 49
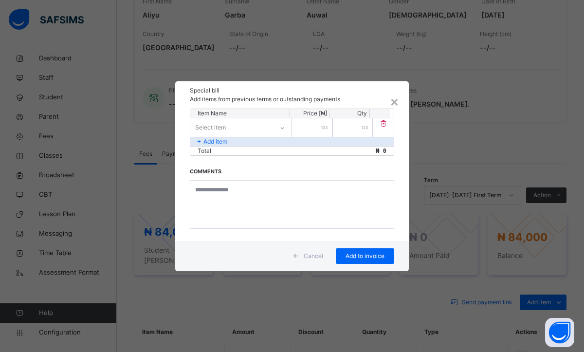
click at [201, 142] on icon at bounding box center [199, 141] width 8 height 9
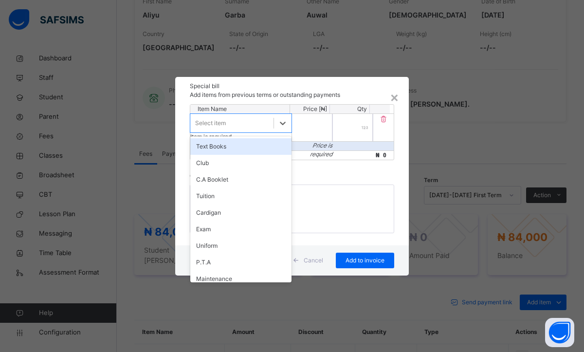
click at [258, 123] on div "Select item" at bounding box center [231, 122] width 83 height 15
type input "*"
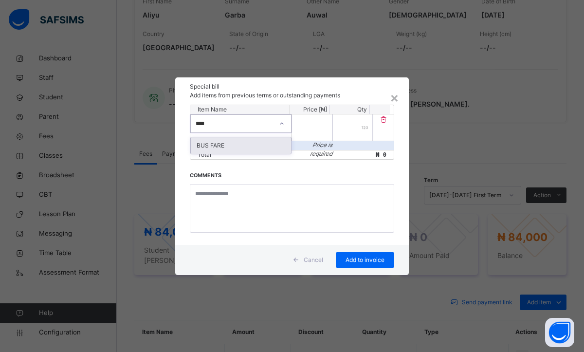
type input "***"
click at [229, 143] on div "BUS FARE" at bounding box center [241, 145] width 100 height 17
click at [287, 167] on div "Item Name Price [₦] Qty option BUS FARE, selected. 0 results available. Select …" at bounding box center [291, 175] width 233 height 140
click at [319, 129] on input "number" at bounding box center [312, 127] width 40 height 26
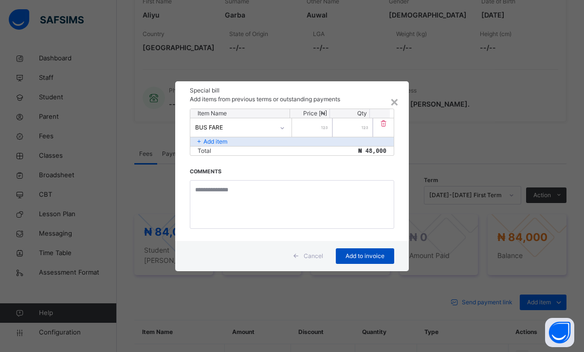
type input "*****"
click at [375, 257] on span "Add to invoice" at bounding box center [365, 255] width 44 height 9
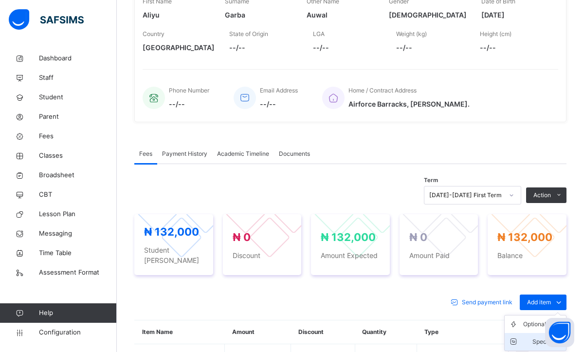
click at [516, 337] on icon at bounding box center [515, 342] width 15 height 10
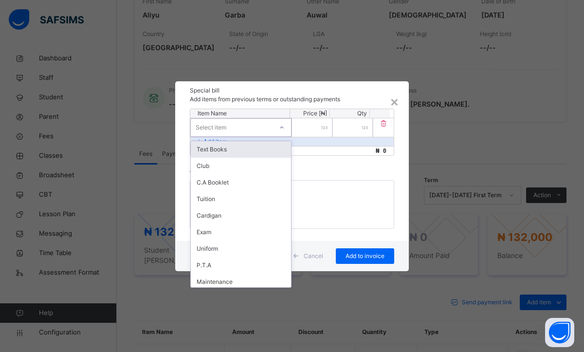
click at [284, 130] on div at bounding box center [281, 128] width 17 height 16
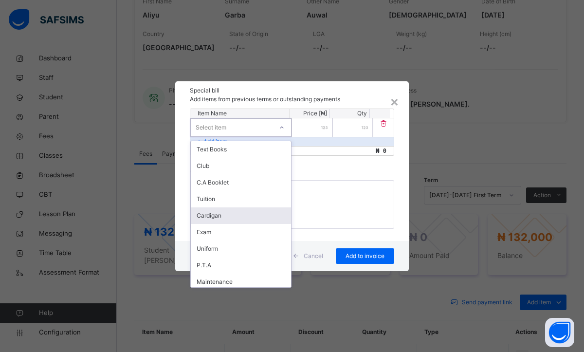
click at [218, 210] on div "Cardigan" at bounding box center [241, 215] width 100 height 17
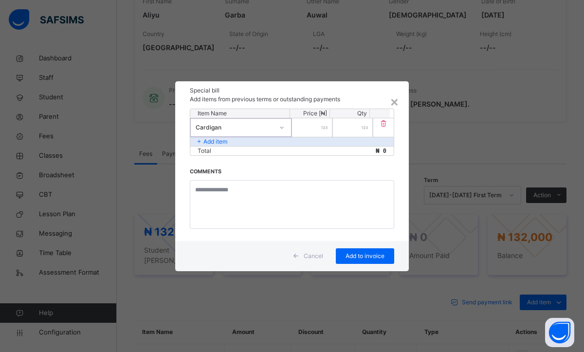
click at [304, 126] on input "number" at bounding box center [312, 127] width 40 height 18
type input "*****"
click at [346, 259] on span "Add to invoice" at bounding box center [365, 255] width 44 height 9
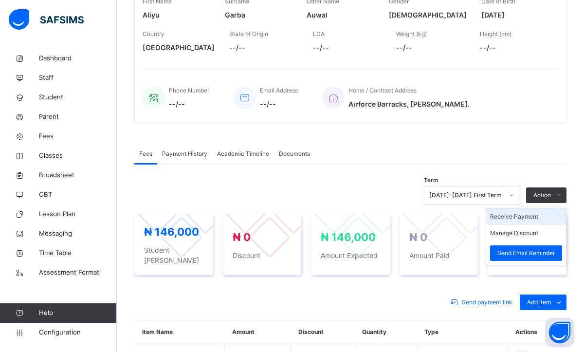
click at [511, 222] on li "Receive Payment" at bounding box center [526, 216] width 80 height 17
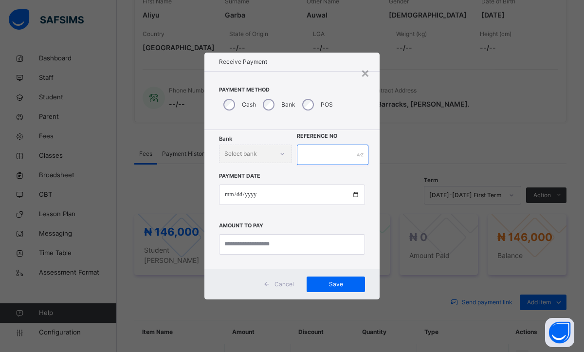
click at [328, 162] on input "text" at bounding box center [332, 154] width 71 height 20
type input "*******"
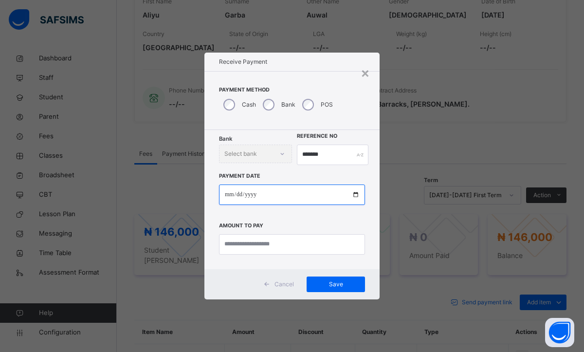
click at [229, 192] on input "date" at bounding box center [292, 194] width 146 height 20
type input "**********"
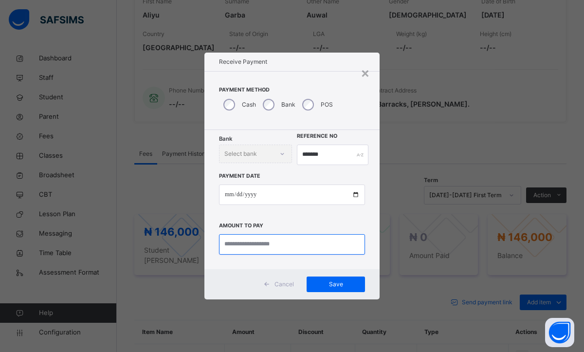
click at [246, 251] on input "currency" at bounding box center [292, 244] width 146 height 20
type input "*********"
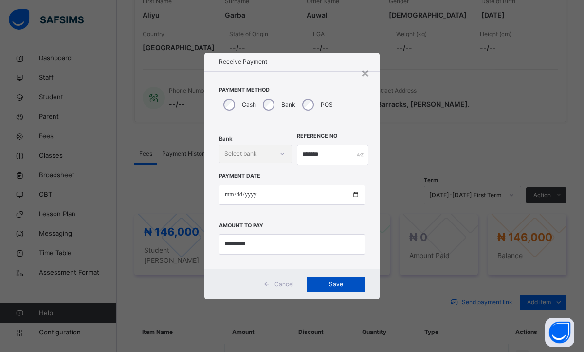
click at [317, 282] on span "Save" at bounding box center [336, 284] width 44 height 9
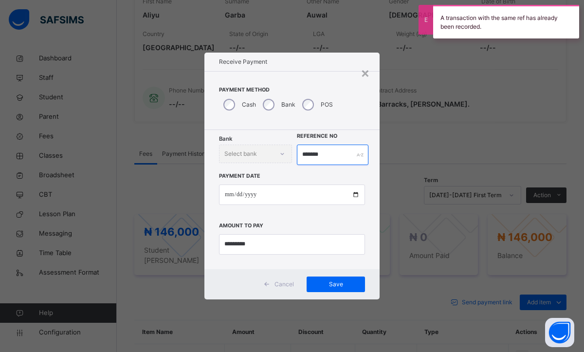
click at [326, 151] on input "*******" at bounding box center [332, 154] width 71 height 20
type input "*******"
click at [347, 283] on span "Save" at bounding box center [336, 284] width 44 height 9
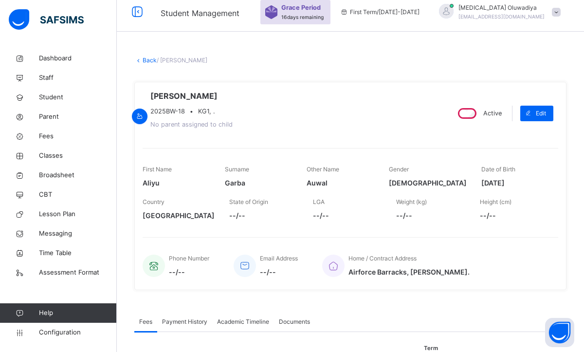
scroll to position [0, 0]
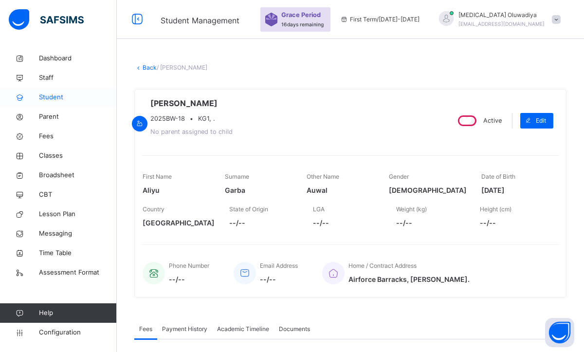
click at [47, 96] on span "Student" at bounding box center [78, 97] width 78 height 10
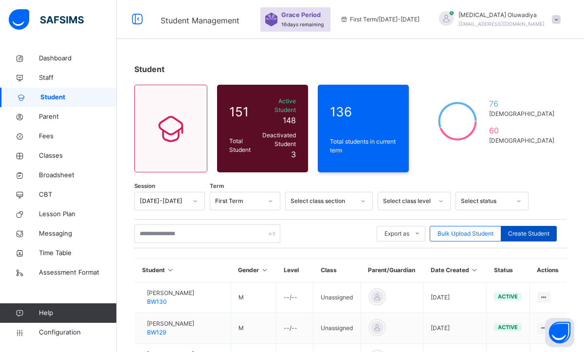
click at [515, 229] on span "Create Student" at bounding box center [528, 233] width 41 height 9
select select "**"
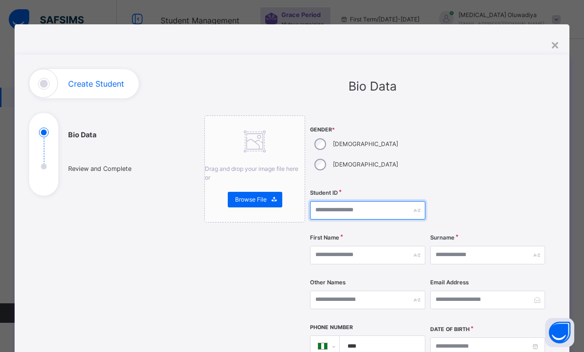
click at [345, 201] on input "text" at bounding box center [367, 210] width 115 height 18
type input "*********"
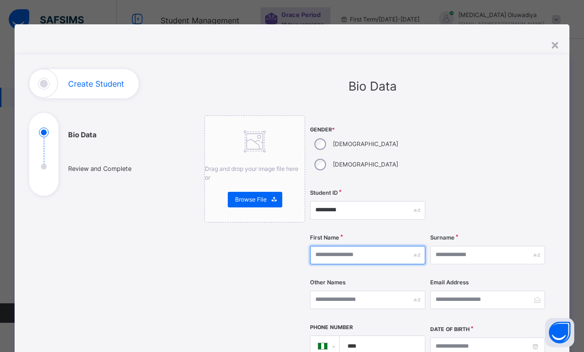
click at [344, 246] on input "text" at bounding box center [367, 255] width 115 height 18
type input "*****"
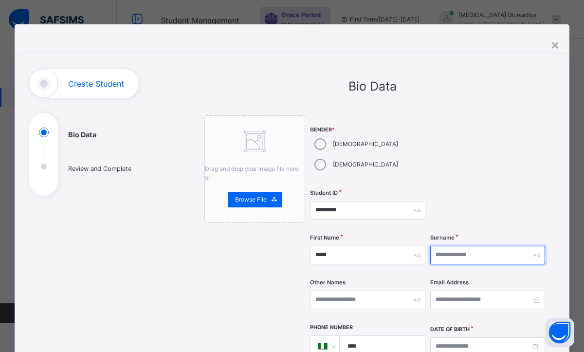
click at [451, 246] on input "text" at bounding box center [487, 255] width 115 height 18
type input "*******"
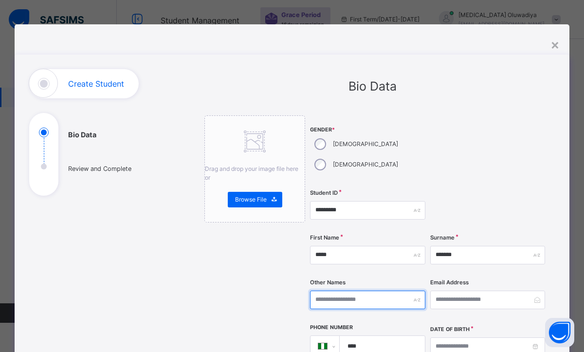
click at [381, 290] on input "text" at bounding box center [367, 299] width 115 height 18
type input "******"
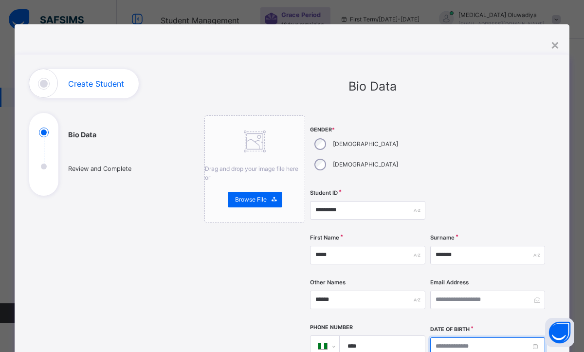
click at [435, 337] on input at bounding box center [487, 346] width 115 height 18
click at [522, 324] on div "Date of Birth" at bounding box center [487, 339] width 115 height 31
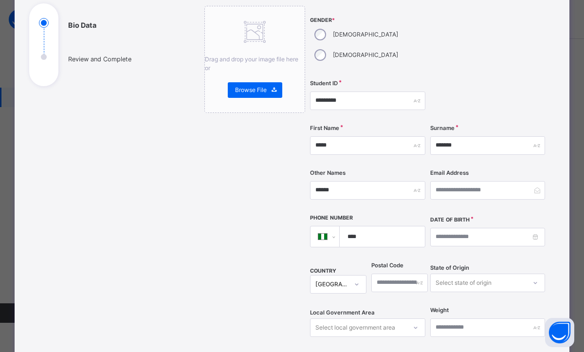
scroll to position [117, 0]
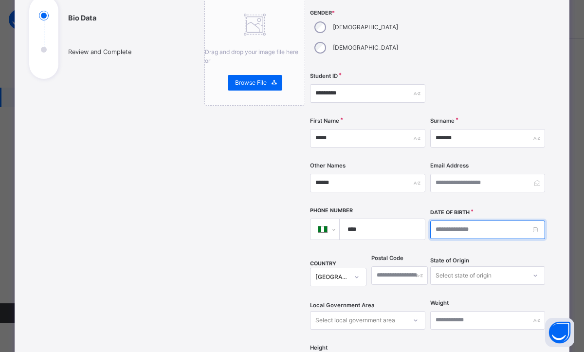
click at [529, 220] on input at bounding box center [487, 229] width 115 height 18
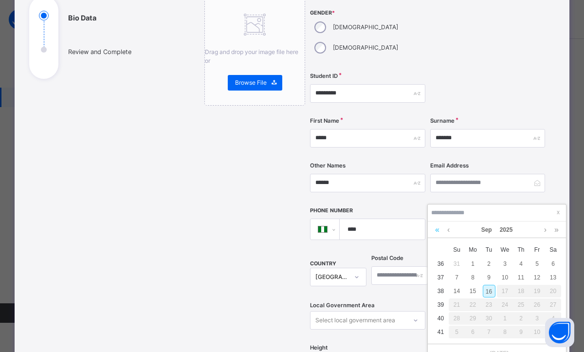
click at [437, 231] on link at bounding box center [436, 229] width 9 height 17
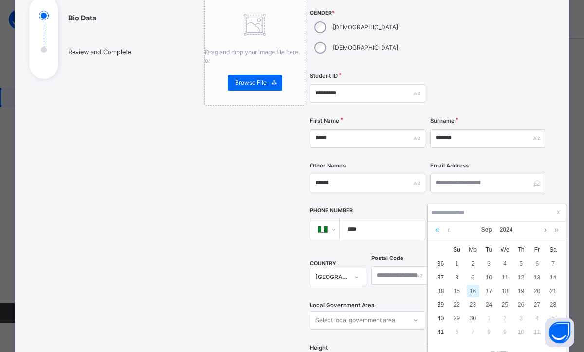
click at [437, 231] on link at bounding box center [436, 229] width 9 height 17
click at [448, 231] on link at bounding box center [447, 229] width 7 height 17
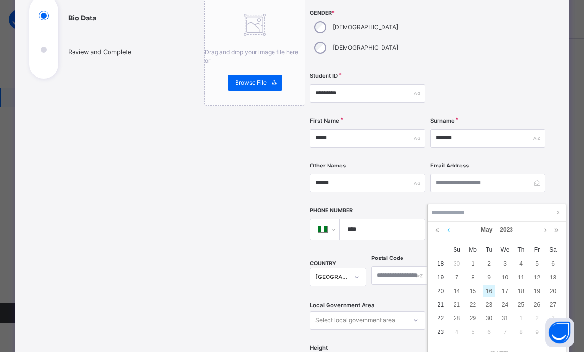
click at [448, 231] on link at bounding box center [447, 229] width 7 height 17
